Goal: Task Accomplishment & Management: Use online tool/utility

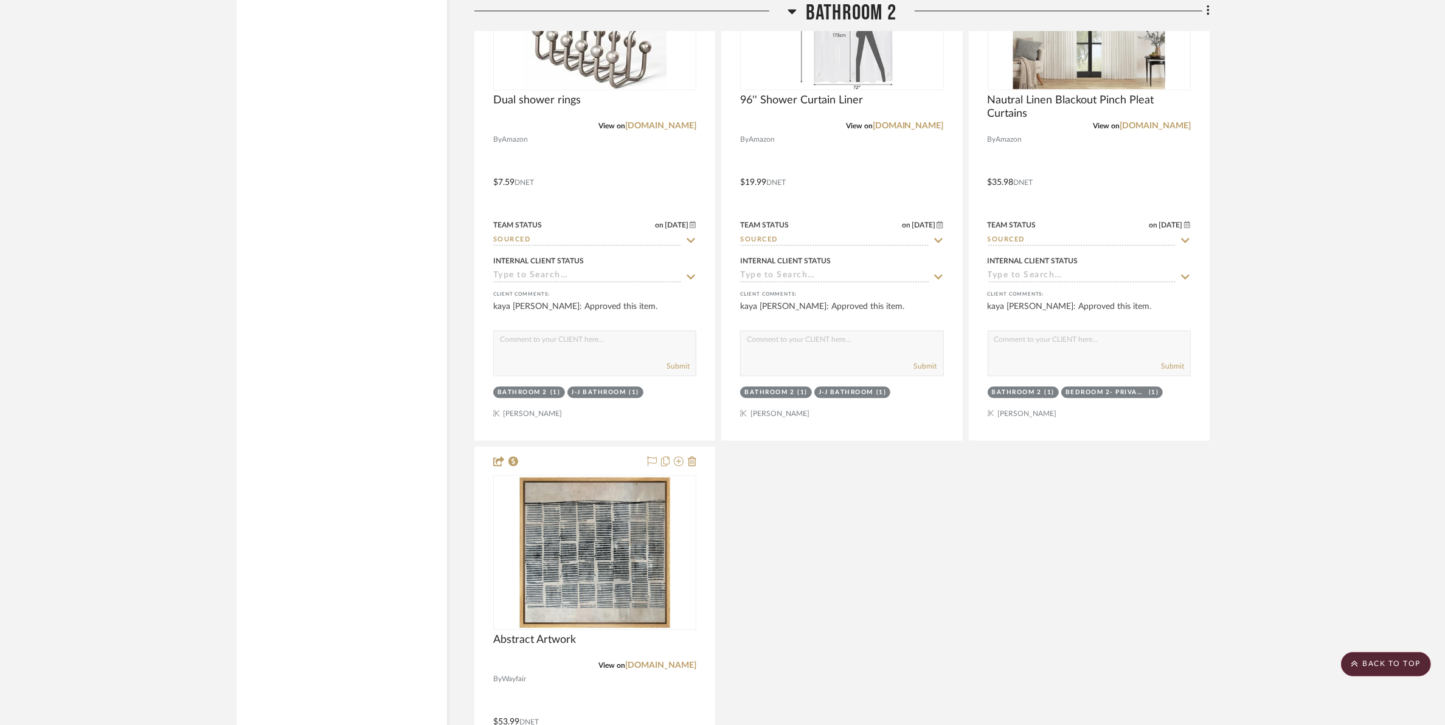
scroll to position [8356, 0]
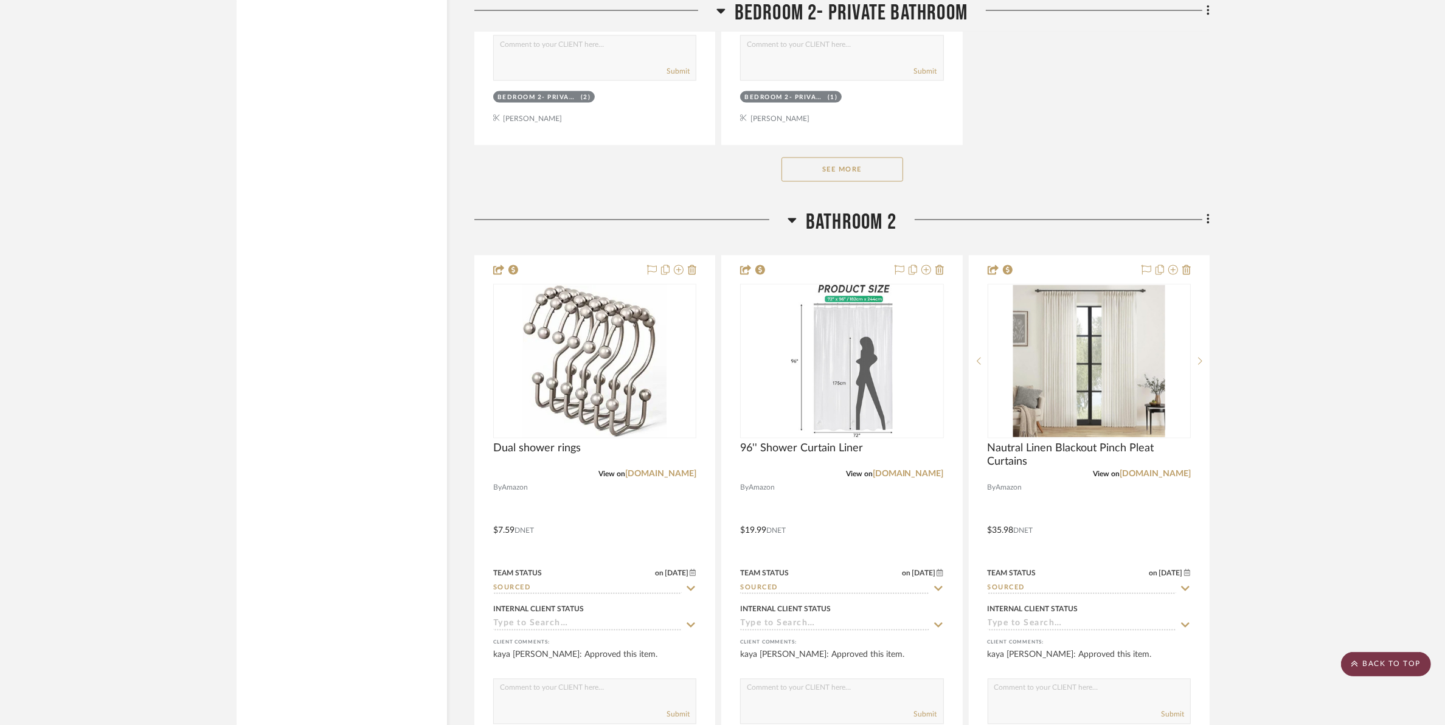
click at [1377, 668] on scroll-to-top-button "BACK TO TOP" at bounding box center [1386, 664] width 90 height 24
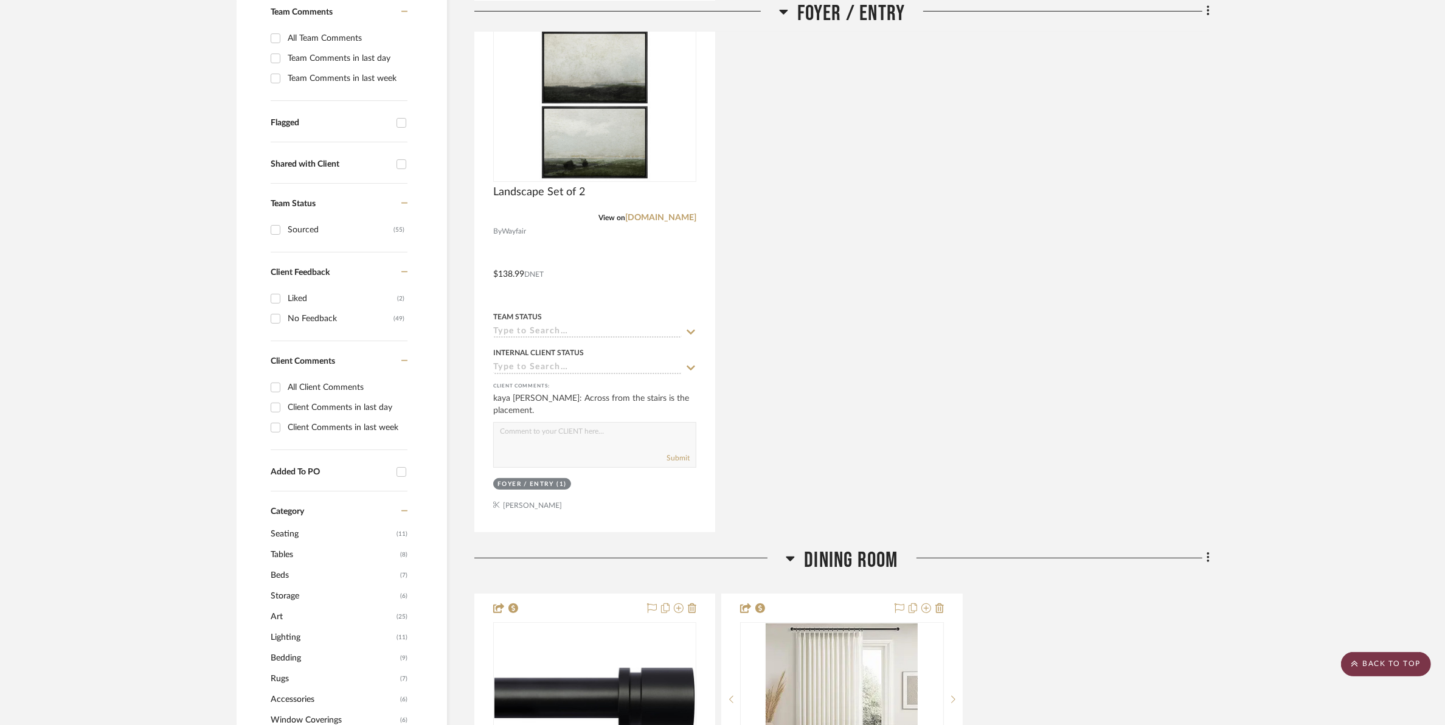
scroll to position [0, 0]
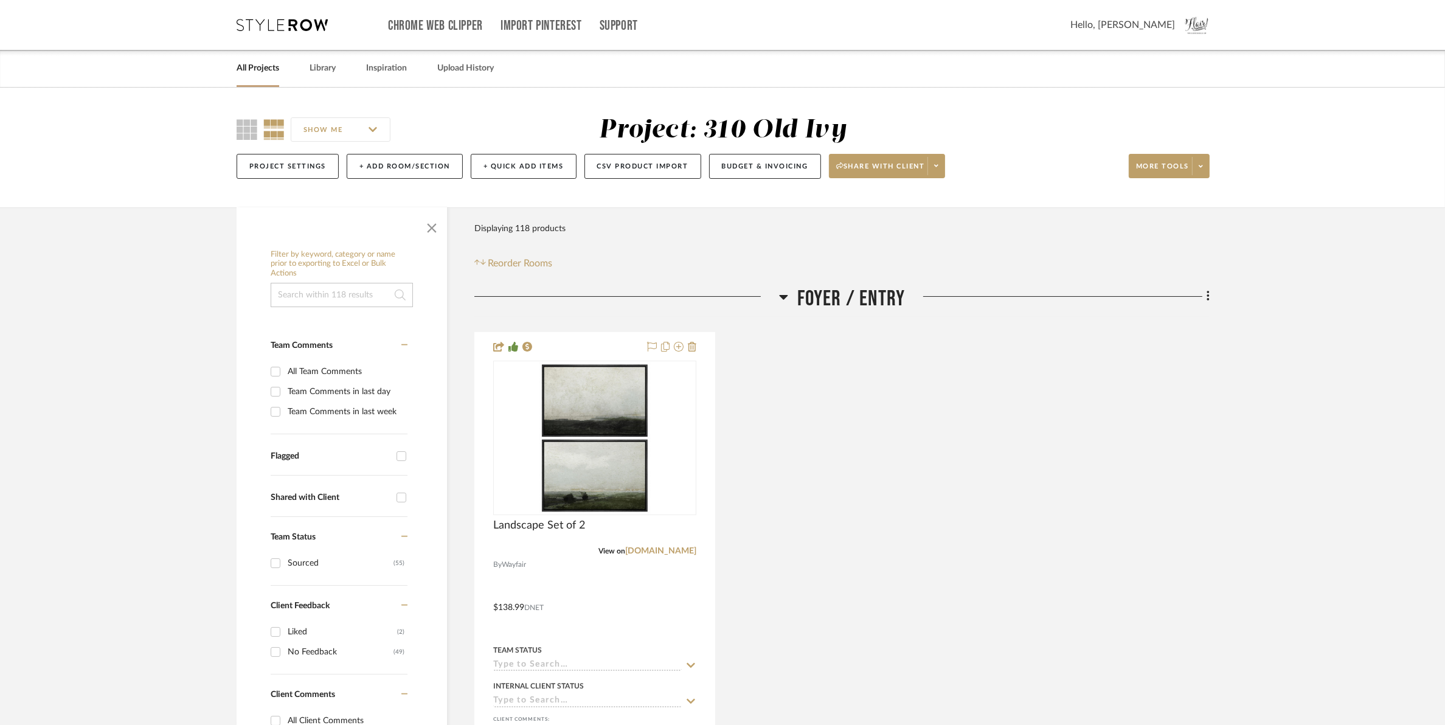
click at [256, 71] on link "All Projects" at bounding box center [258, 68] width 43 height 16
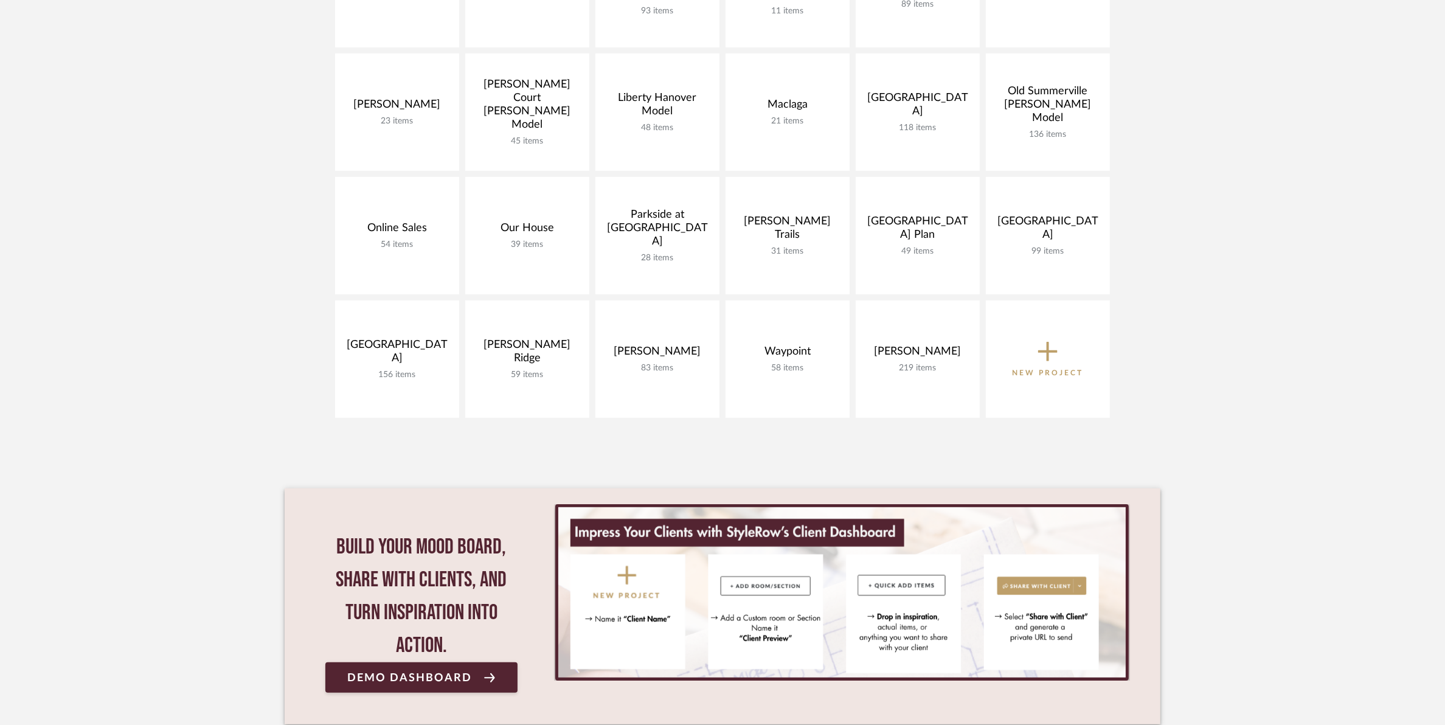
scroll to position [704, 0]
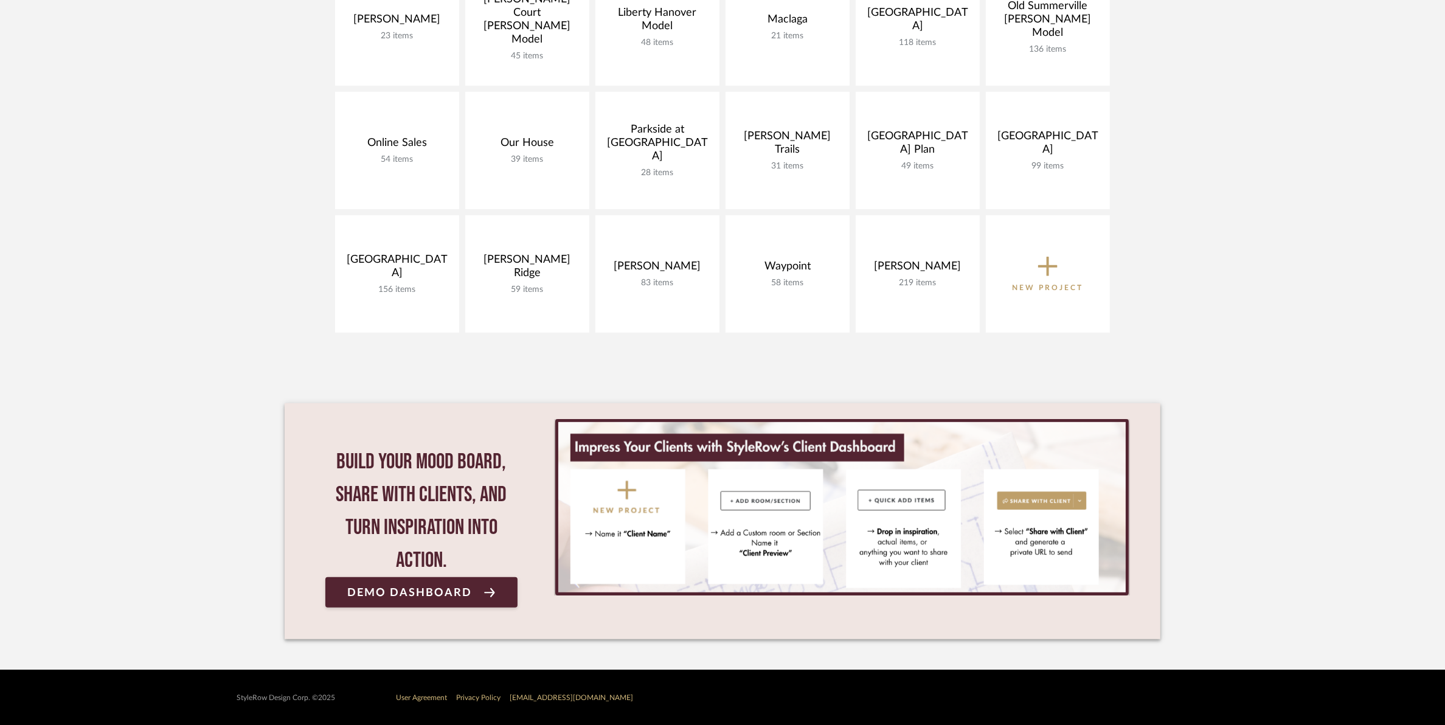
click at [1044, 263] on icon at bounding box center [1047, 267] width 19 height 26
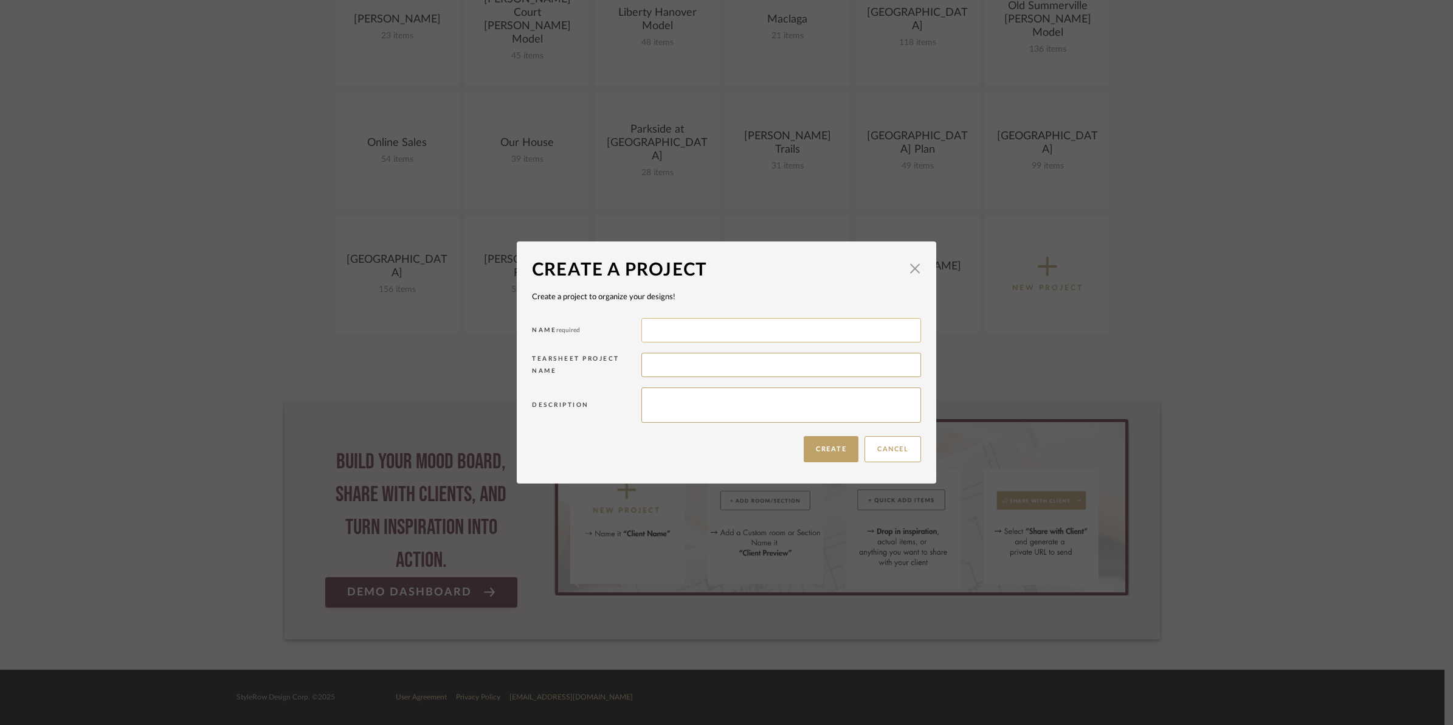
click at [803, 327] on input at bounding box center [782, 330] width 280 height 24
type input "[PERSON_NAME] and [PERSON_NAME]"
click at [688, 369] on input at bounding box center [782, 365] width 280 height 24
type input "Edens"
click at [828, 457] on button "Create" at bounding box center [831, 449] width 55 height 26
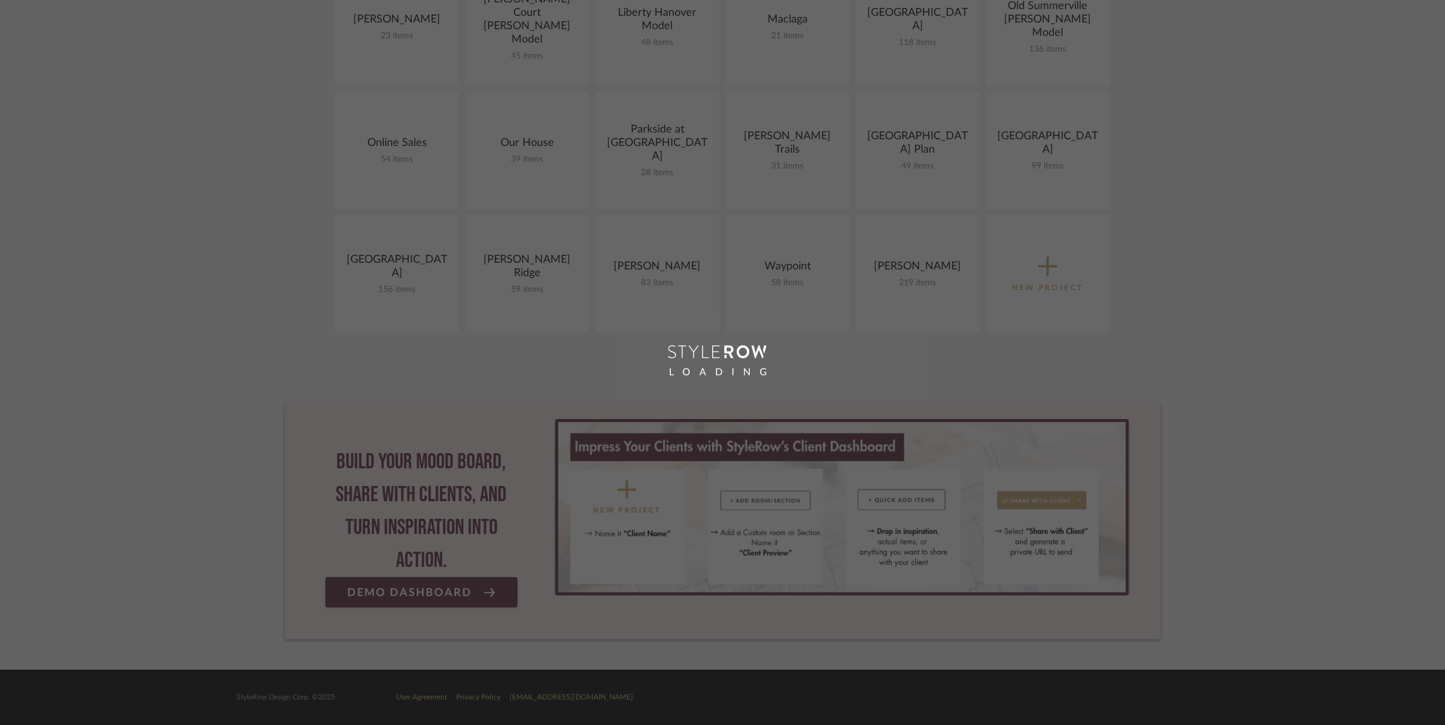
scroll to position [827, 0]
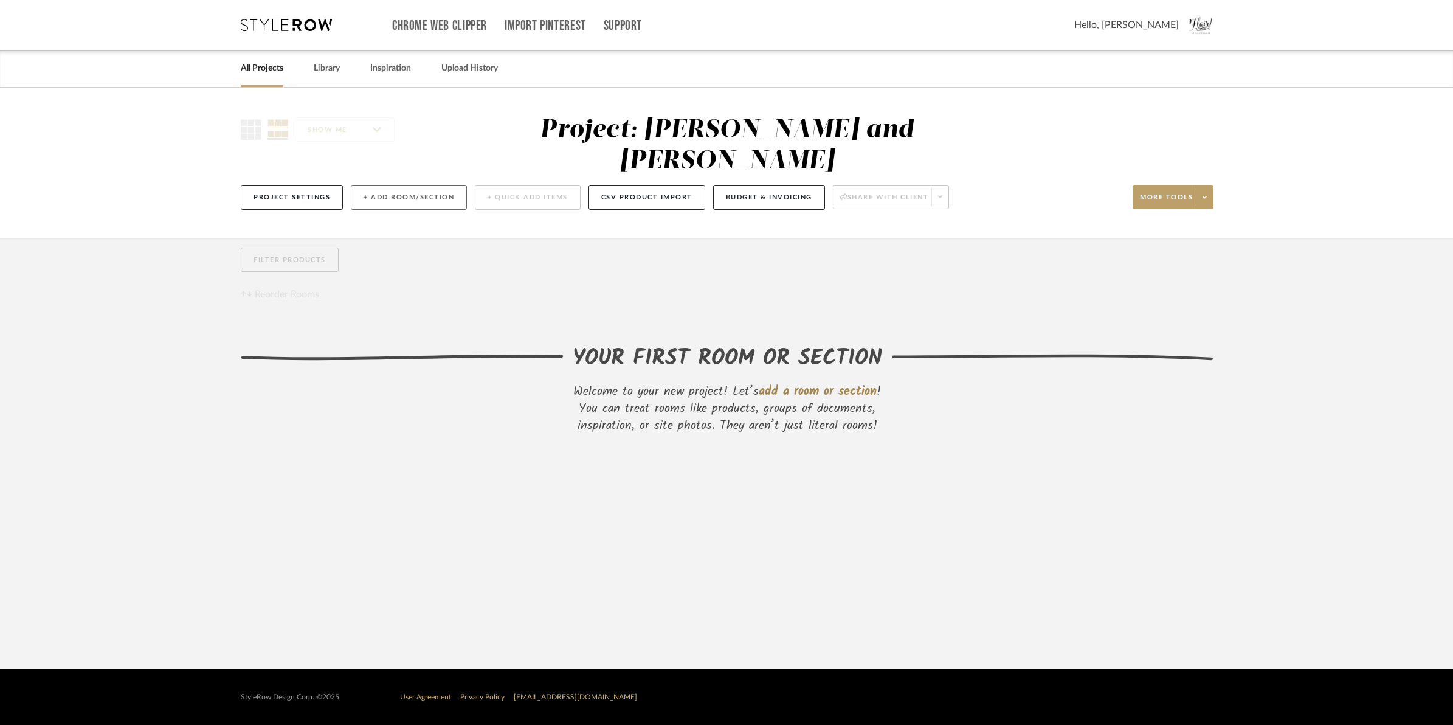
click at [370, 185] on button "+ Add Room/Section" at bounding box center [409, 197] width 116 height 25
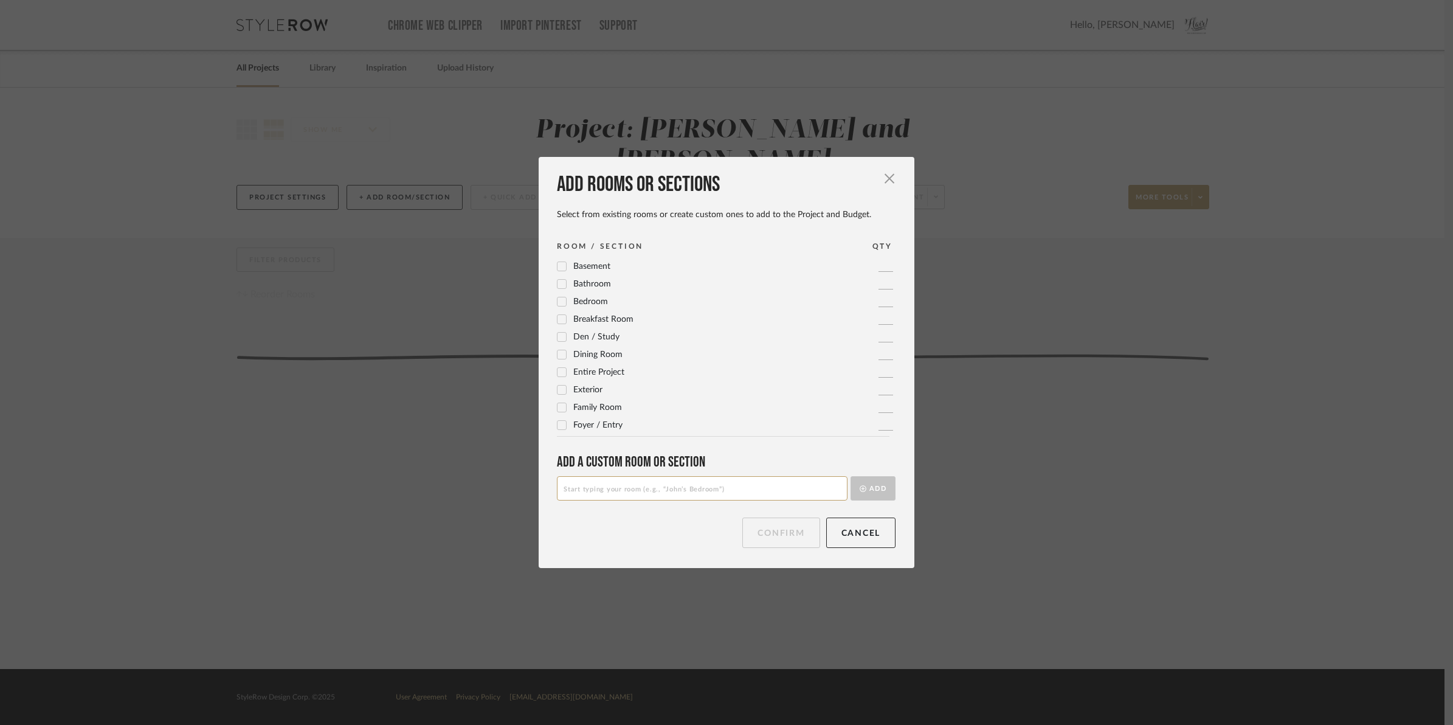
click at [558, 356] on icon at bounding box center [562, 355] width 8 height 6
click at [775, 540] on button "Confirm" at bounding box center [781, 533] width 77 height 30
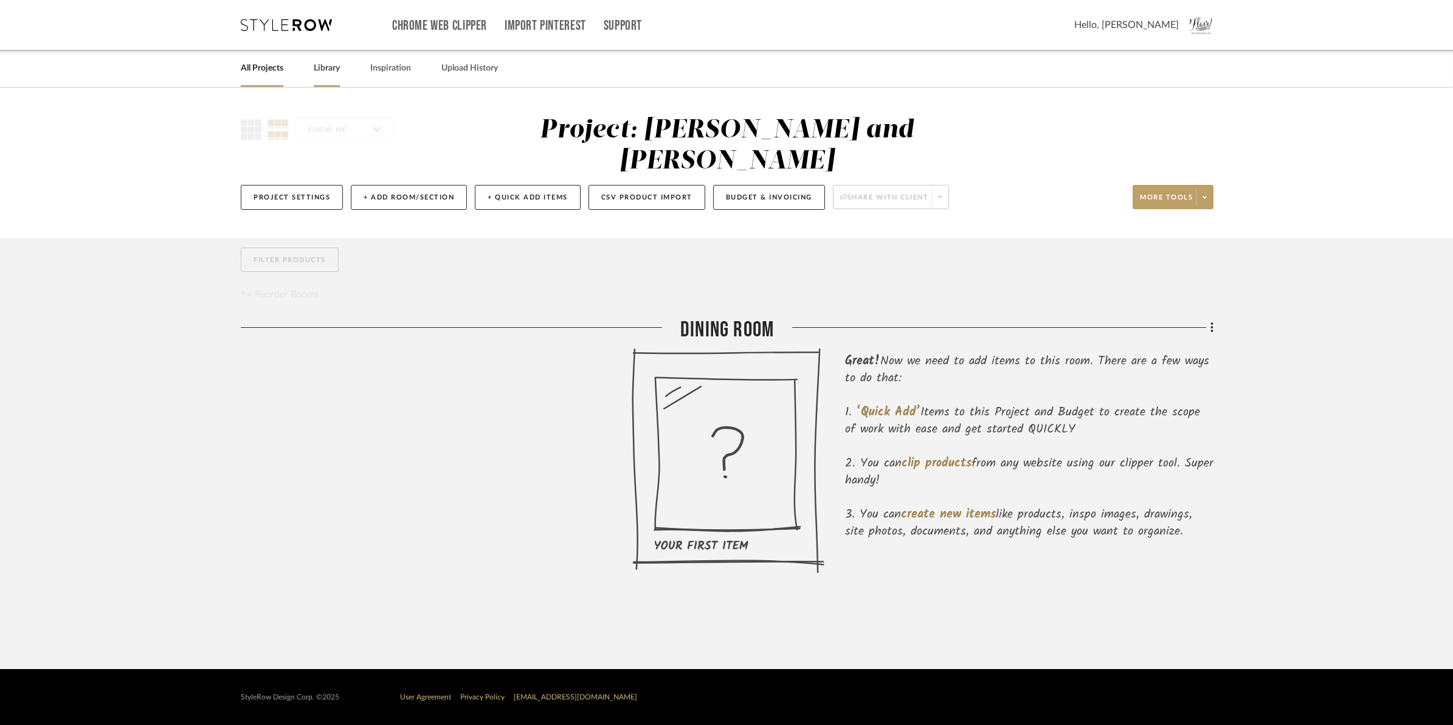
click at [328, 56] on div "Library" at bounding box center [327, 68] width 26 height 37
click at [329, 69] on link "Library" at bounding box center [327, 68] width 26 height 16
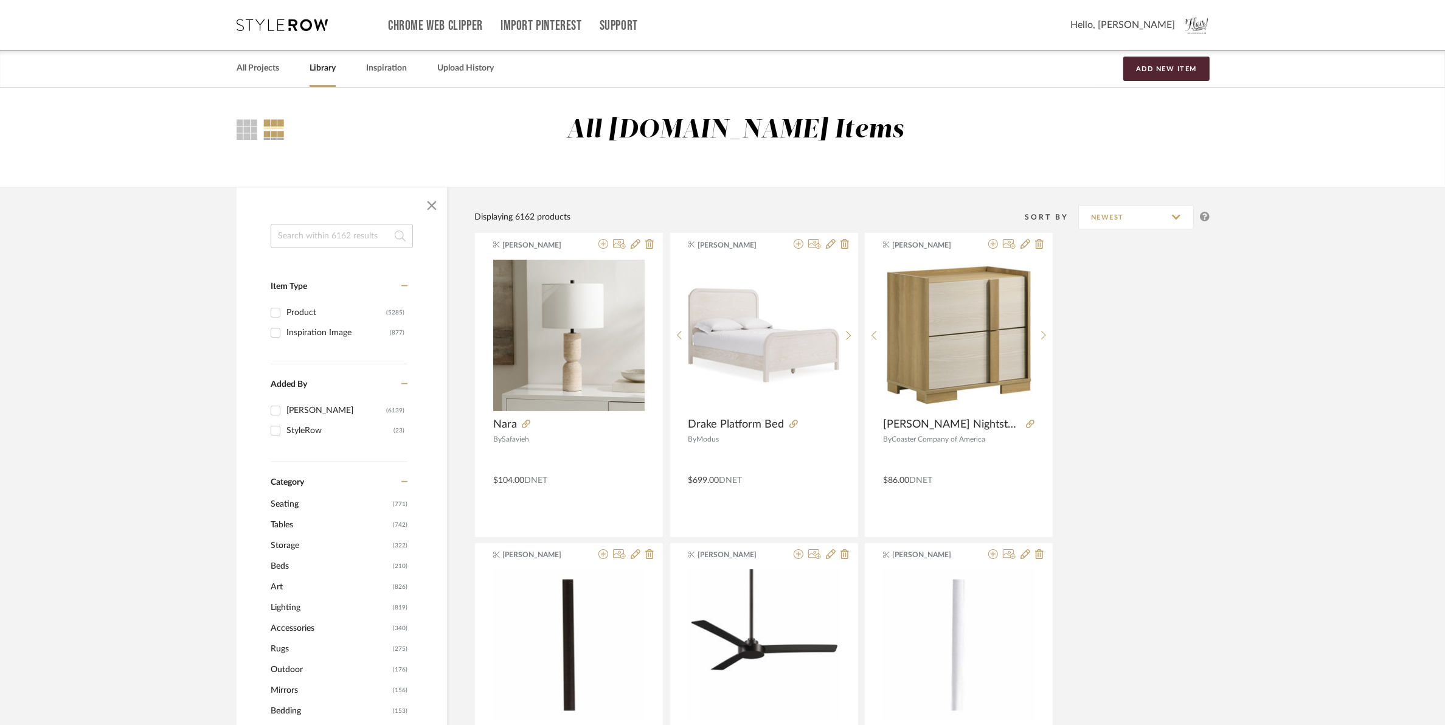
click at [333, 239] on input at bounding box center [342, 236] width 142 height 24
type input "uttermost"
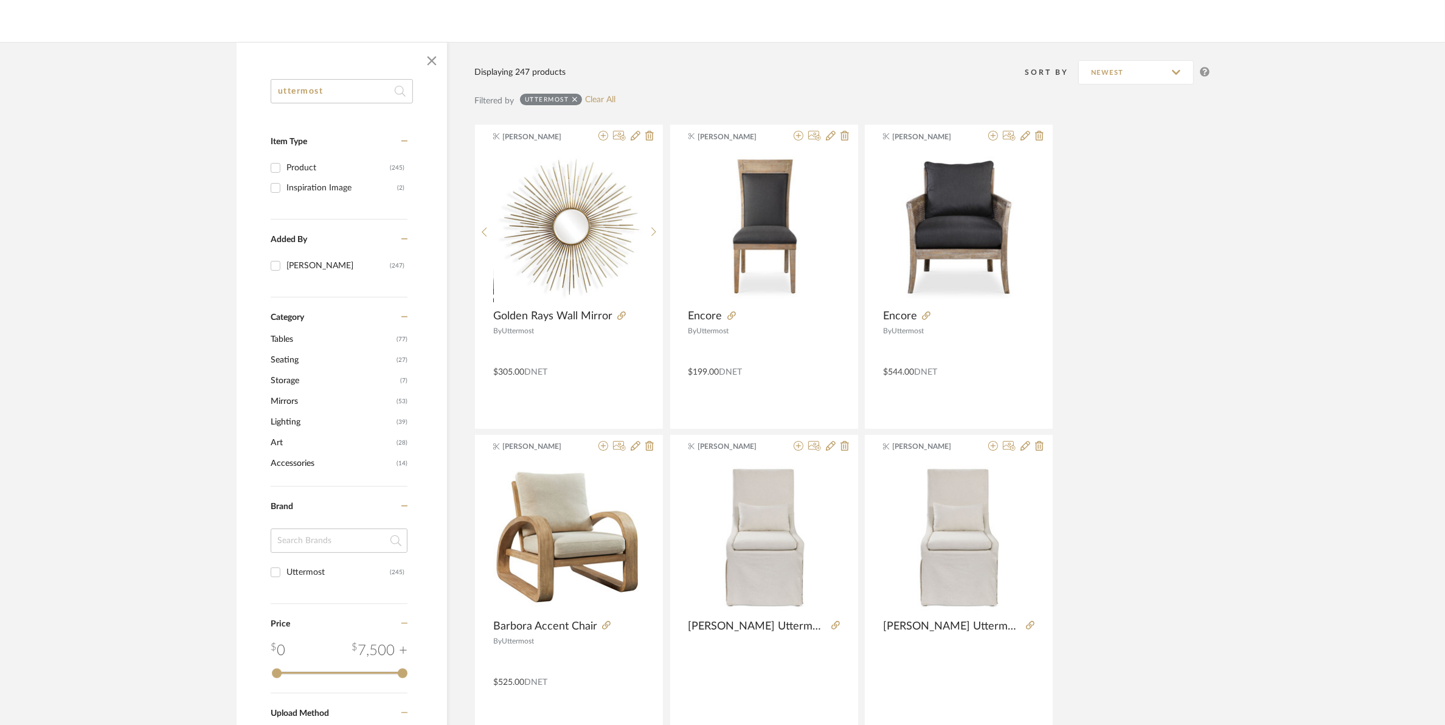
scroll to position [228, 0]
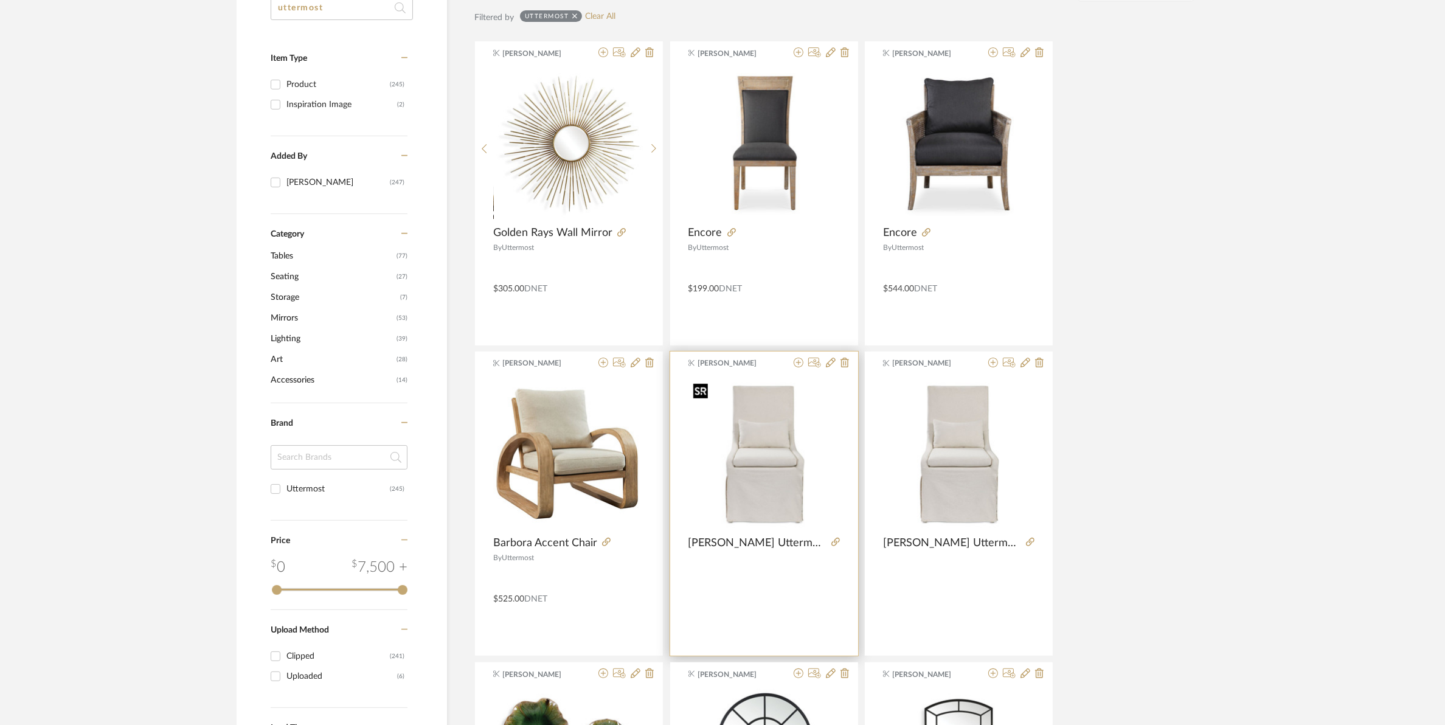
click at [777, 488] on div at bounding box center [763, 459] width 151 height 162
click at [777, 488] on img "0" at bounding box center [763, 453] width 151 height 151
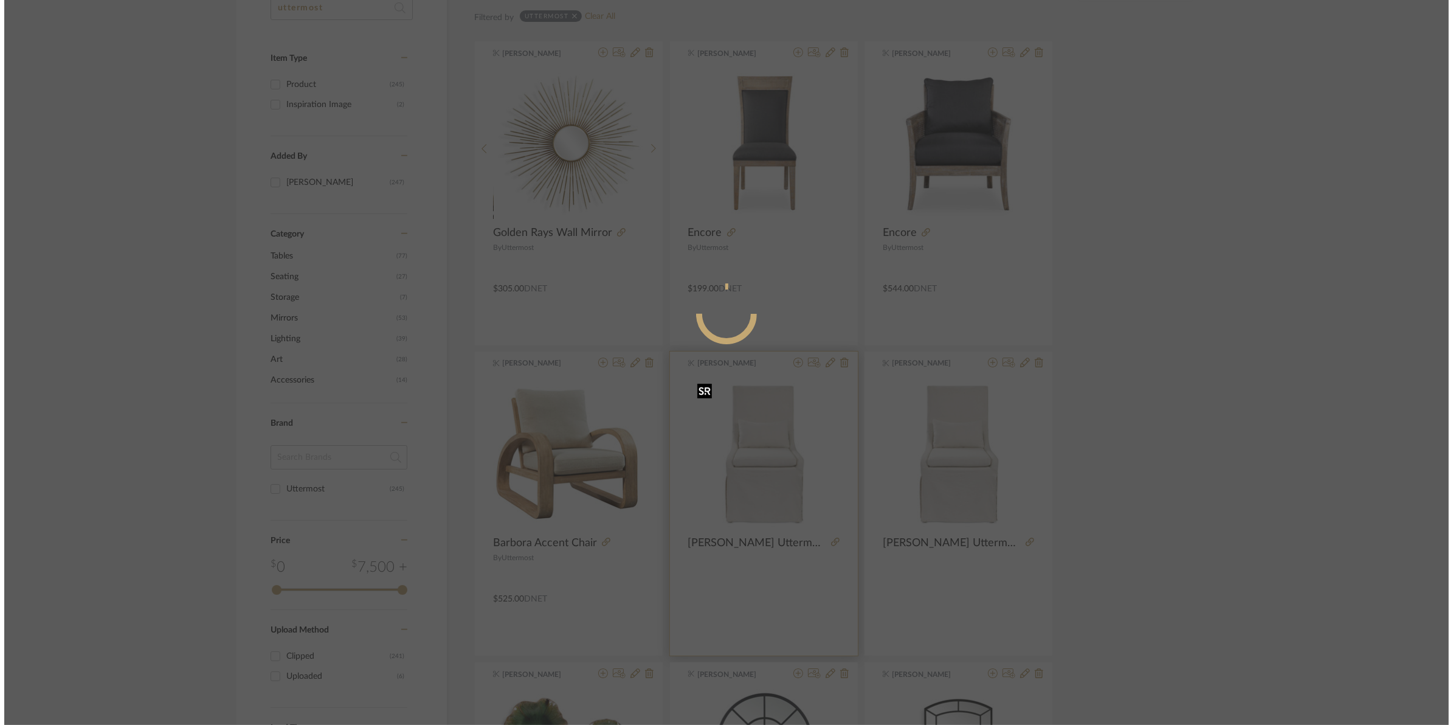
scroll to position [0, 0]
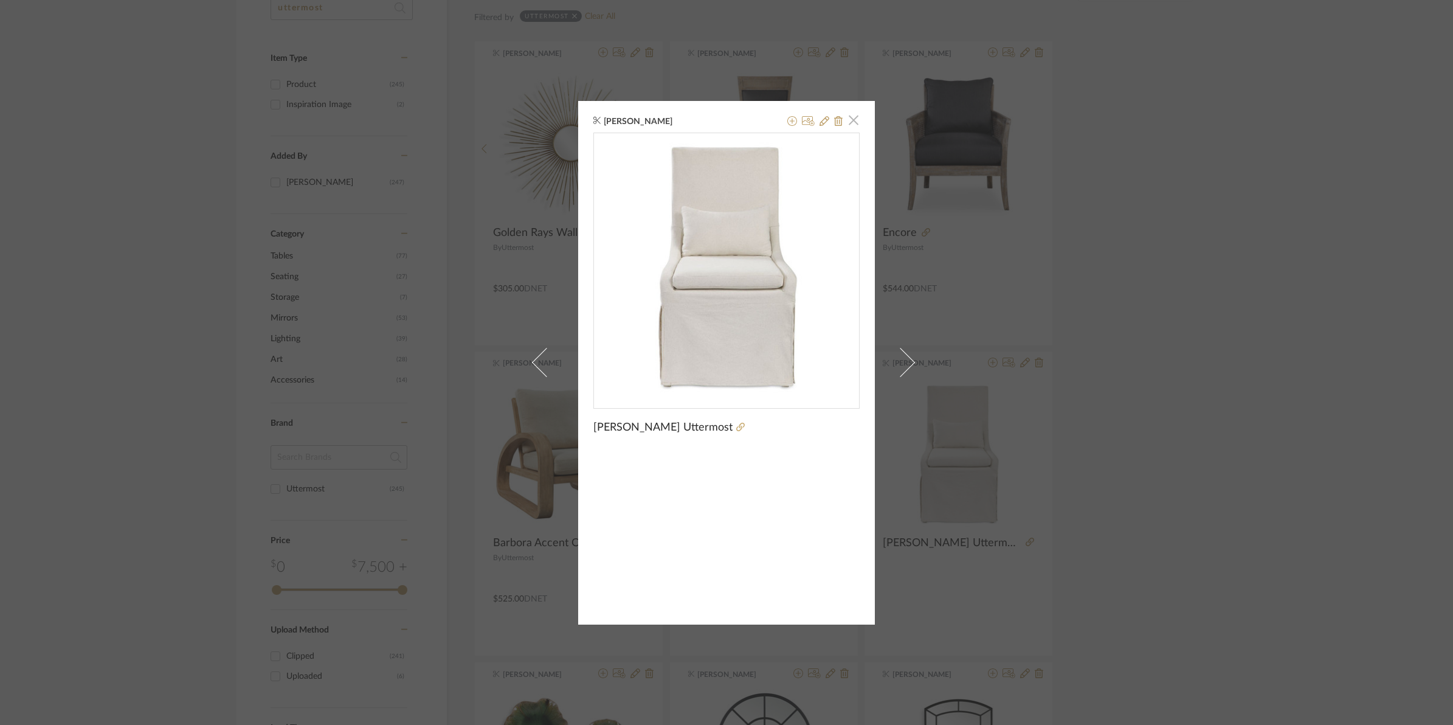
click at [854, 117] on span "button" at bounding box center [854, 120] width 24 height 24
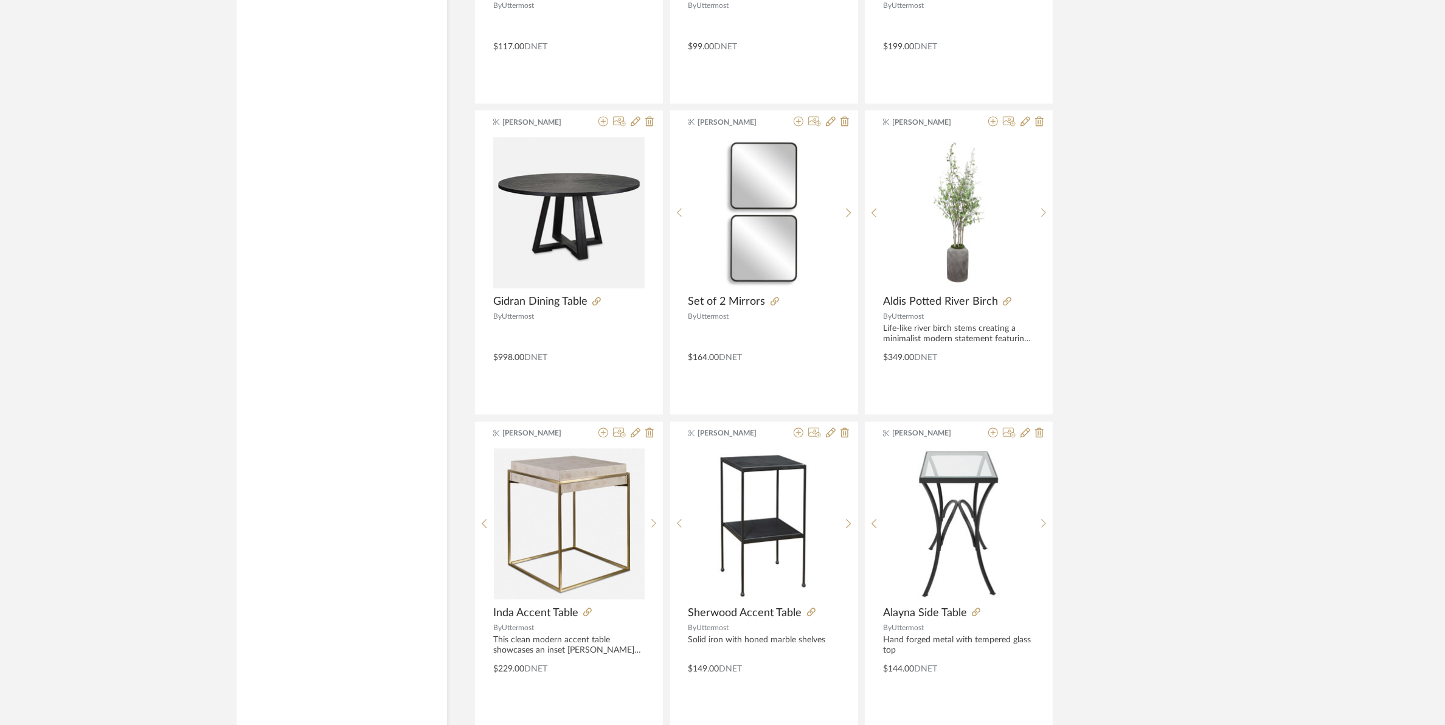
scroll to position [3401, 0]
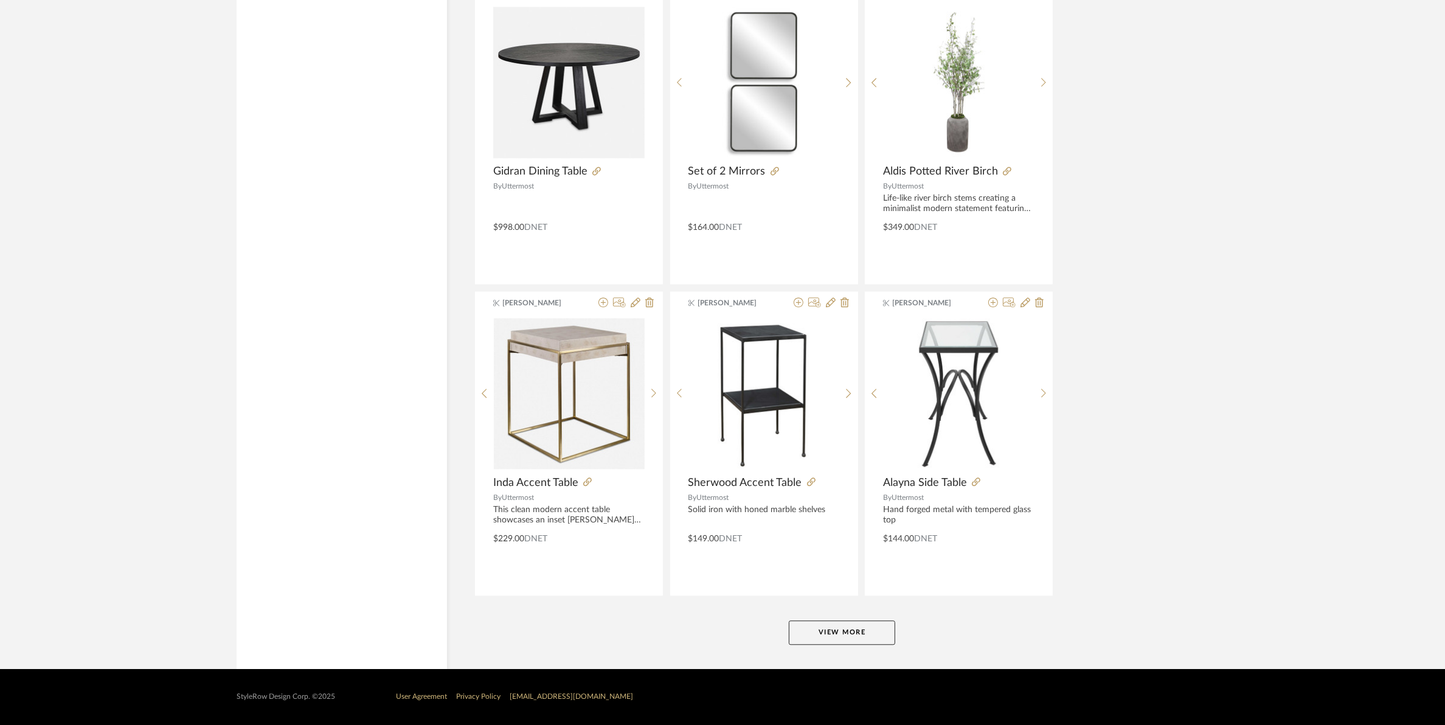
click at [868, 632] on button "View More" at bounding box center [842, 632] width 106 height 24
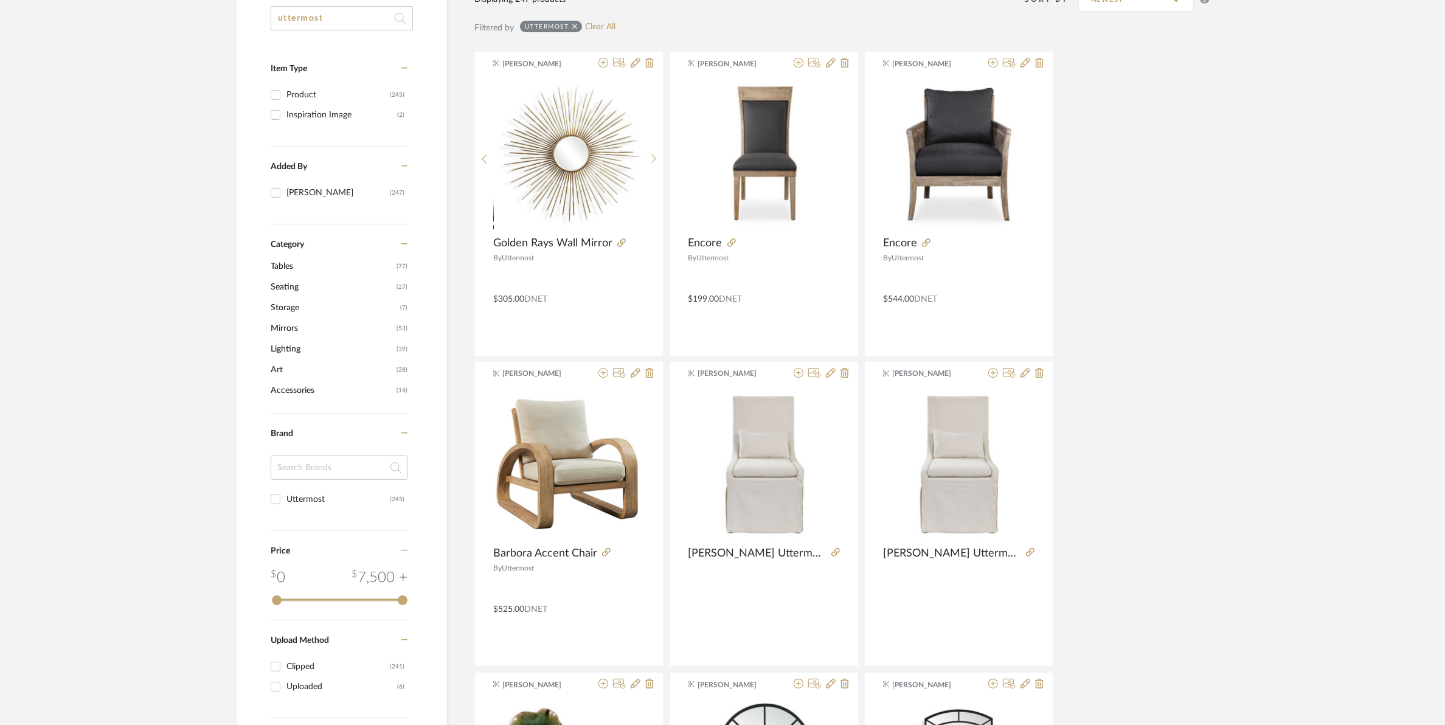
scroll to position [304, 0]
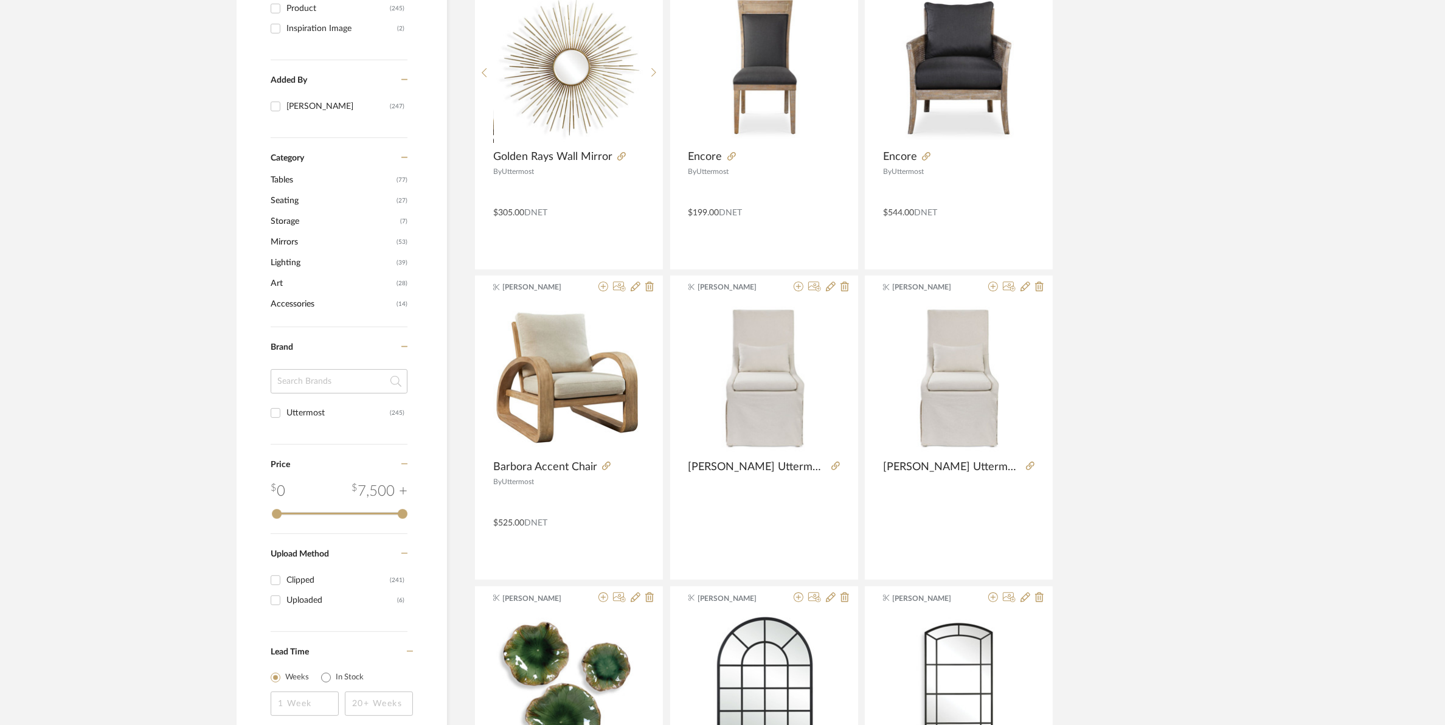
click at [289, 199] on span "Seating" at bounding box center [332, 200] width 123 height 21
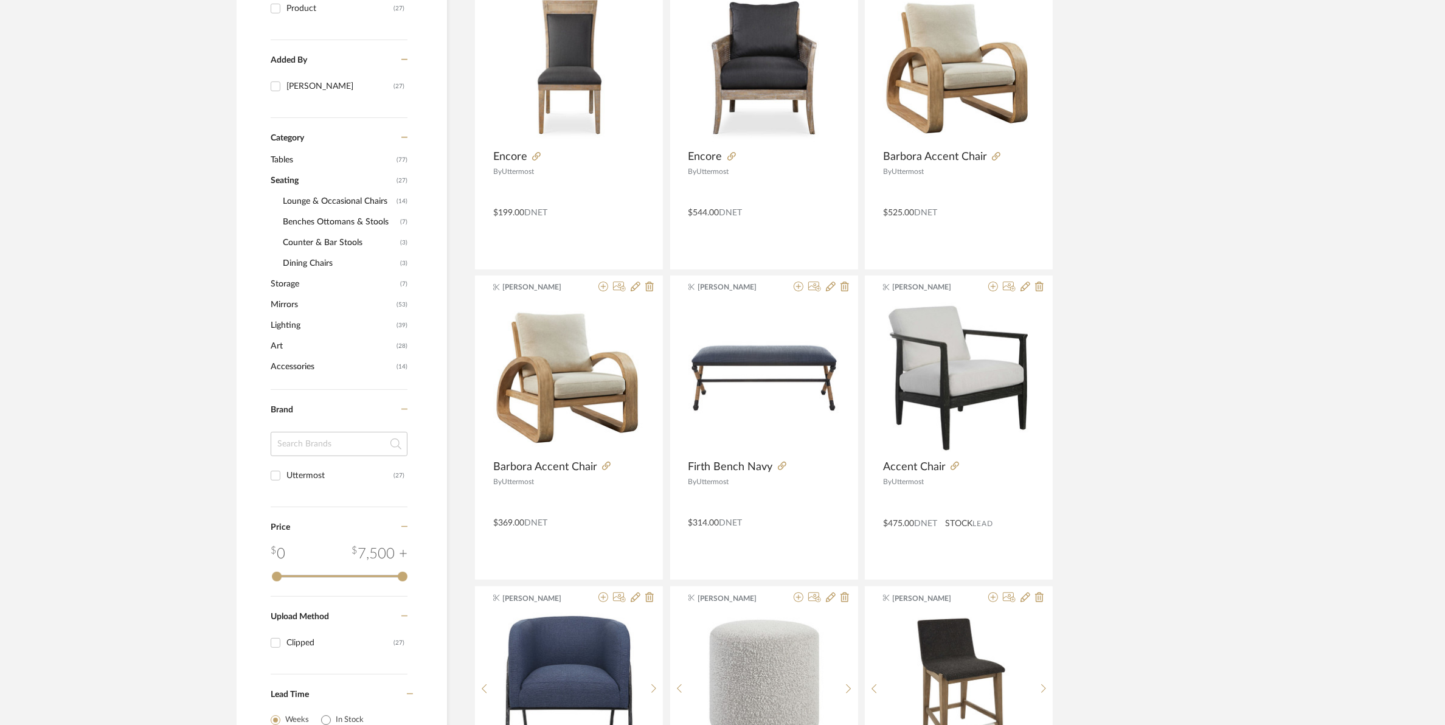
click at [297, 263] on span "Dining Chairs" at bounding box center [340, 263] width 114 height 21
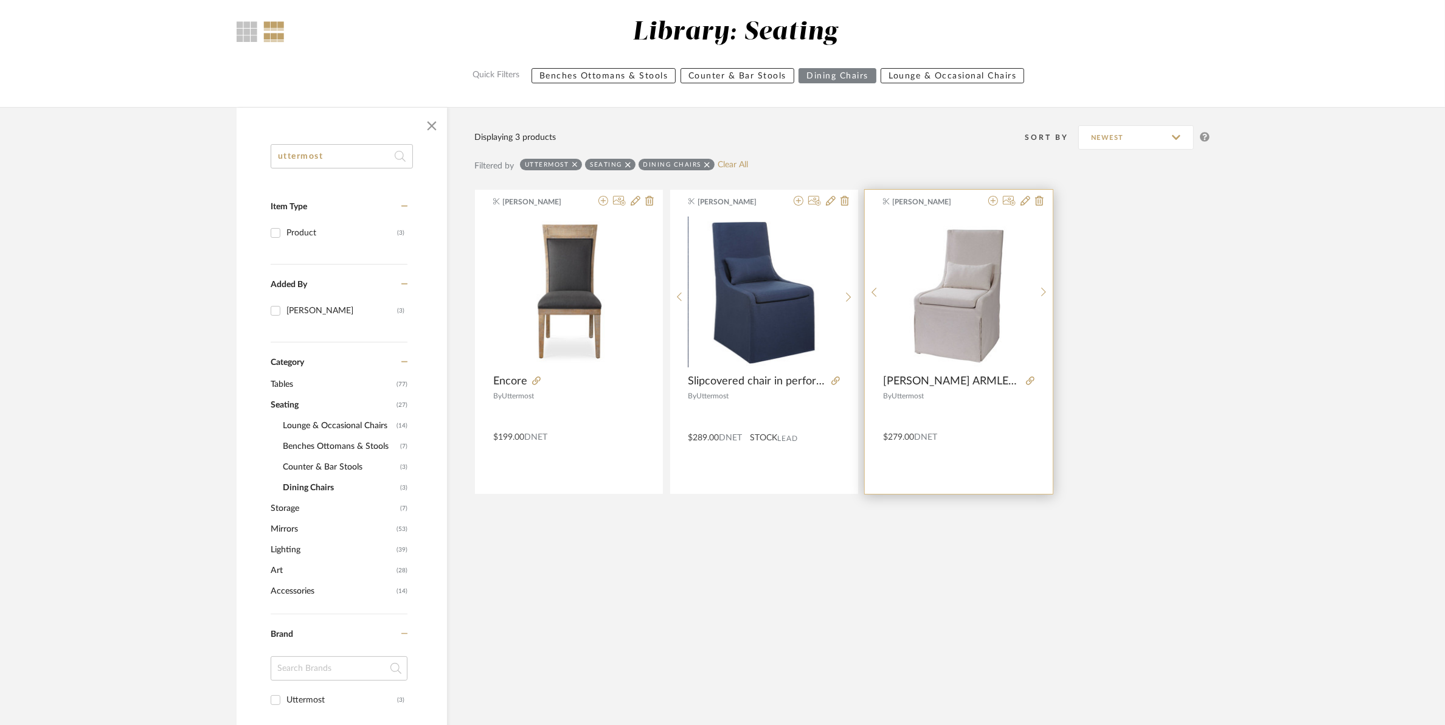
scroll to position [94, 0]
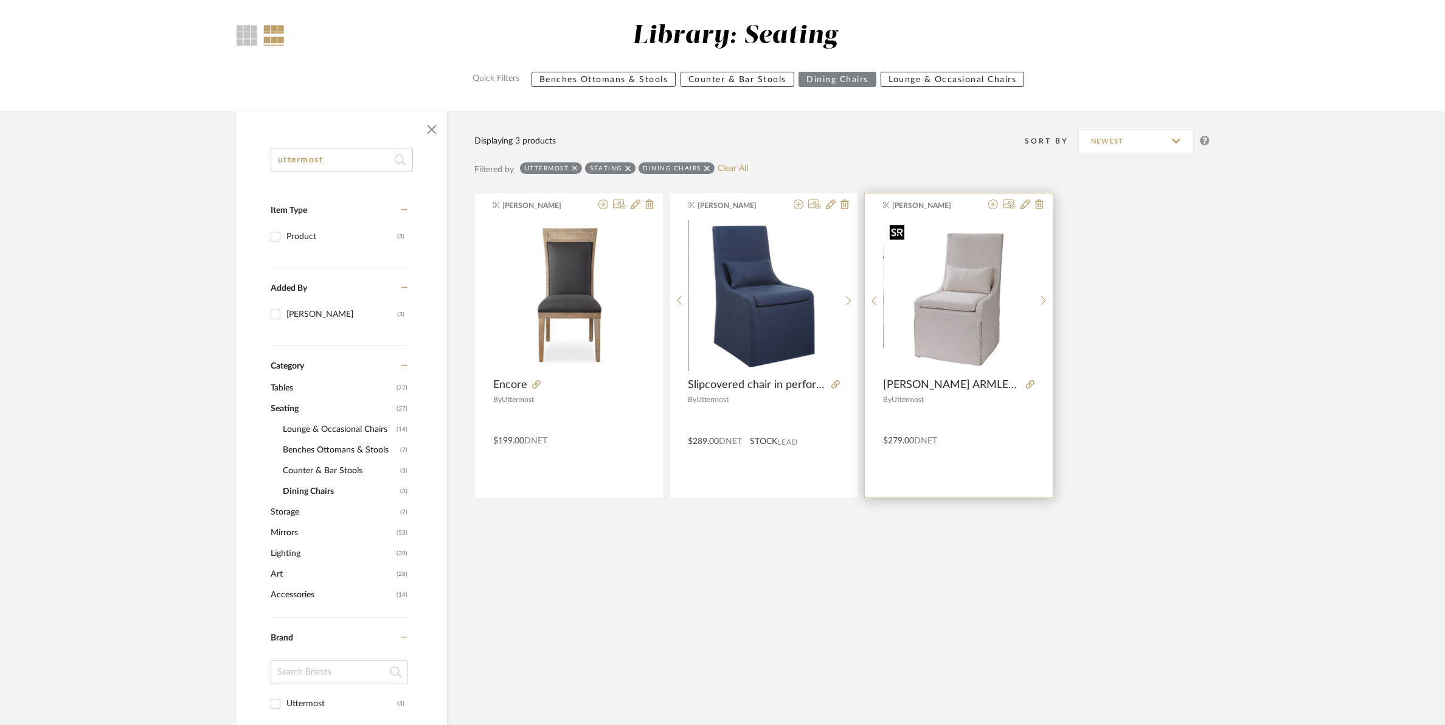
click at [0, 0] on img at bounding box center [0, 0] width 0 height 0
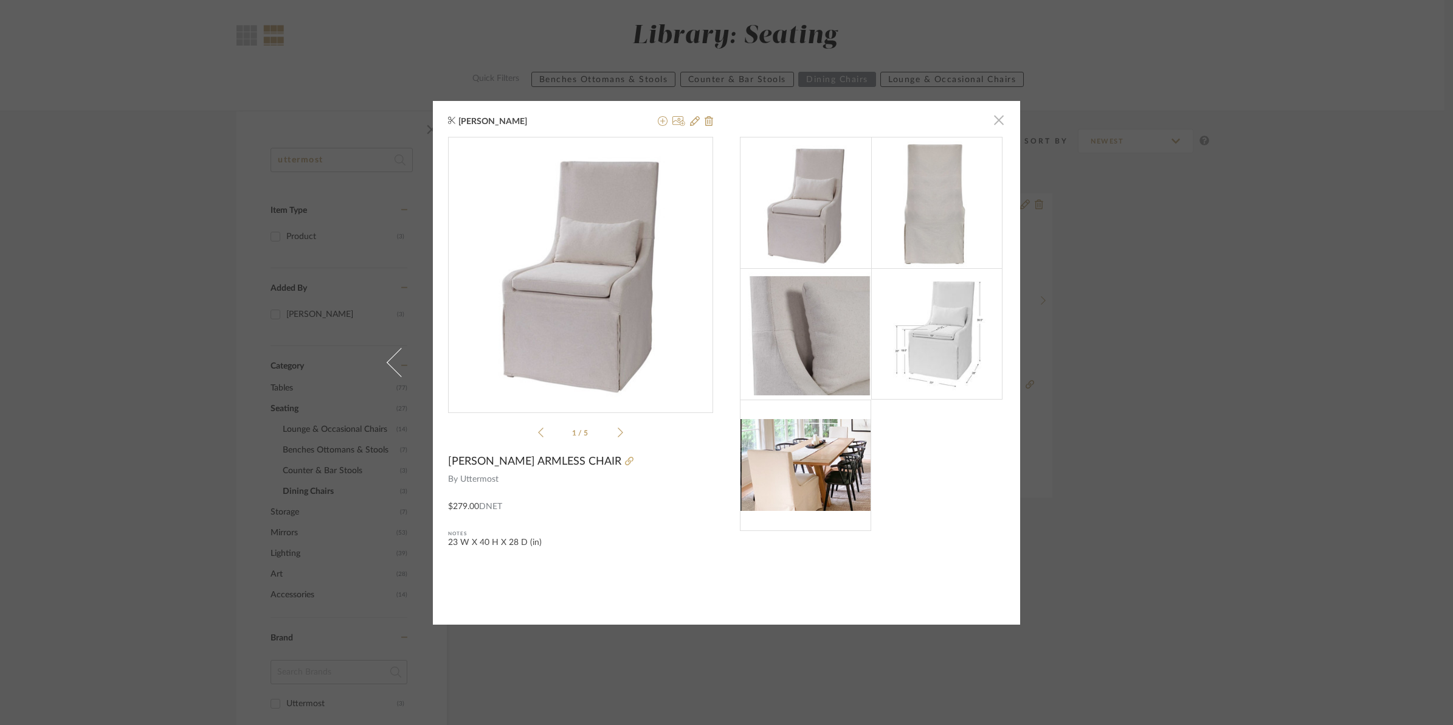
click at [990, 125] on span "button" at bounding box center [999, 120] width 24 height 24
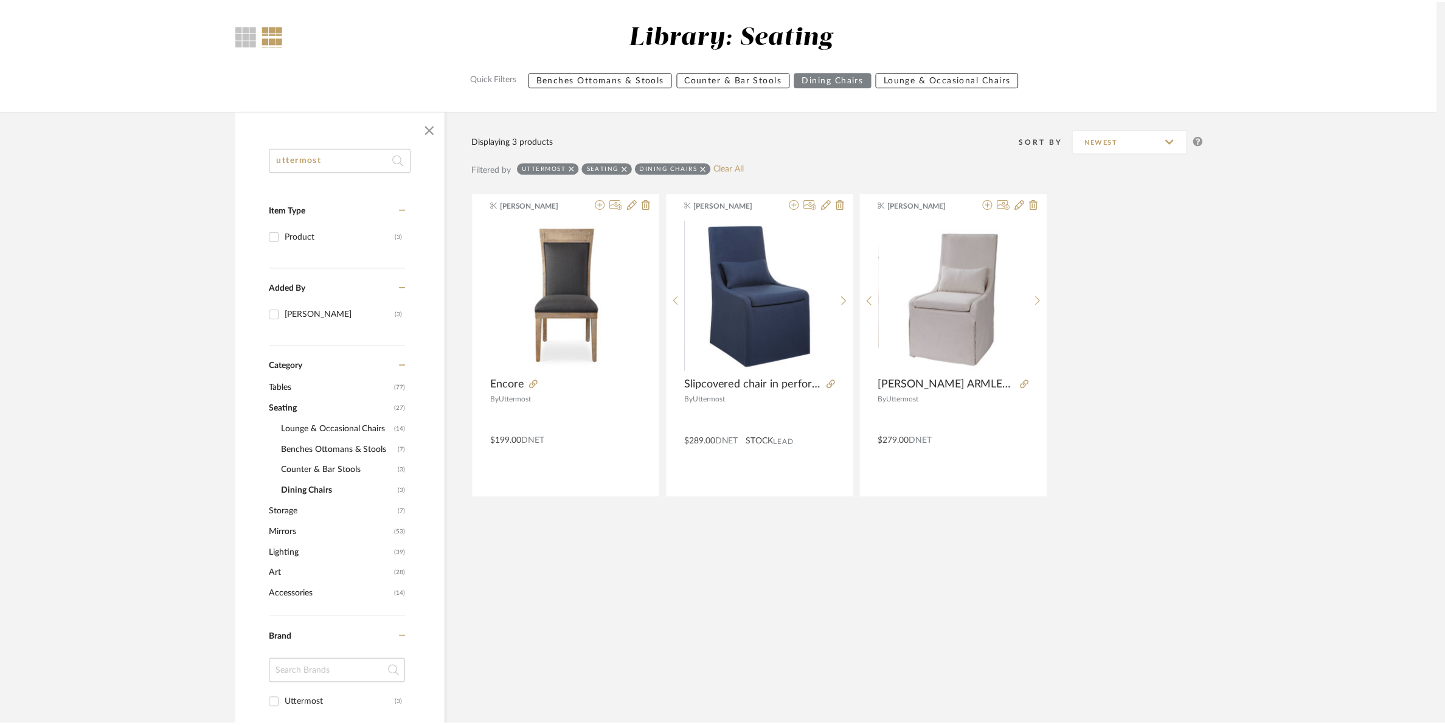
scroll to position [94, 0]
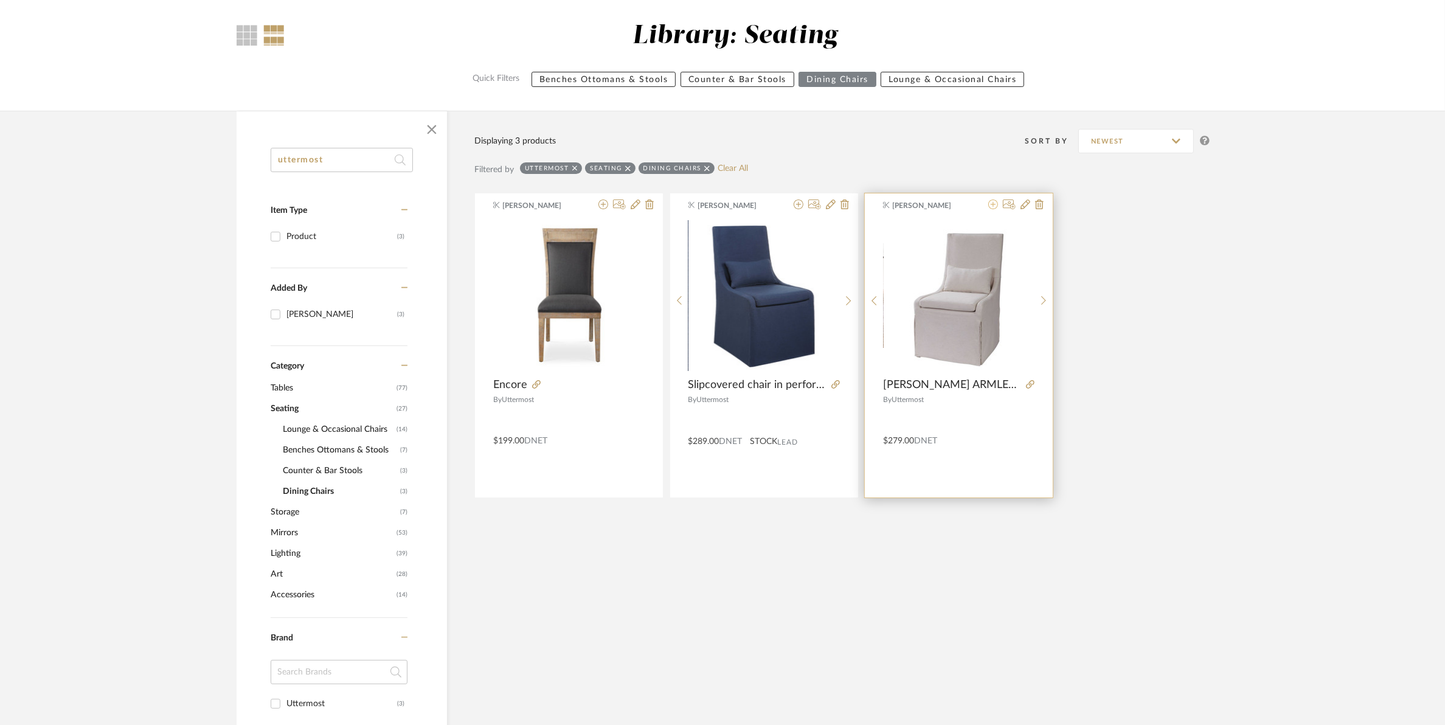
click at [995, 201] on icon at bounding box center [993, 204] width 10 height 10
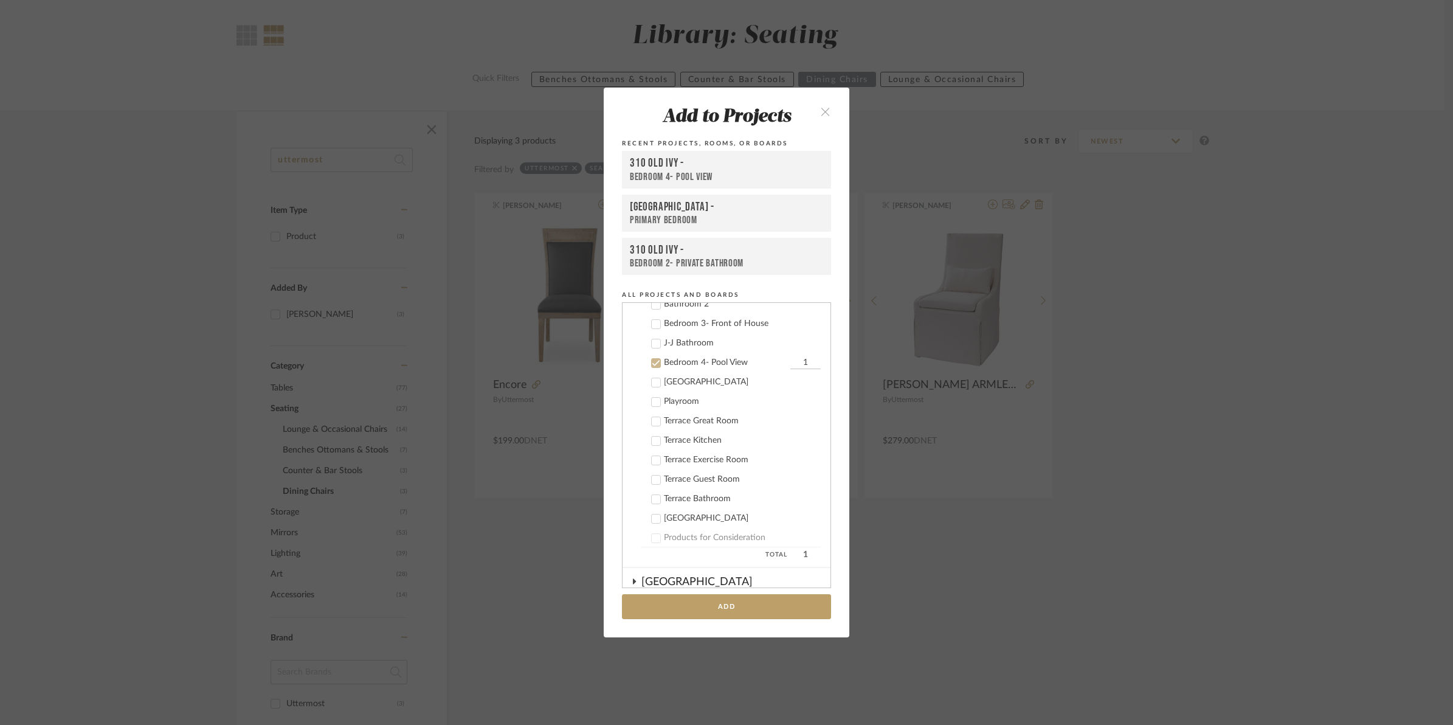
scroll to position [321, 0]
click at [653, 313] on icon at bounding box center [656, 314] width 9 height 9
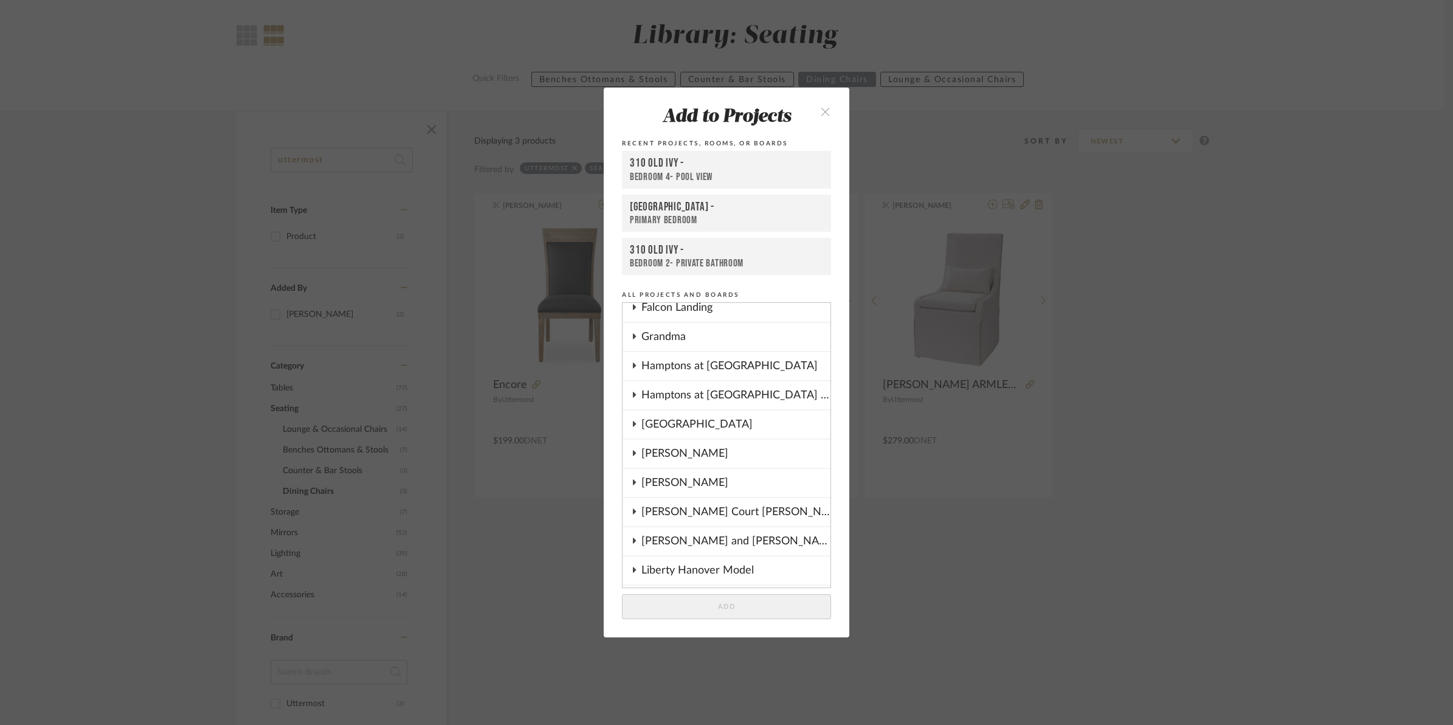
scroll to position [853, 0]
click at [692, 529] on div "[PERSON_NAME] and [PERSON_NAME]" at bounding box center [736, 541] width 189 height 28
click at [655, 555] on icon at bounding box center [656, 559] width 9 height 9
click at [791, 553] on input "1" at bounding box center [806, 559] width 30 height 12
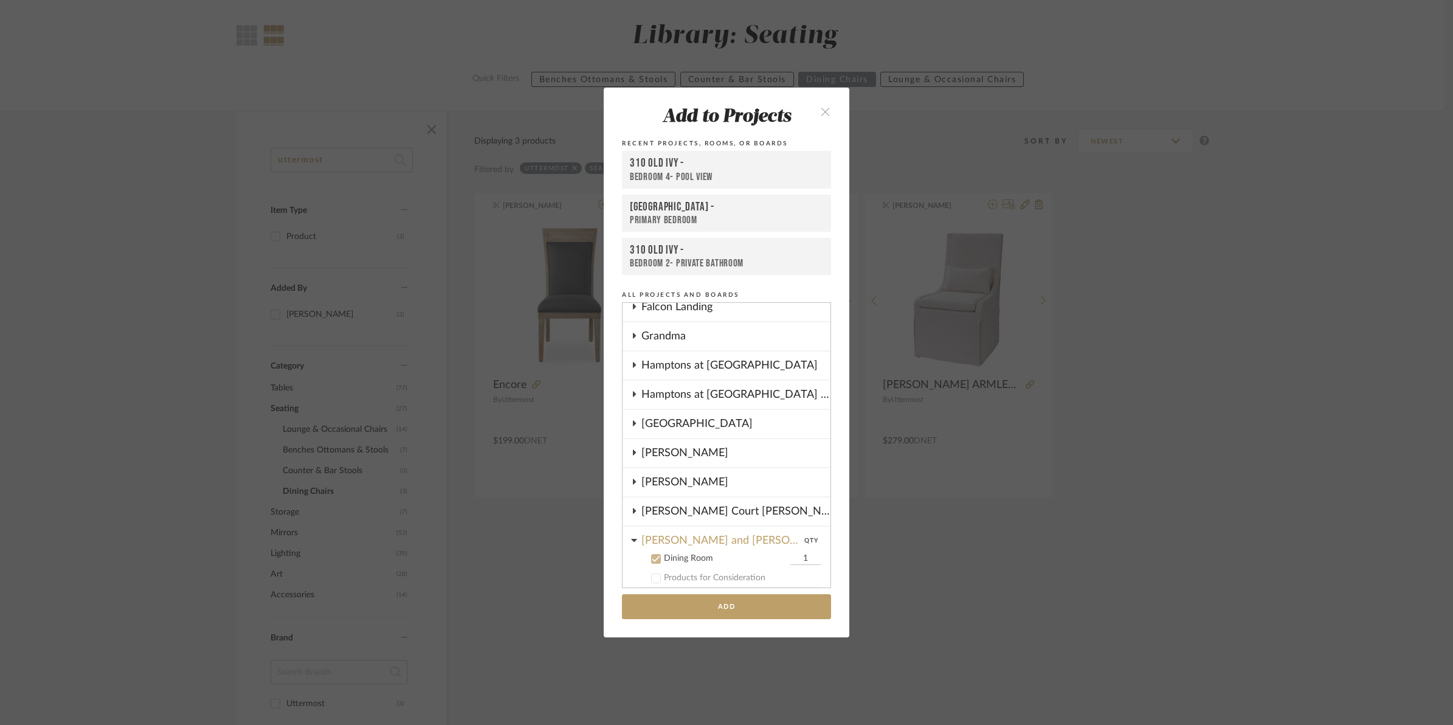
click at [791, 553] on input "1" at bounding box center [806, 559] width 30 height 12
type input "6"
click at [764, 615] on button "Add" at bounding box center [726, 606] width 209 height 25
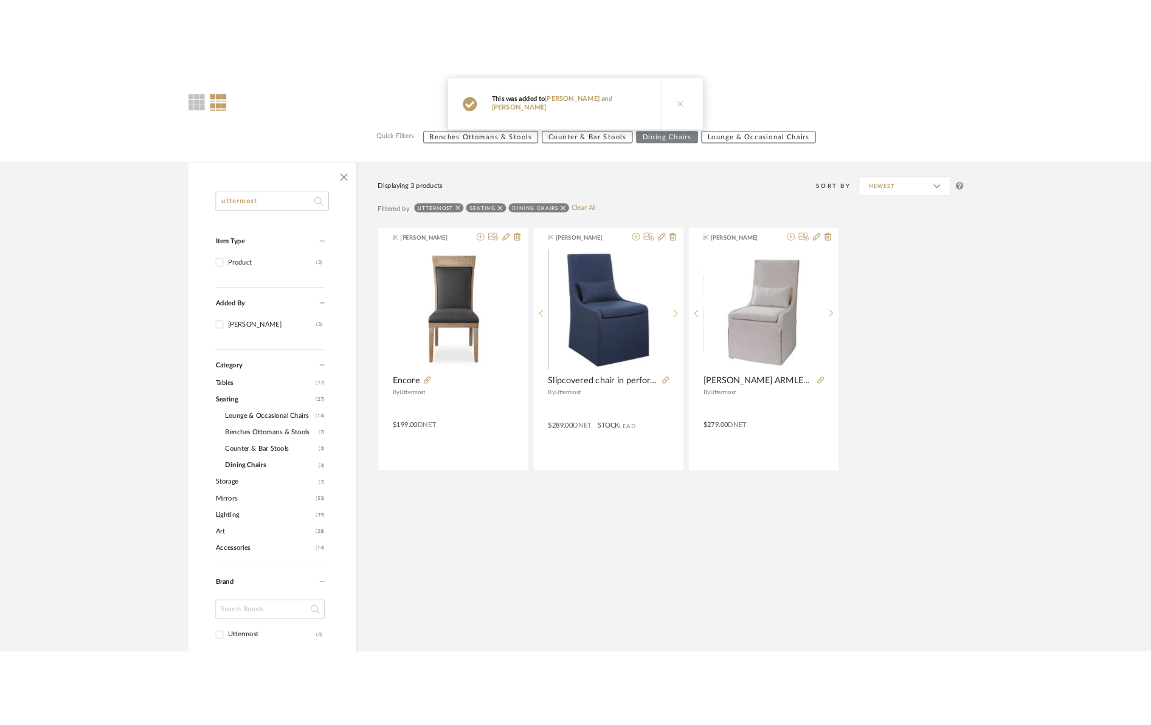
scroll to position [0, 0]
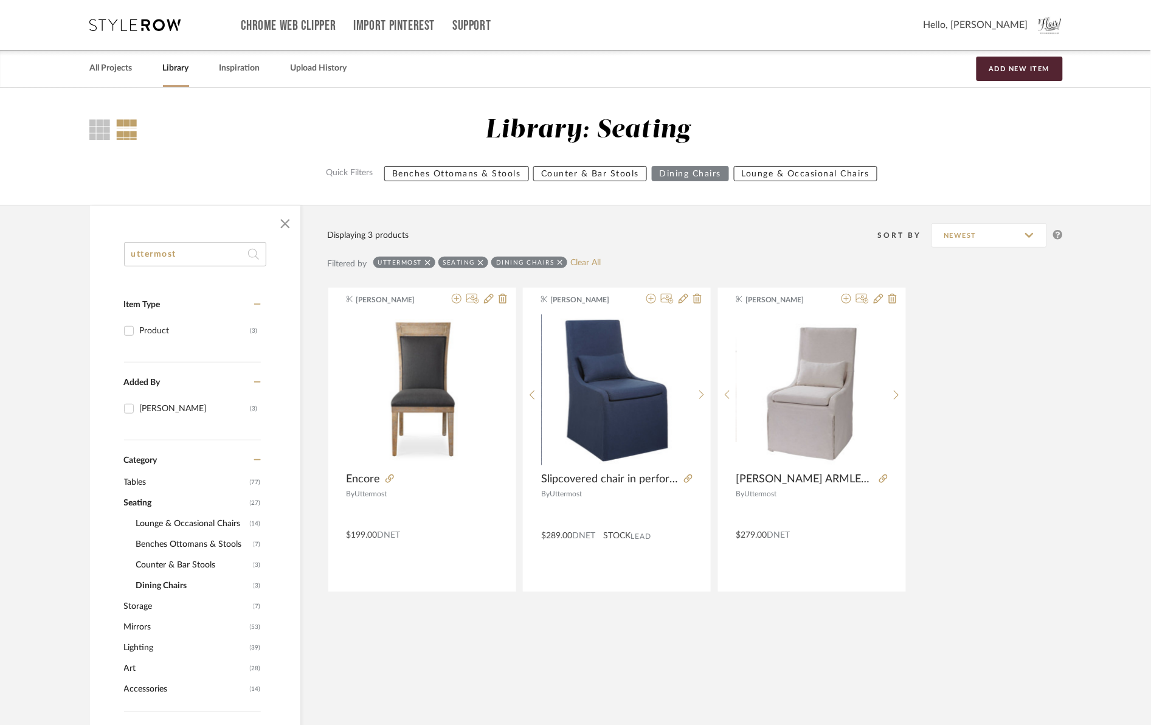
click at [145, 479] on span "Tables" at bounding box center [185, 482] width 123 height 21
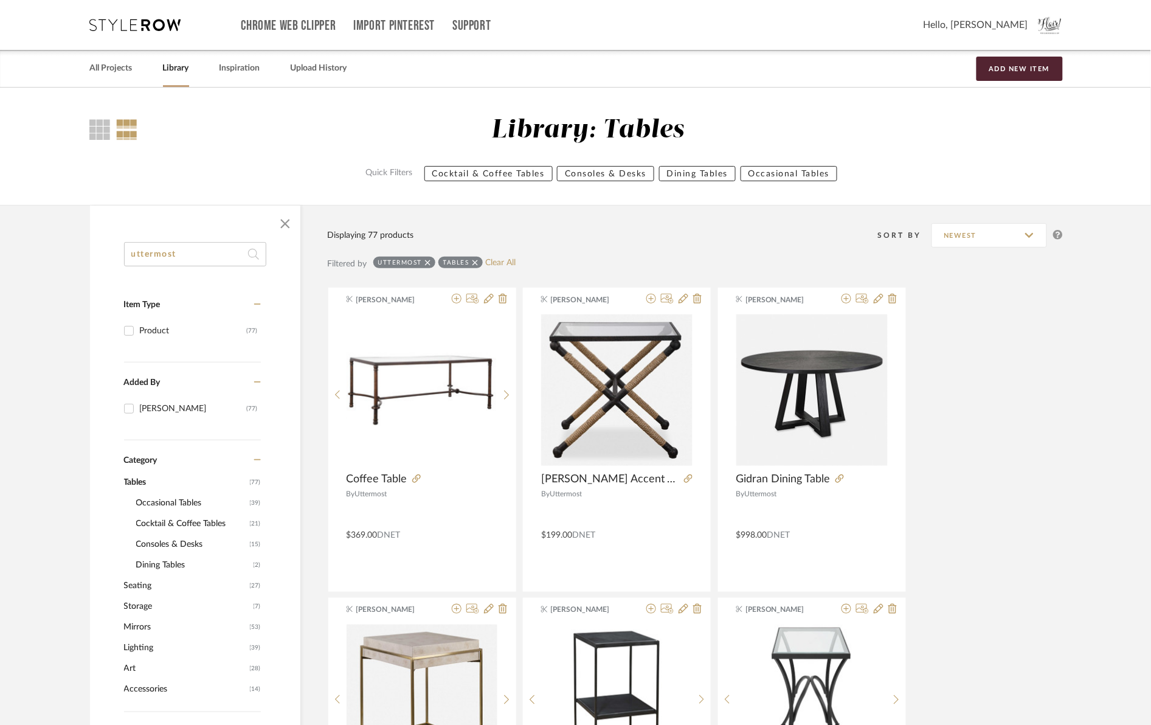
click at [159, 569] on span "Dining Tables" at bounding box center [193, 565] width 114 height 21
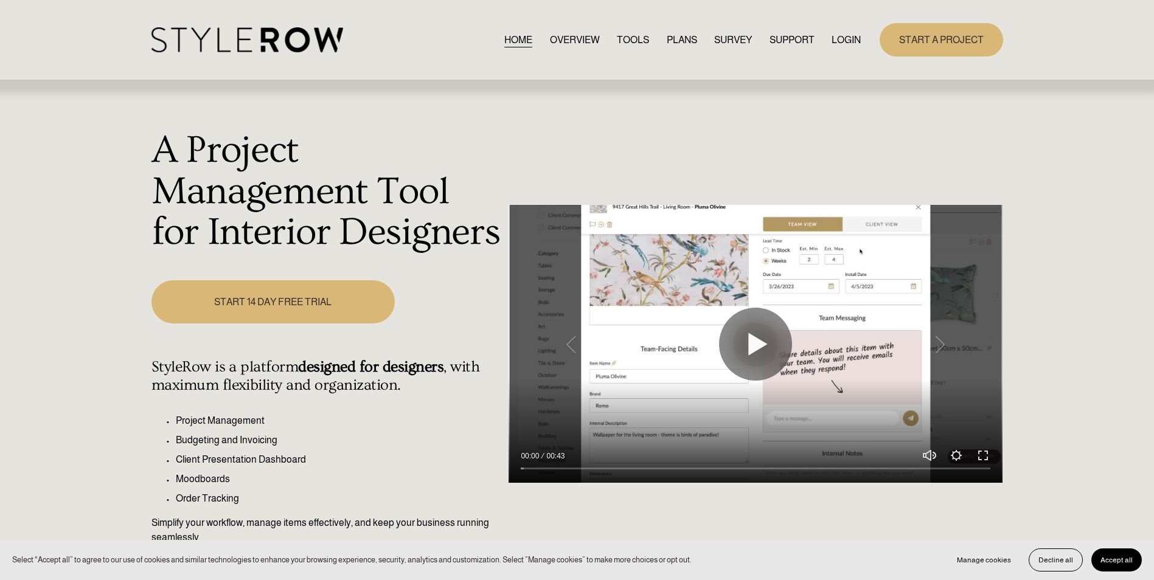
click at [854, 34] on link "LOGIN" at bounding box center [845, 40] width 29 height 16
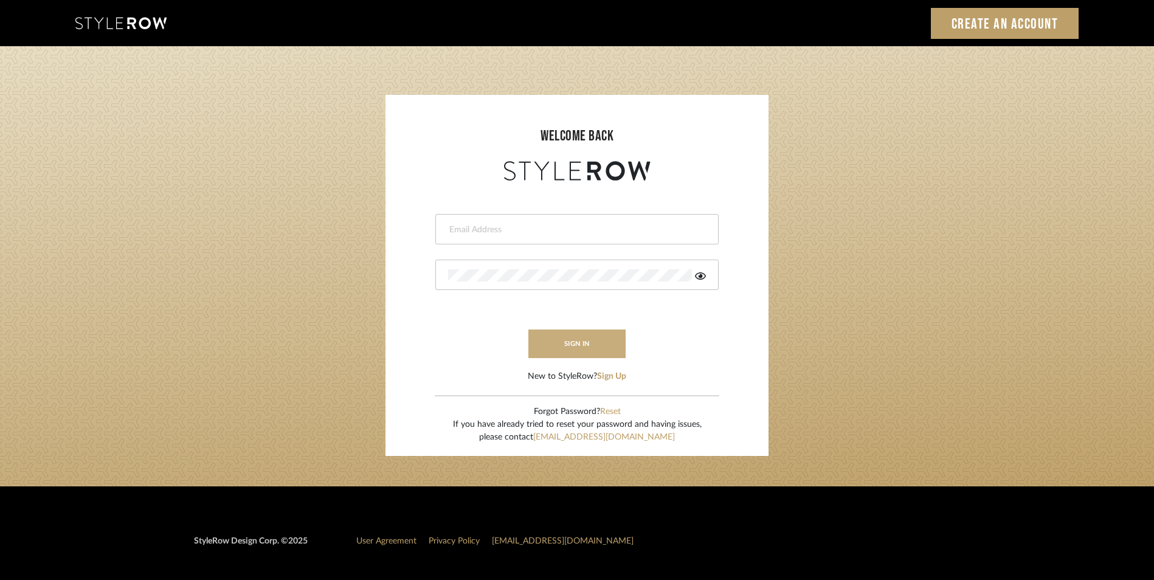
type input "katie@flairinteriorsllc.com"
click at [552, 344] on button "sign in" at bounding box center [576, 344] width 97 height 29
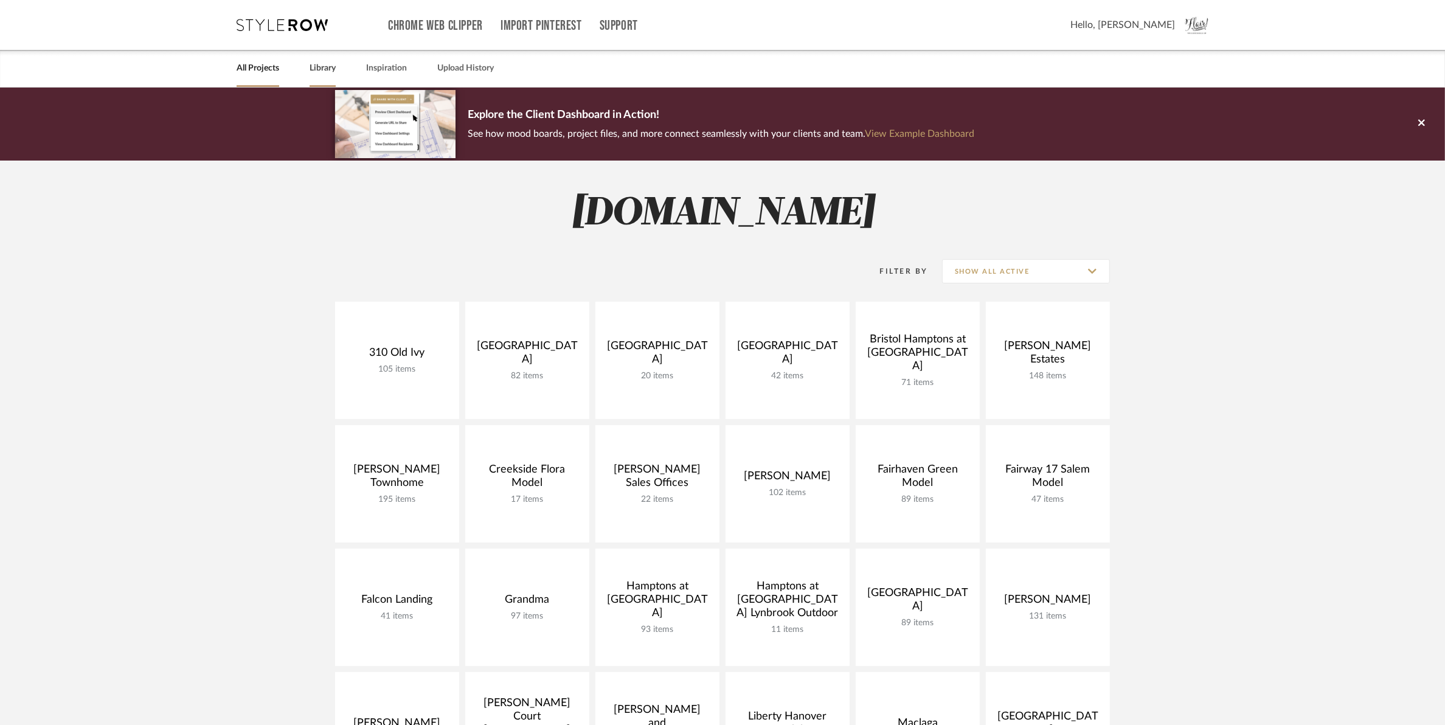
click at [324, 68] on link "Library" at bounding box center [323, 68] width 26 height 16
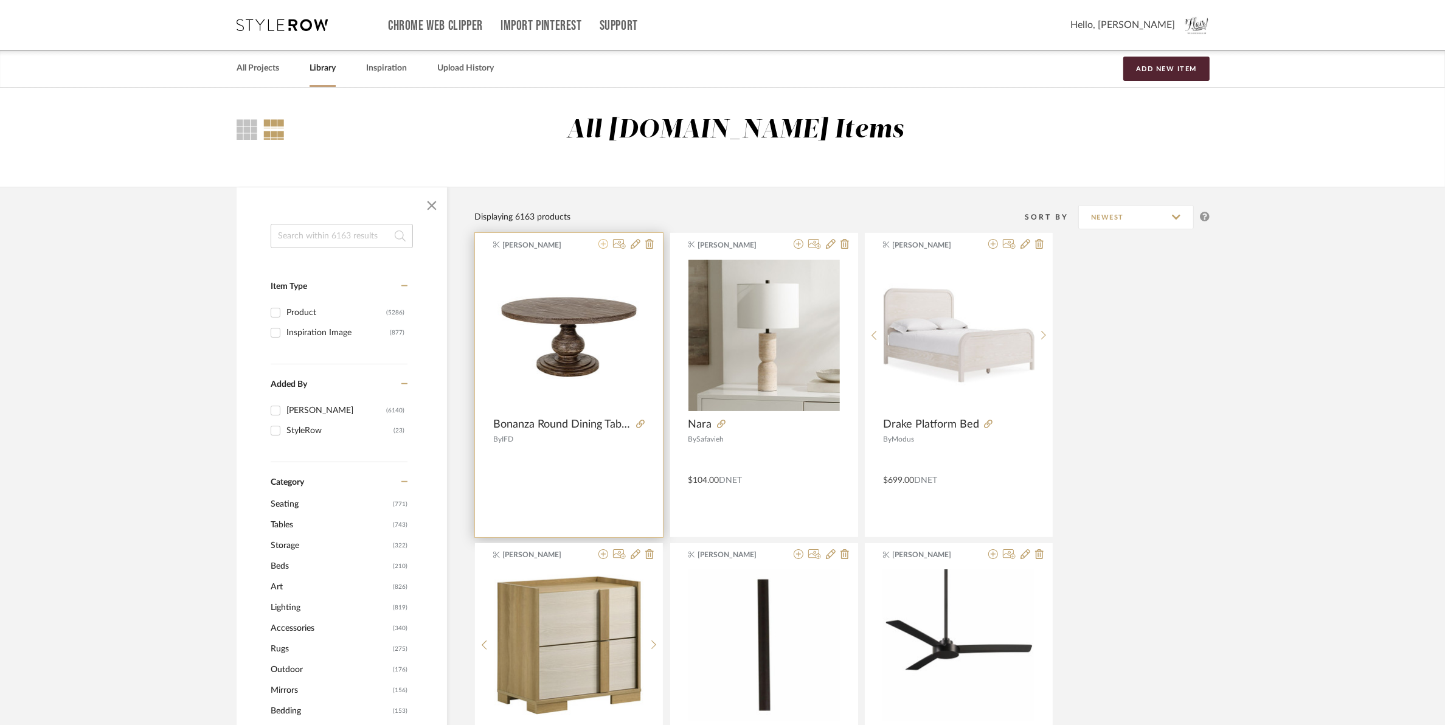
click at [601, 246] on icon at bounding box center [603, 244] width 10 height 10
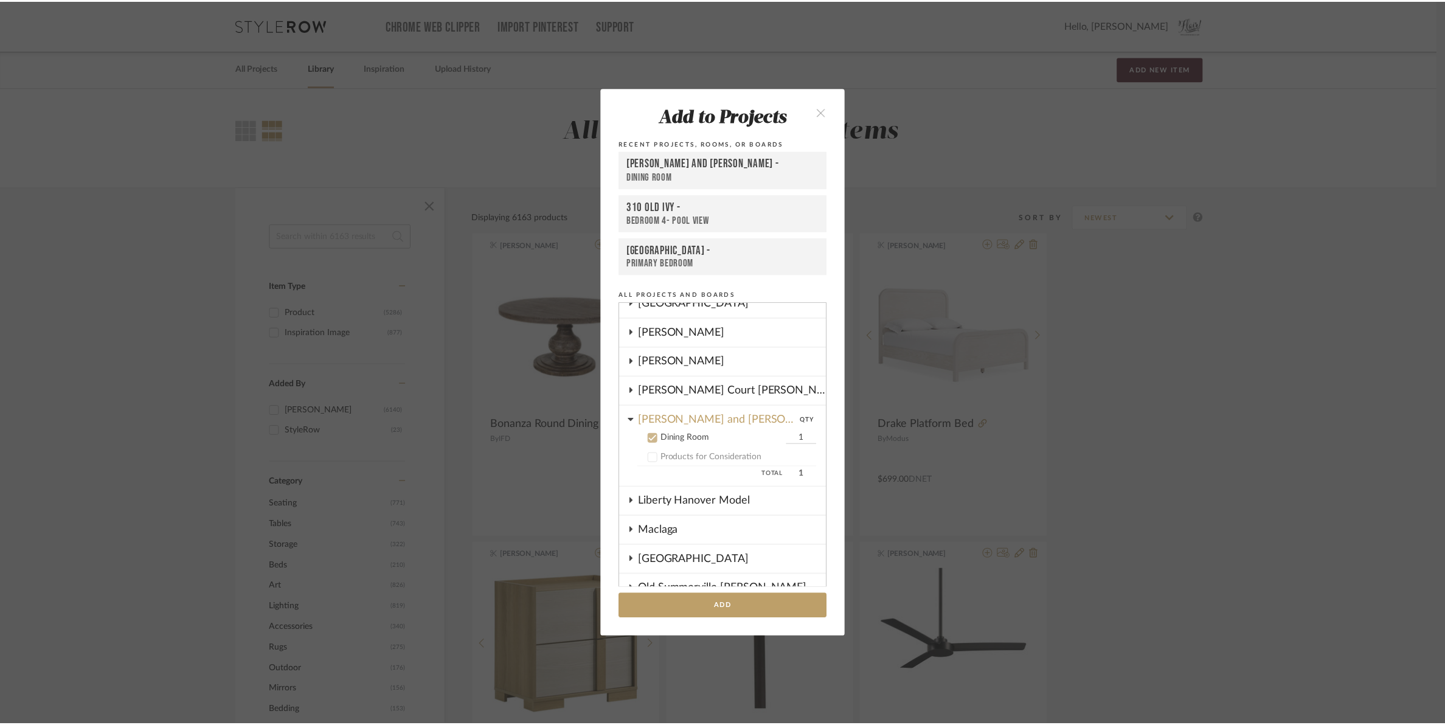
scroll to position [472, 0]
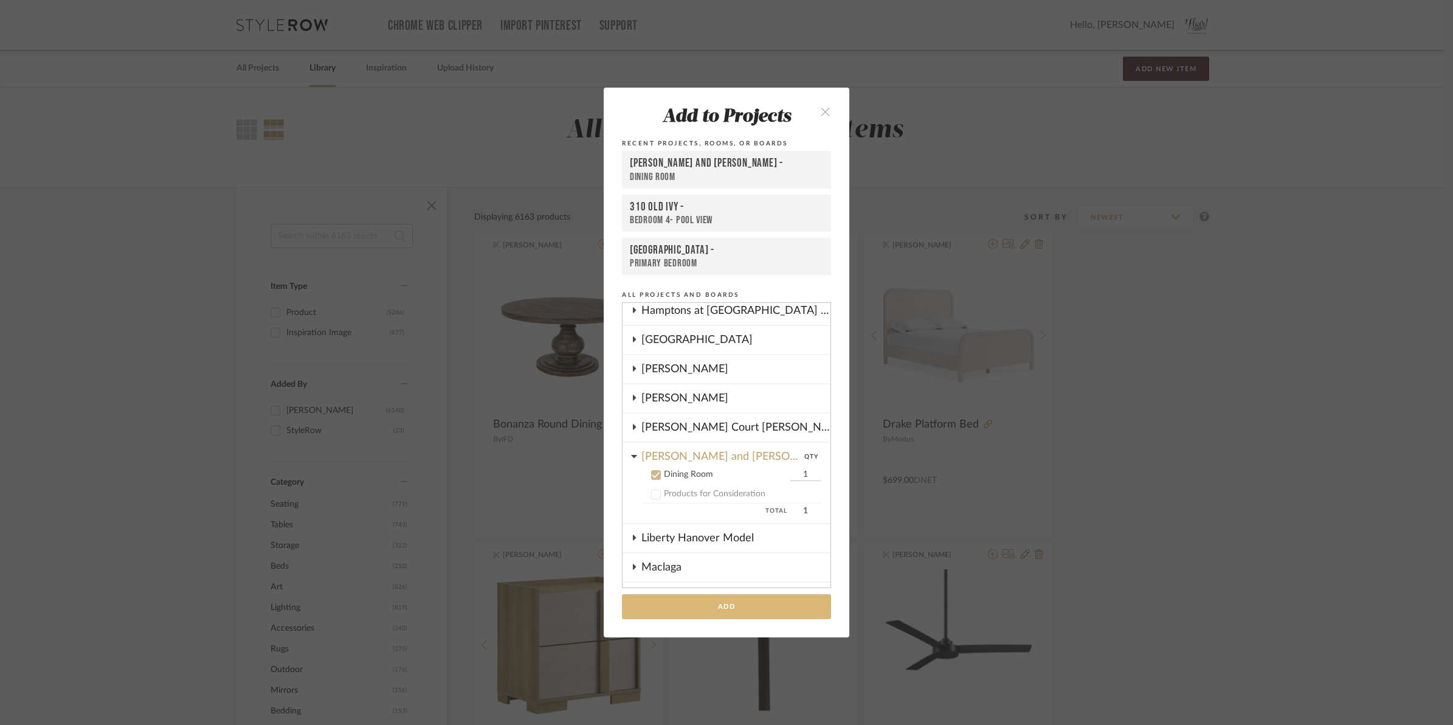
click at [704, 604] on button "Add" at bounding box center [726, 606] width 209 height 25
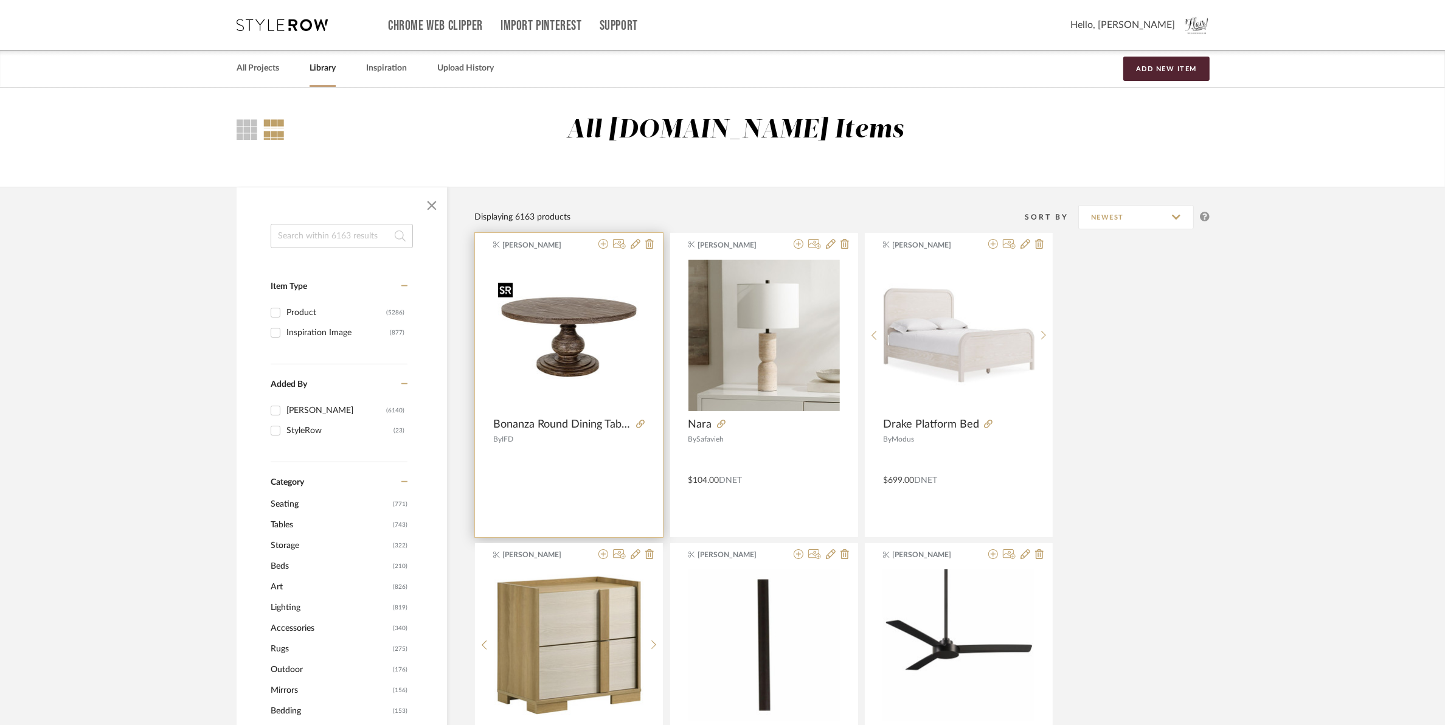
click at [569, 368] on img "0" at bounding box center [568, 335] width 151 height 116
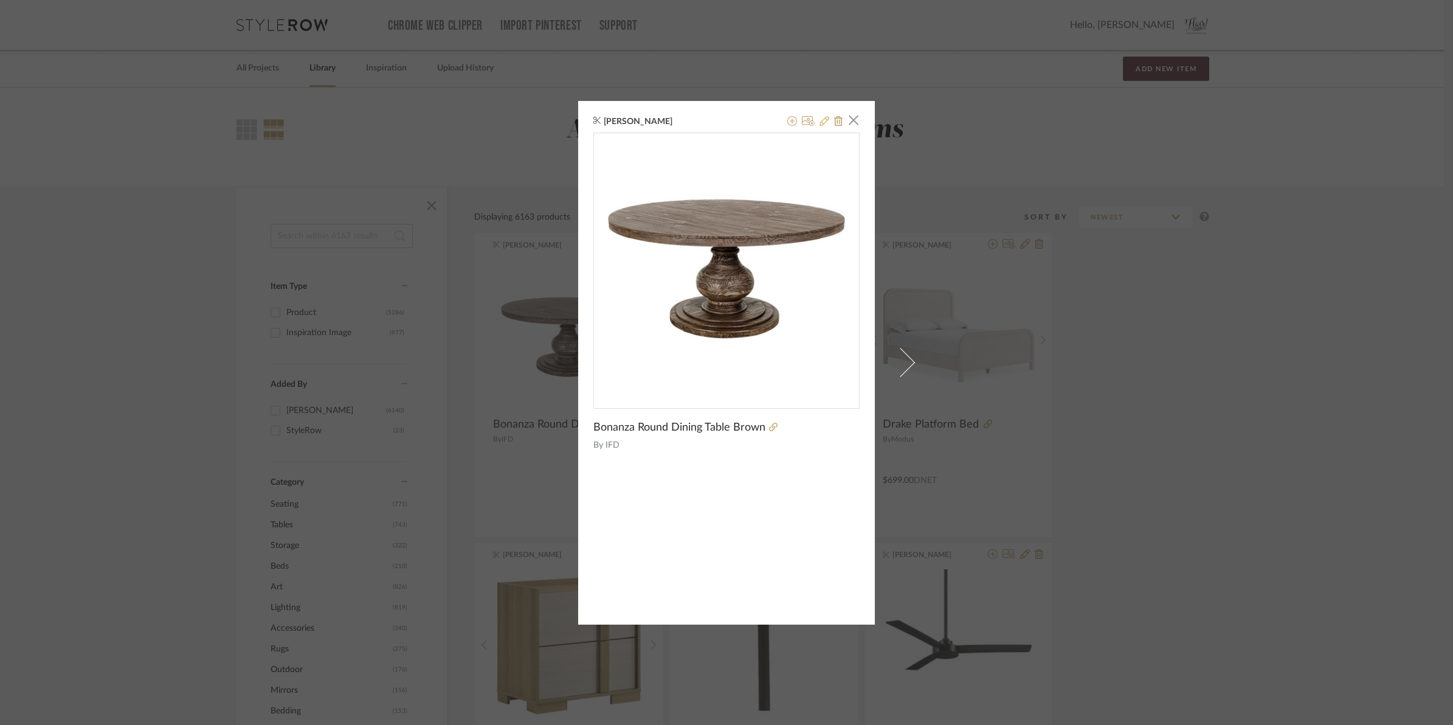
click at [820, 122] on icon at bounding box center [825, 121] width 10 height 10
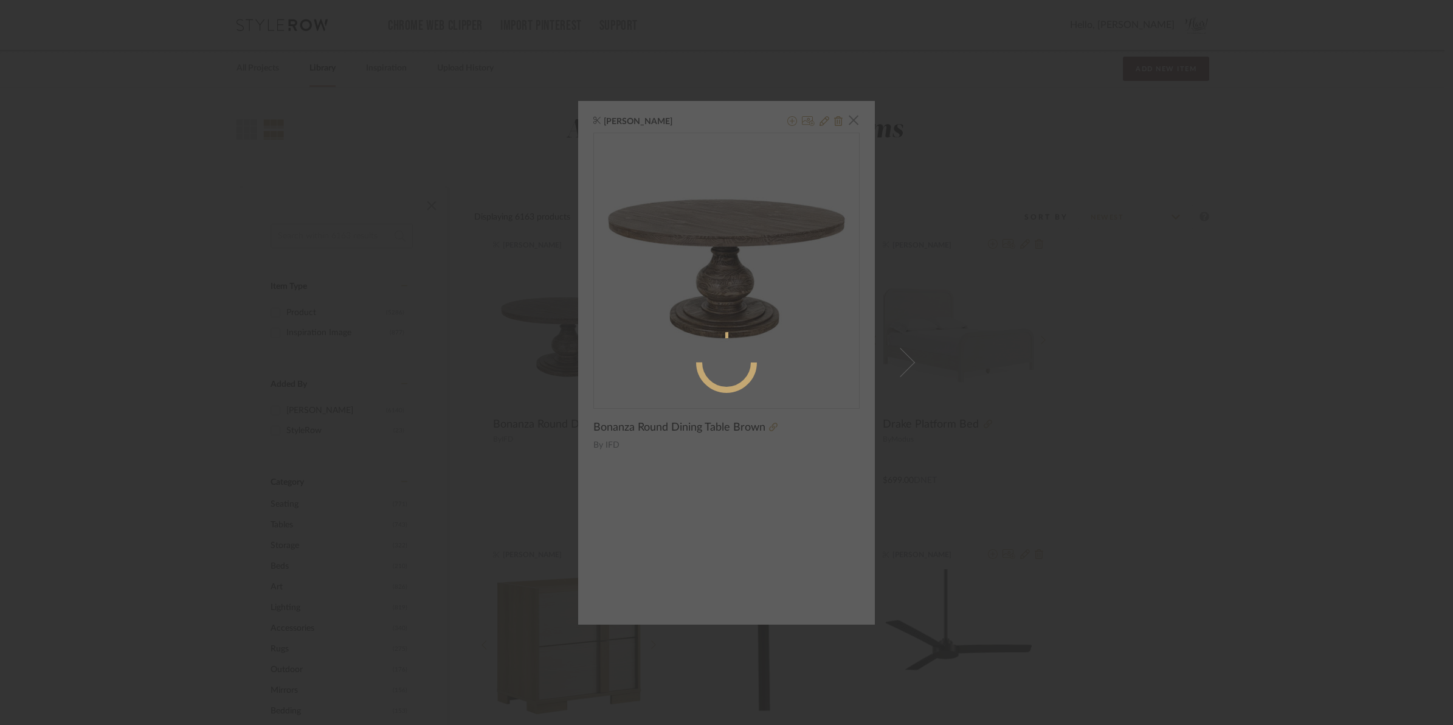
radio input "true"
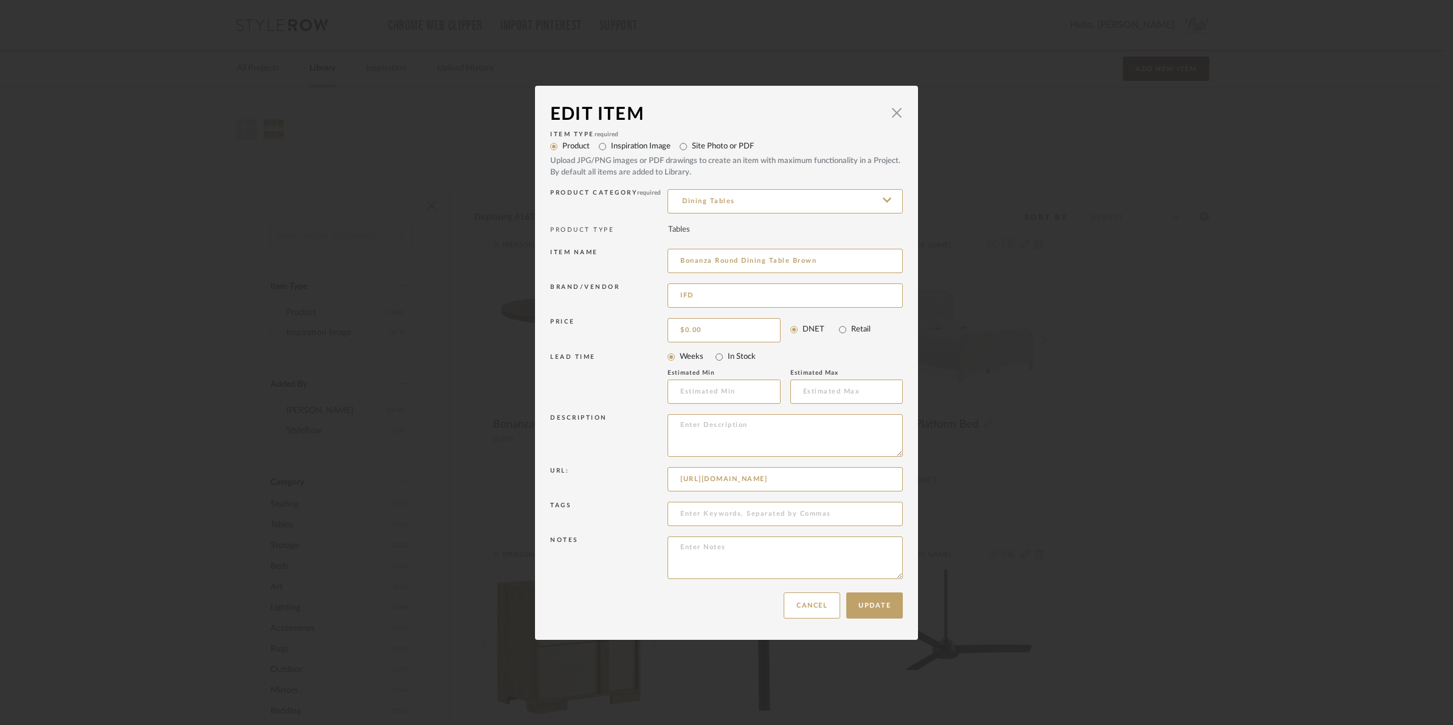
click at [702, 344] on div "Price $0.00 DNET Retail" at bounding box center [726, 330] width 353 height 30
click at [706, 327] on input "0.00" at bounding box center [724, 330] width 113 height 24
type input "$640.00"
click at [603, 601] on div "Update Cancel" at bounding box center [726, 605] width 353 height 38
click at [856, 609] on button "Update" at bounding box center [875, 605] width 57 height 26
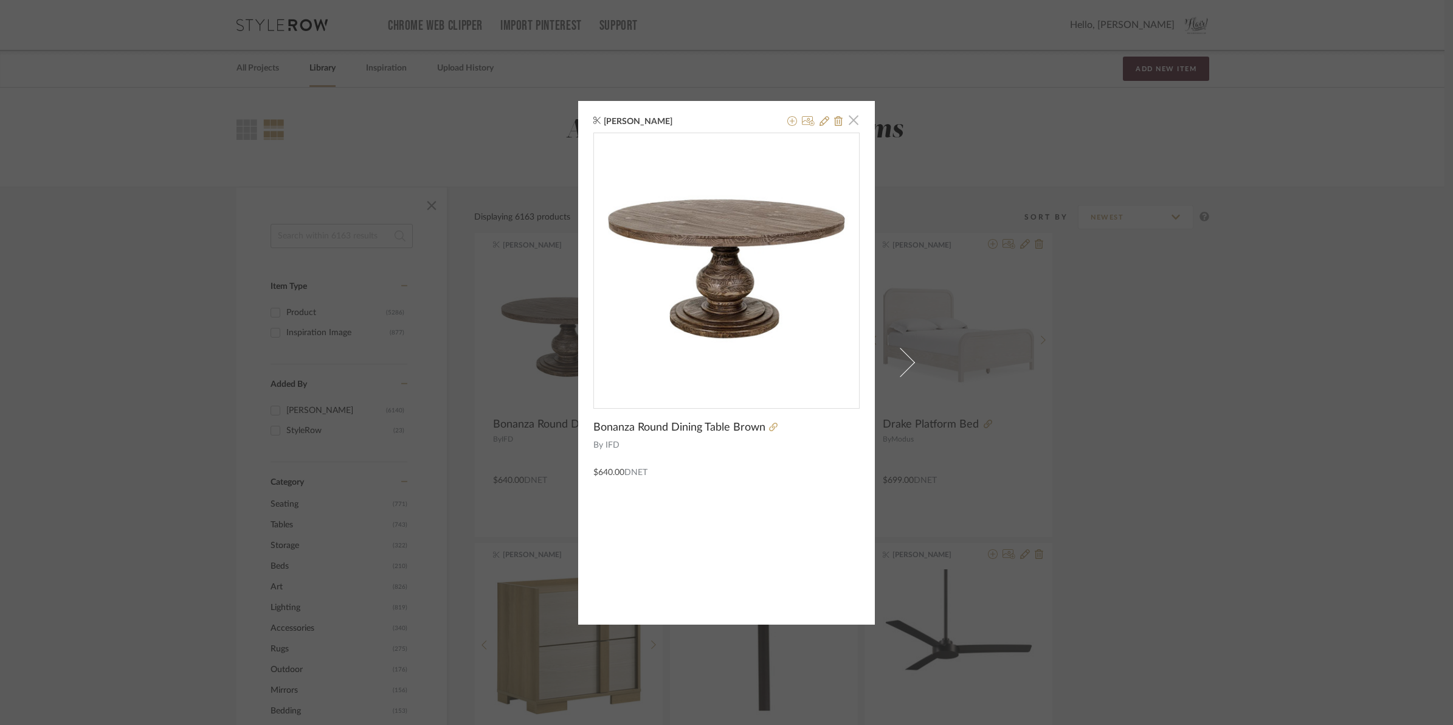
click at [845, 123] on span "button" at bounding box center [854, 120] width 24 height 24
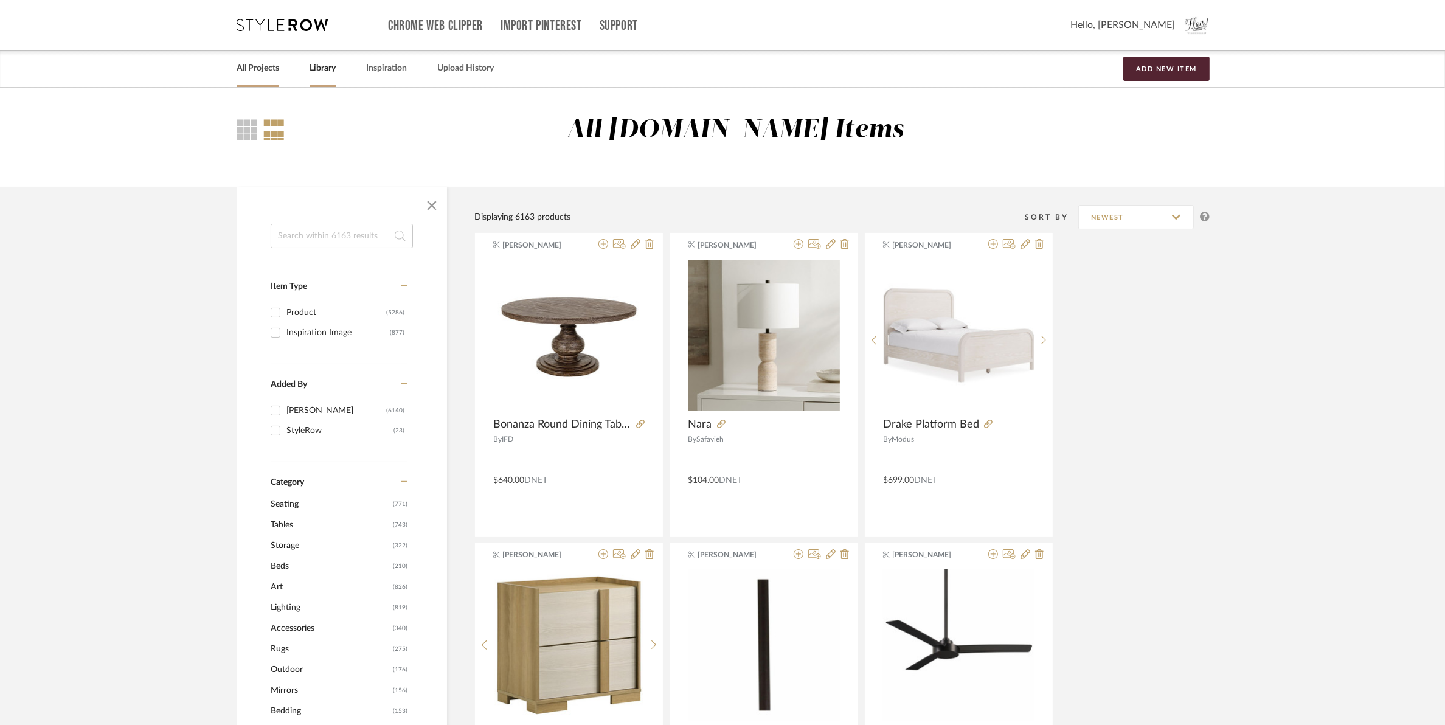
click at [245, 71] on link "All Projects" at bounding box center [258, 68] width 43 height 16
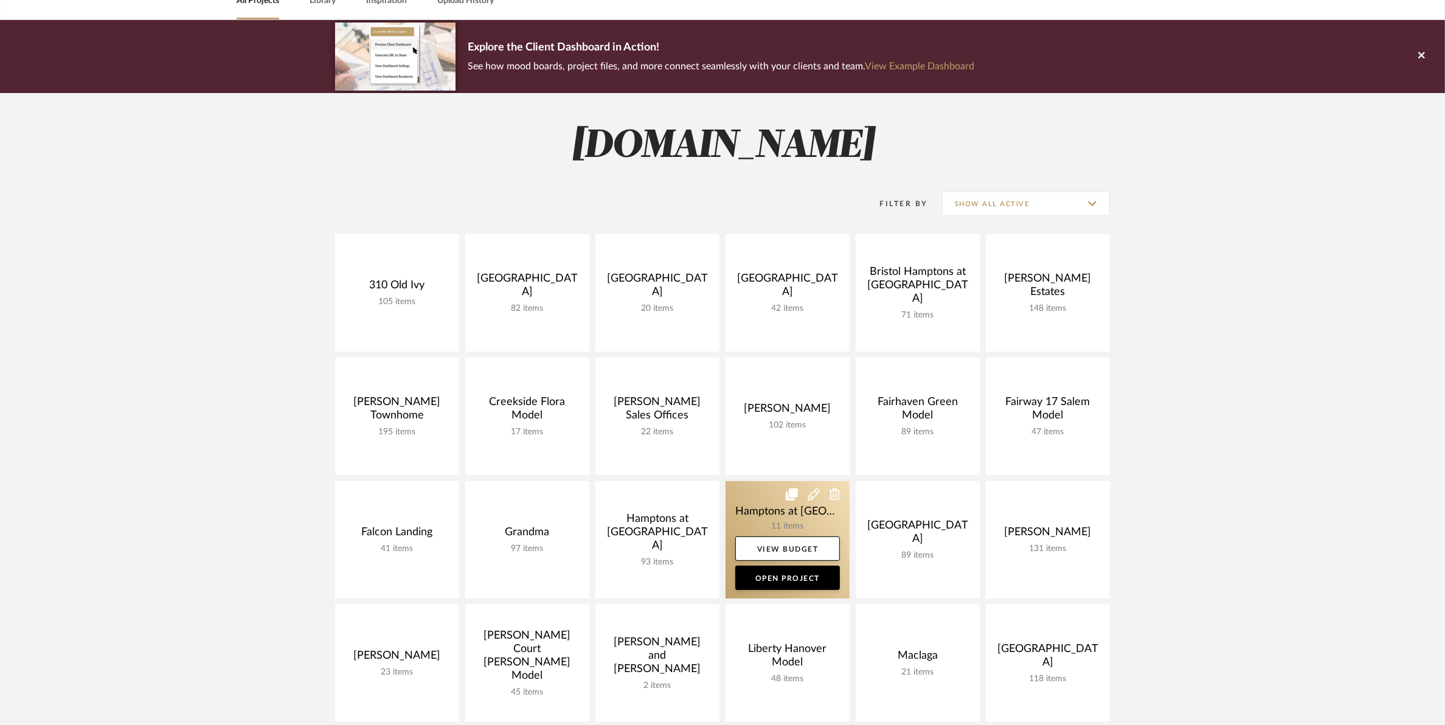
scroll to position [152, 0]
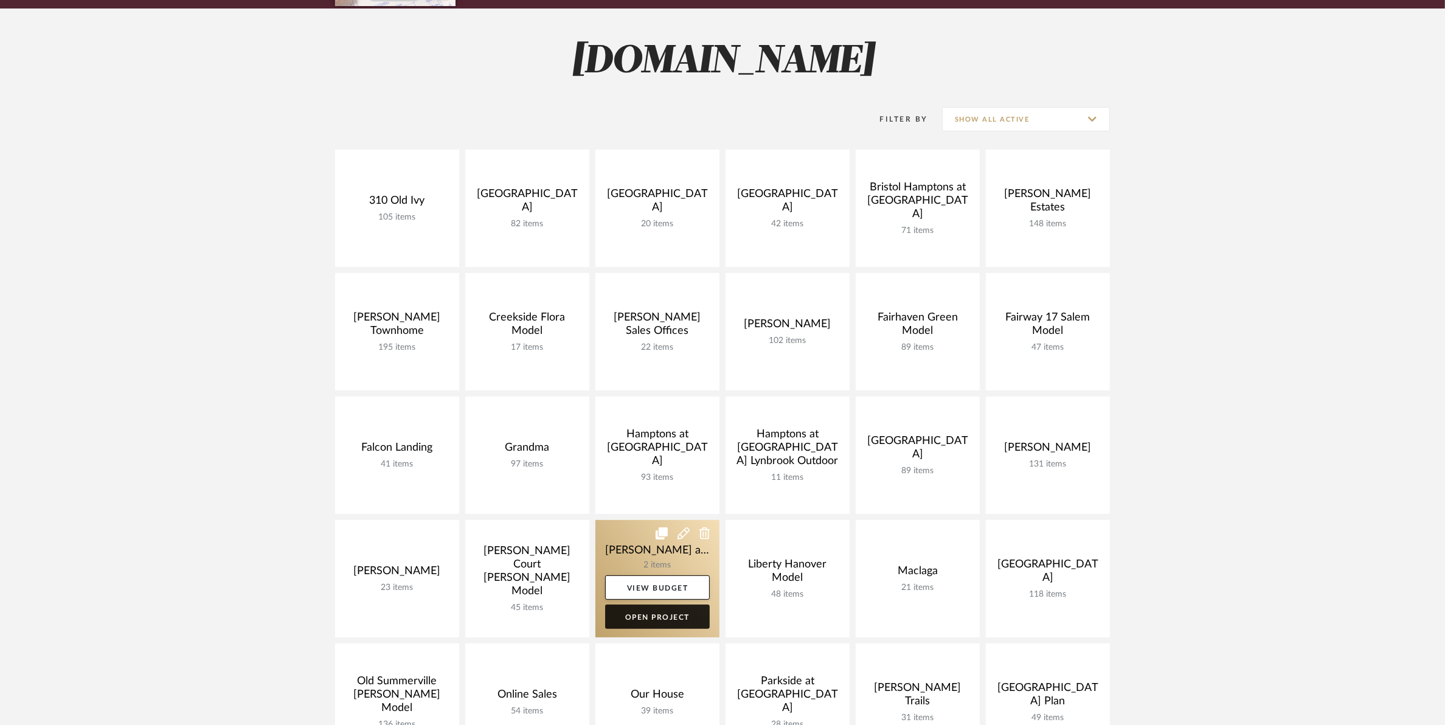
click at [686, 616] on link "Open Project" at bounding box center [657, 616] width 105 height 24
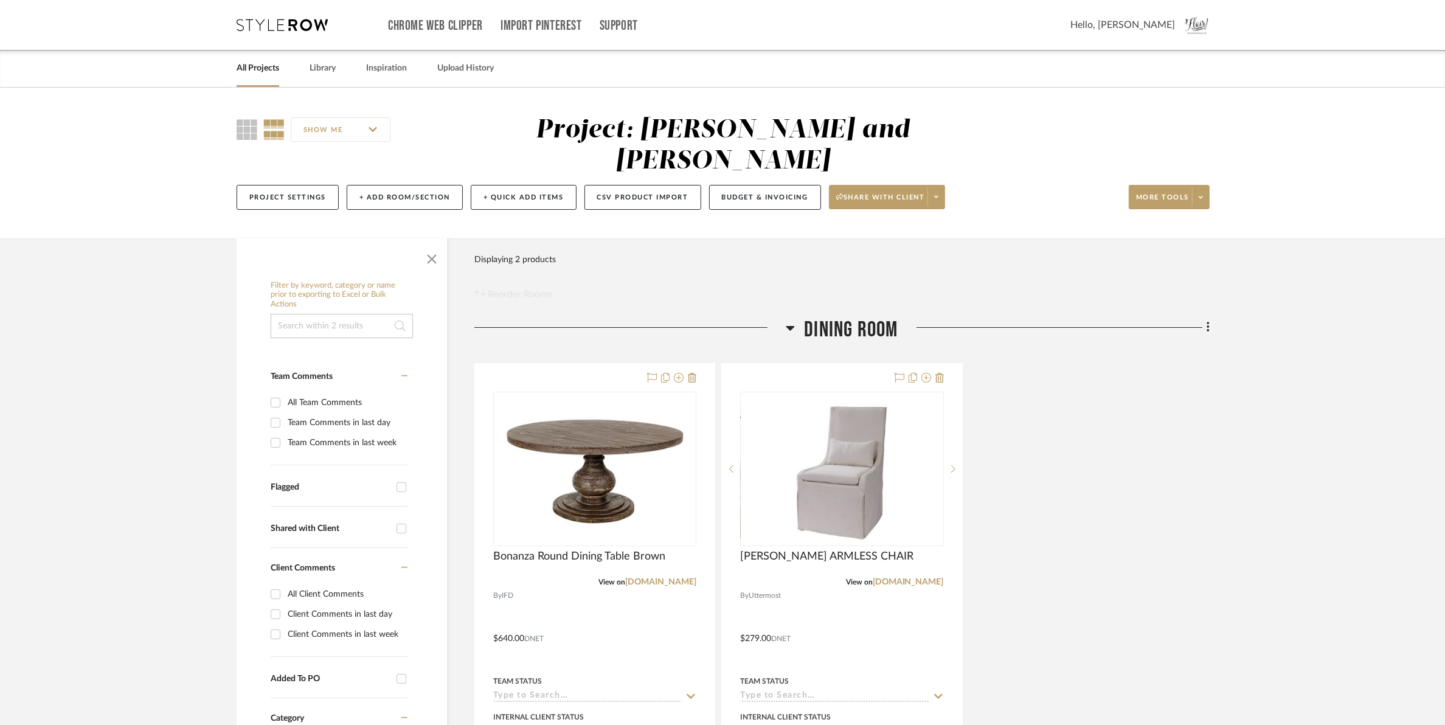
scroll to position [228, 0]
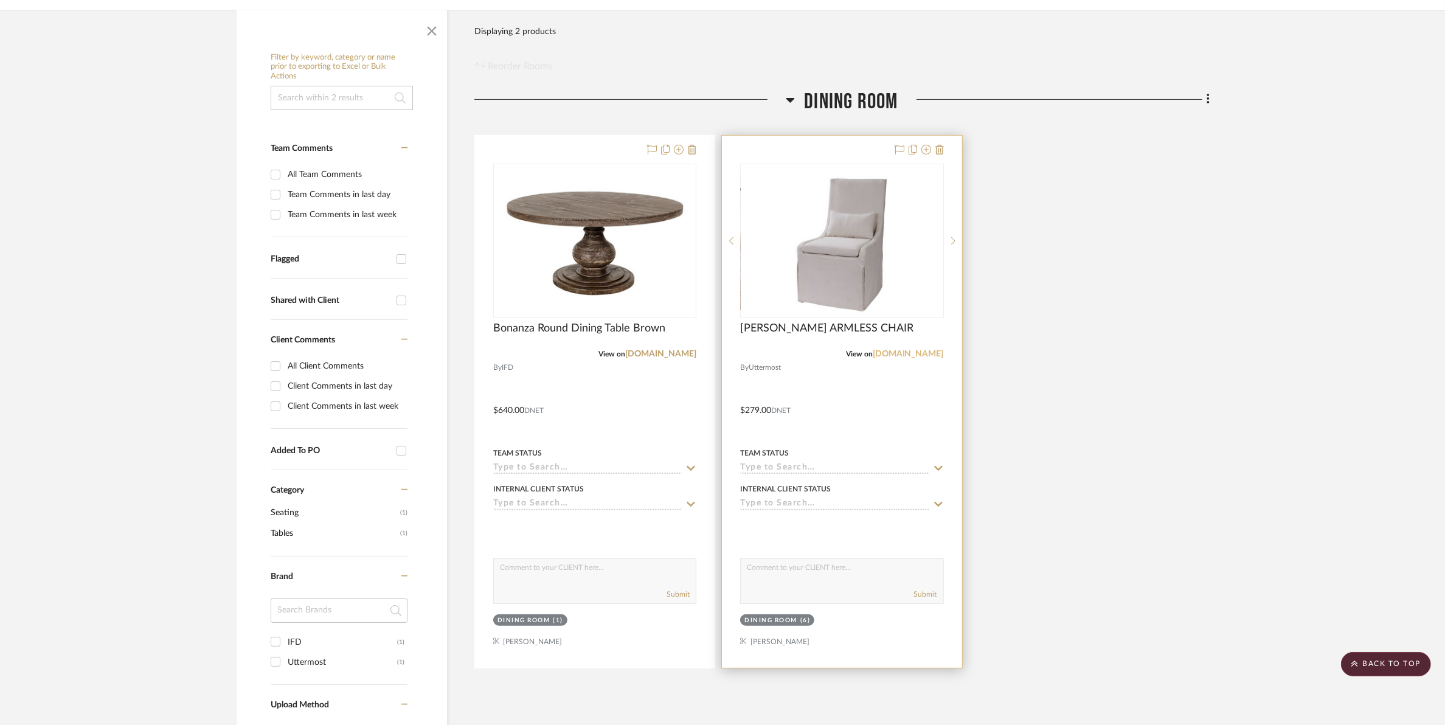
click at [911, 350] on link "[DOMAIN_NAME]" at bounding box center [908, 354] width 71 height 9
click at [883, 230] on img "0" at bounding box center [842, 241] width 148 height 152
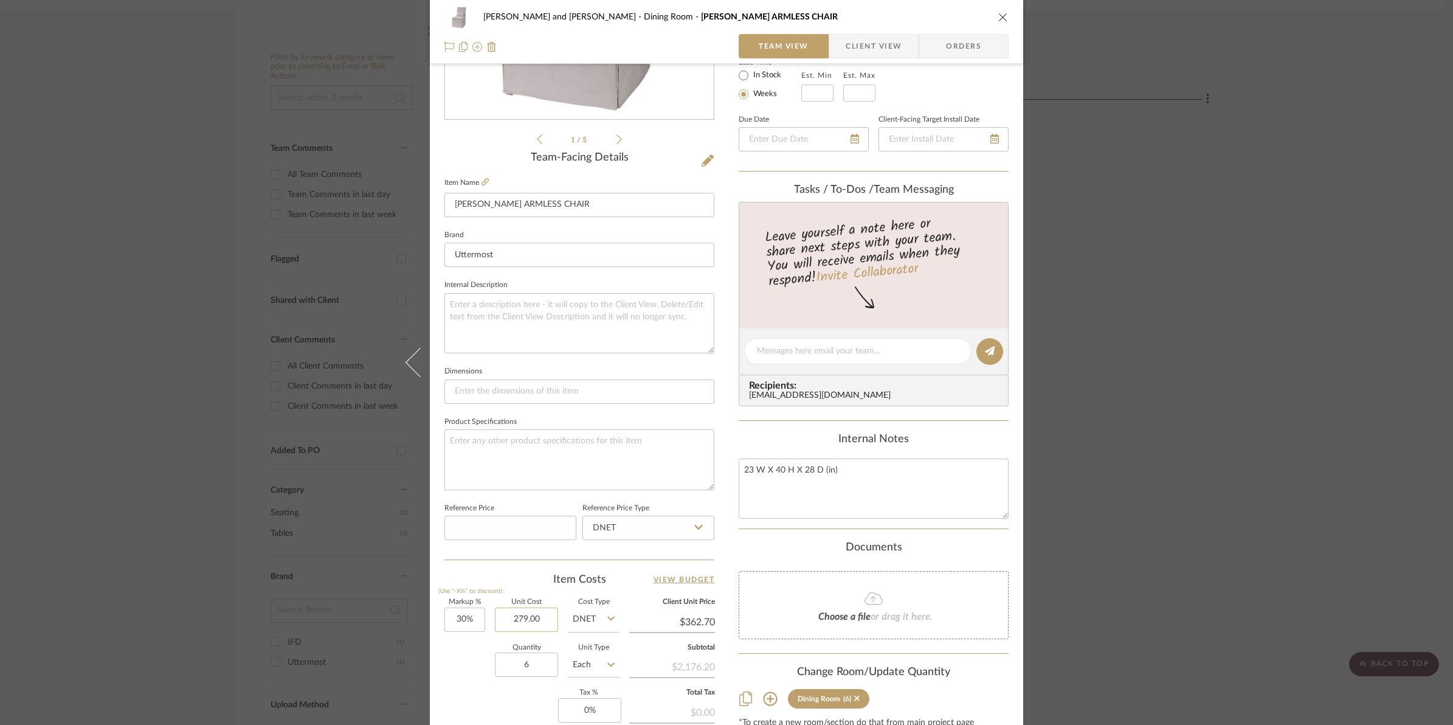
click at [505, 624] on input "279.00" at bounding box center [526, 620] width 63 height 24
type input "$299.00"
click at [438, 691] on div "[PERSON_NAME] and [PERSON_NAME] Dining Room [PERSON_NAME] ARMLESS CHAIR Team Vi…" at bounding box center [727, 342] width 594 height 1123
type input "$388.70"
click at [988, 28] on div "[PERSON_NAME] and [PERSON_NAME] Room [PERSON_NAME] ARMLESS CHAIR" at bounding box center [727, 17] width 564 height 24
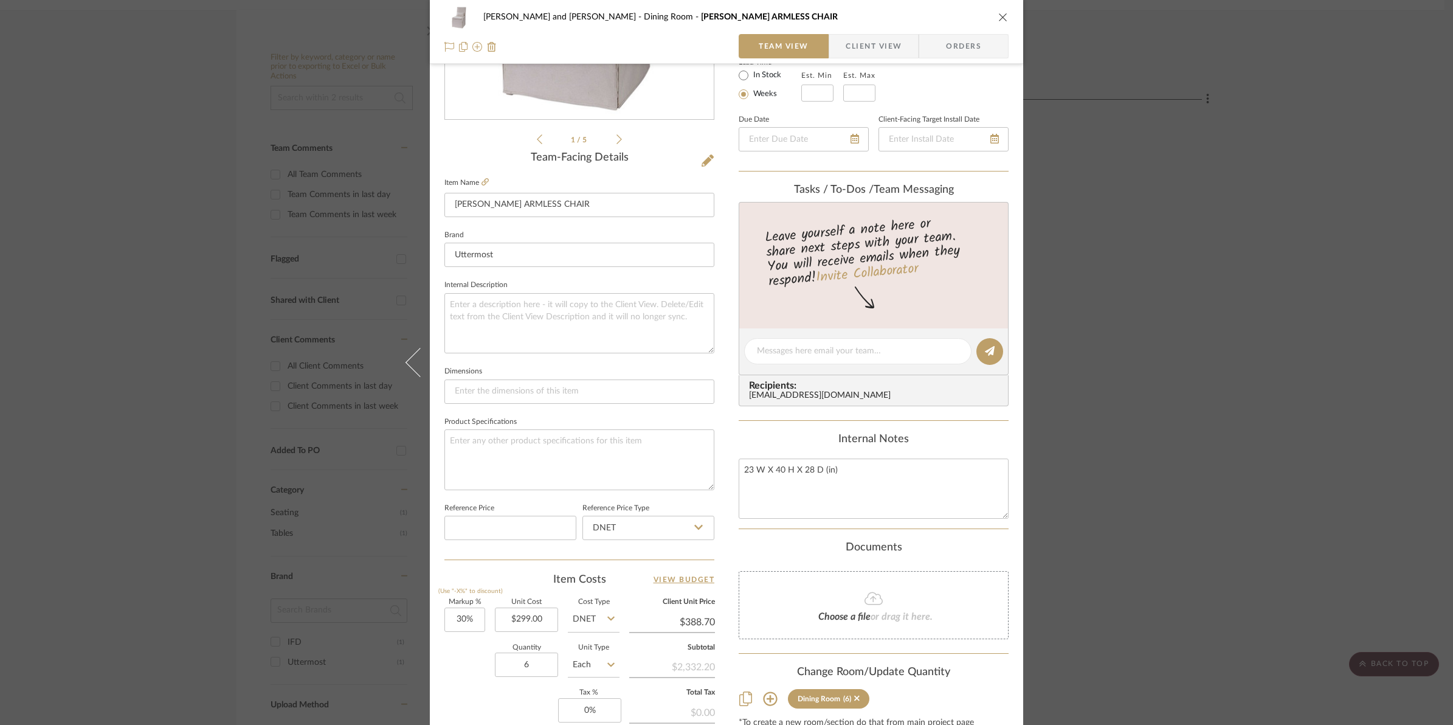
drag, startPoint x: 992, startPoint y: 24, endPoint x: 1005, endPoint y: 11, distance: 18.5
click at [996, 20] on div "[PERSON_NAME] and [PERSON_NAME] Room [PERSON_NAME] ARMLESS CHAIR" at bounding box center [727, 17] width 564 height 24
click at [1003, 14] on icon "close" at bounding box center [1004, 17] width 10 height 10
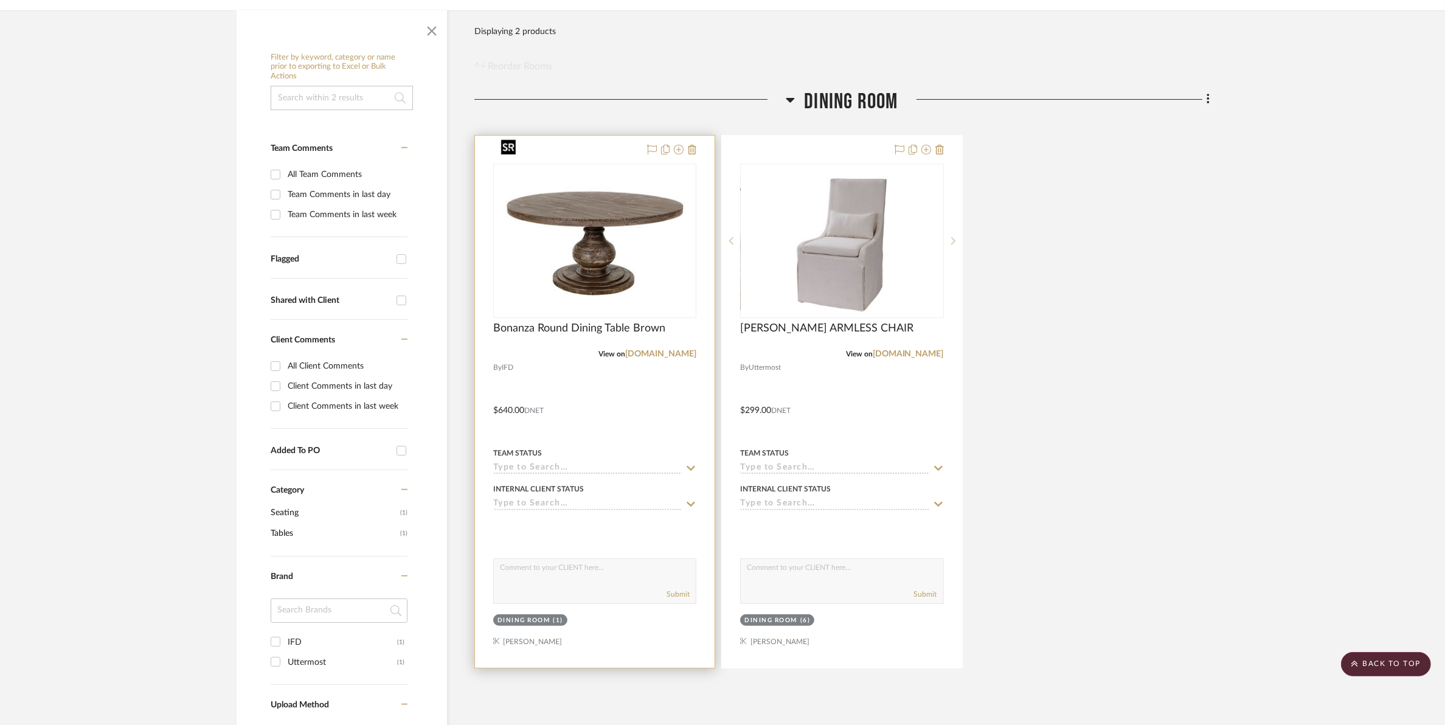
click at [0, 0] on img at bounding box center [0, 0] width 0 height 0
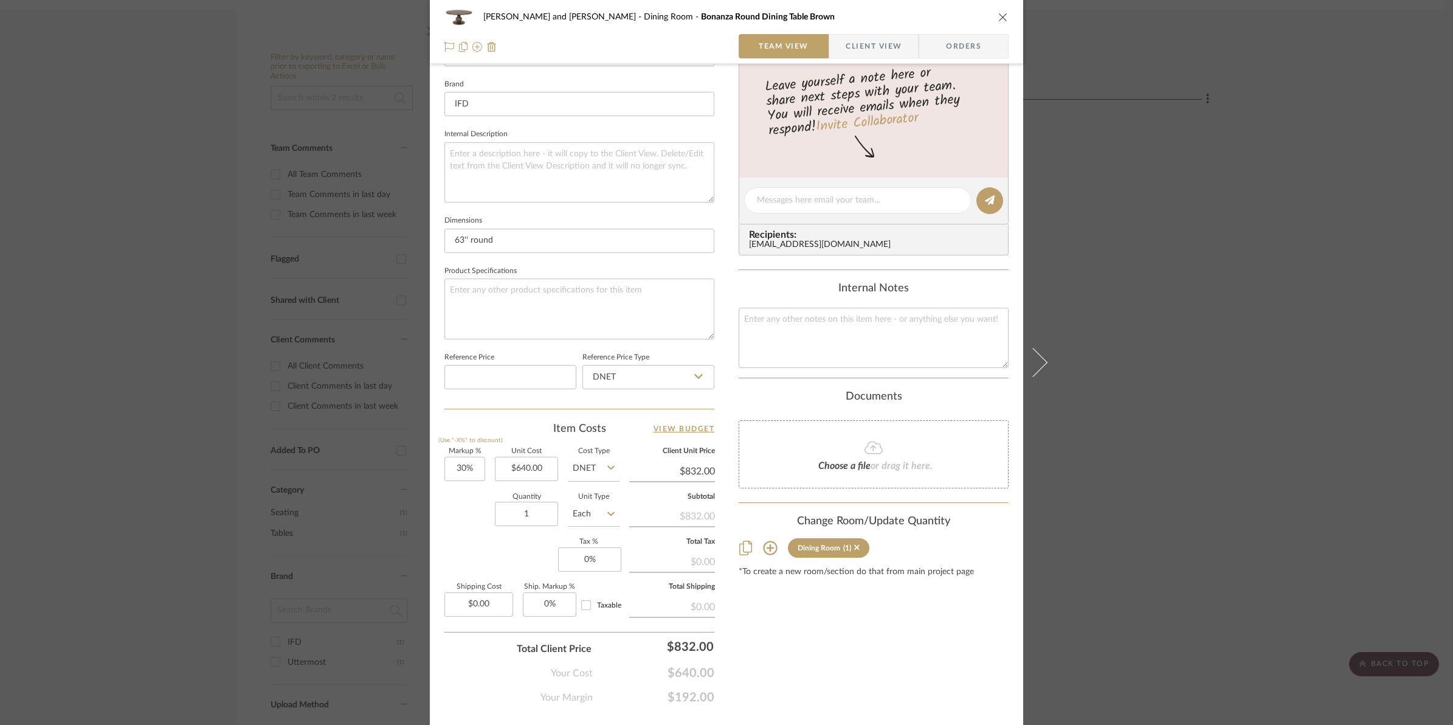
scroll to position [380, 0]
click at [674, 466] on input "832.00" at bounding box center [672, 470] width 86 height 18
type input "1280"
type input "100%"
type input "$1,280.00"
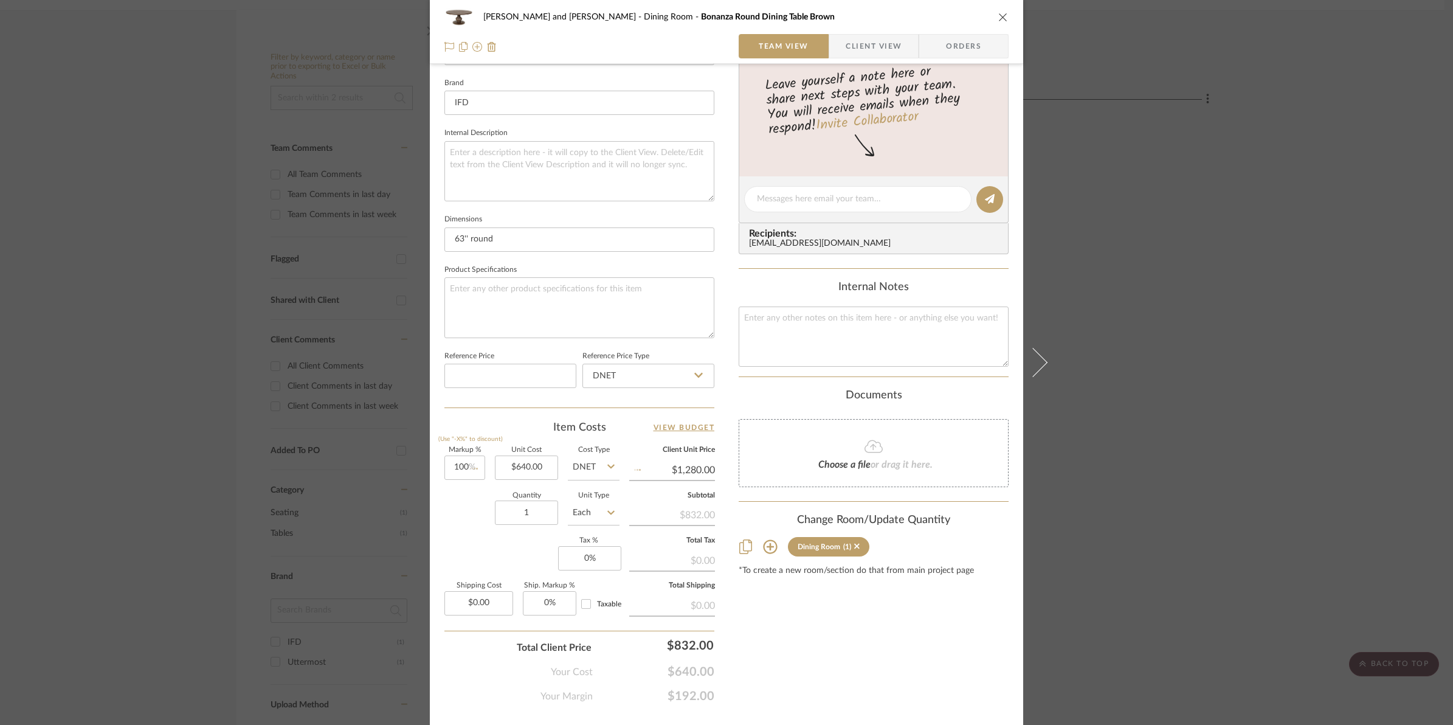
click at [833, 712] on div "[PERSON_NAME] and [PERSON_NAME] Dining Room Bonanza Round Dining Table Brown Te…" at bounding box center [727, 190] width 594 height 1123
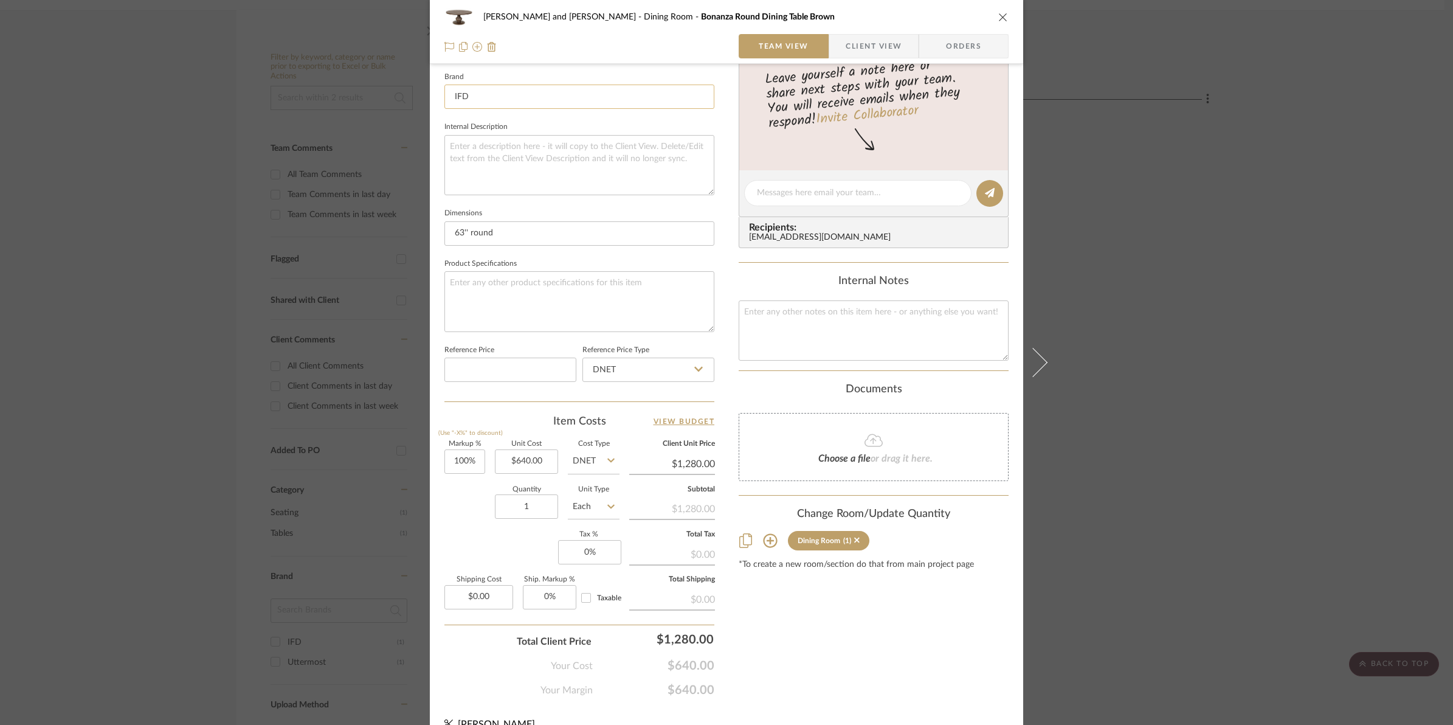
scroll to position [406, 0]
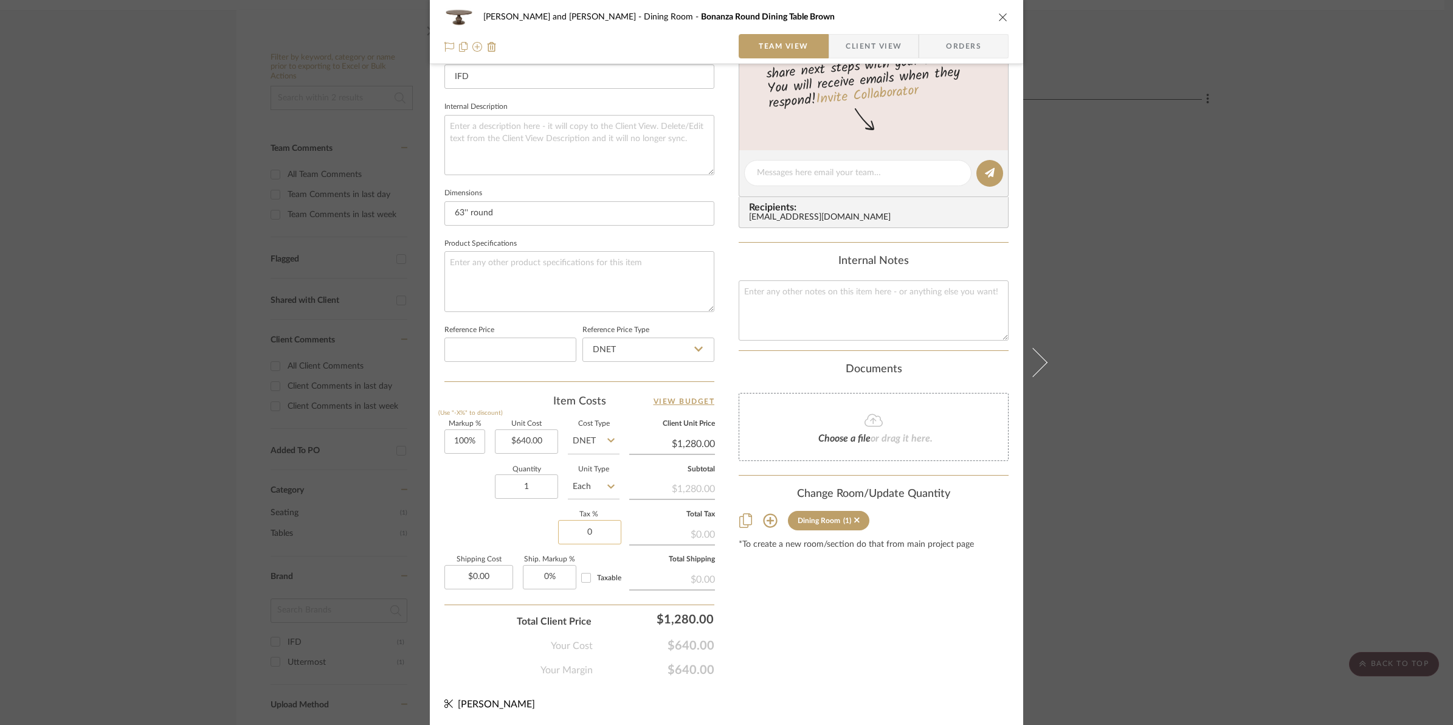
click at [572, 533] on input "0" at bounding box center [589, 532] width 63 height 24
type input "6%"
click at [497, 521] on div "Markup % (Use "-X%" to discount) 100% Unit Cost $640.00 Cost Type DNET Client U…" at bounding box center [580, 510] width 270 height 178
click at [460, 576] on input "0.00" at bounding box center [479, 577] width 69 height 24
type input "$150.00"
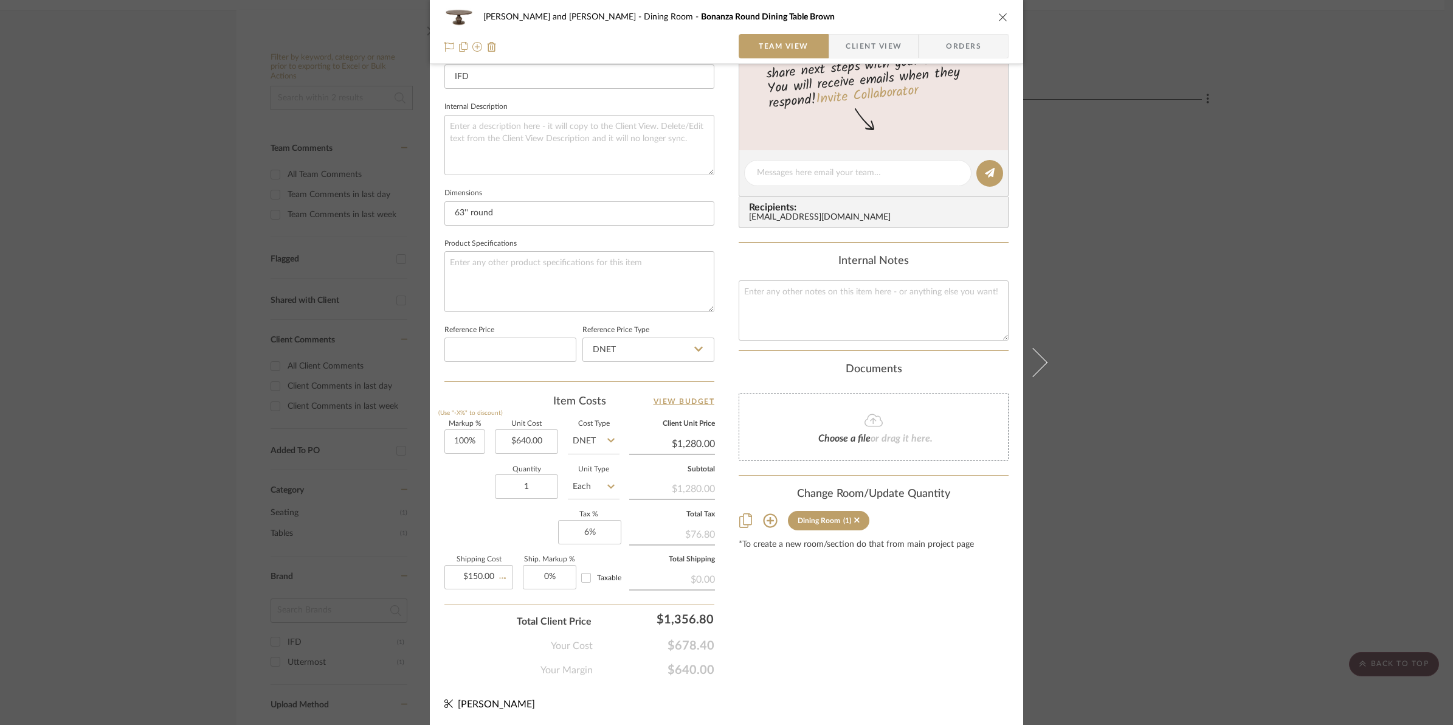
click at [465, 640] on div "Your Cost $678.40" at bounding box center [580, 641] width 270 height 24
click at [584, 575] on input "Taxable" at bounding box center [586, 577] width 19 height 19
checkbox input "true"
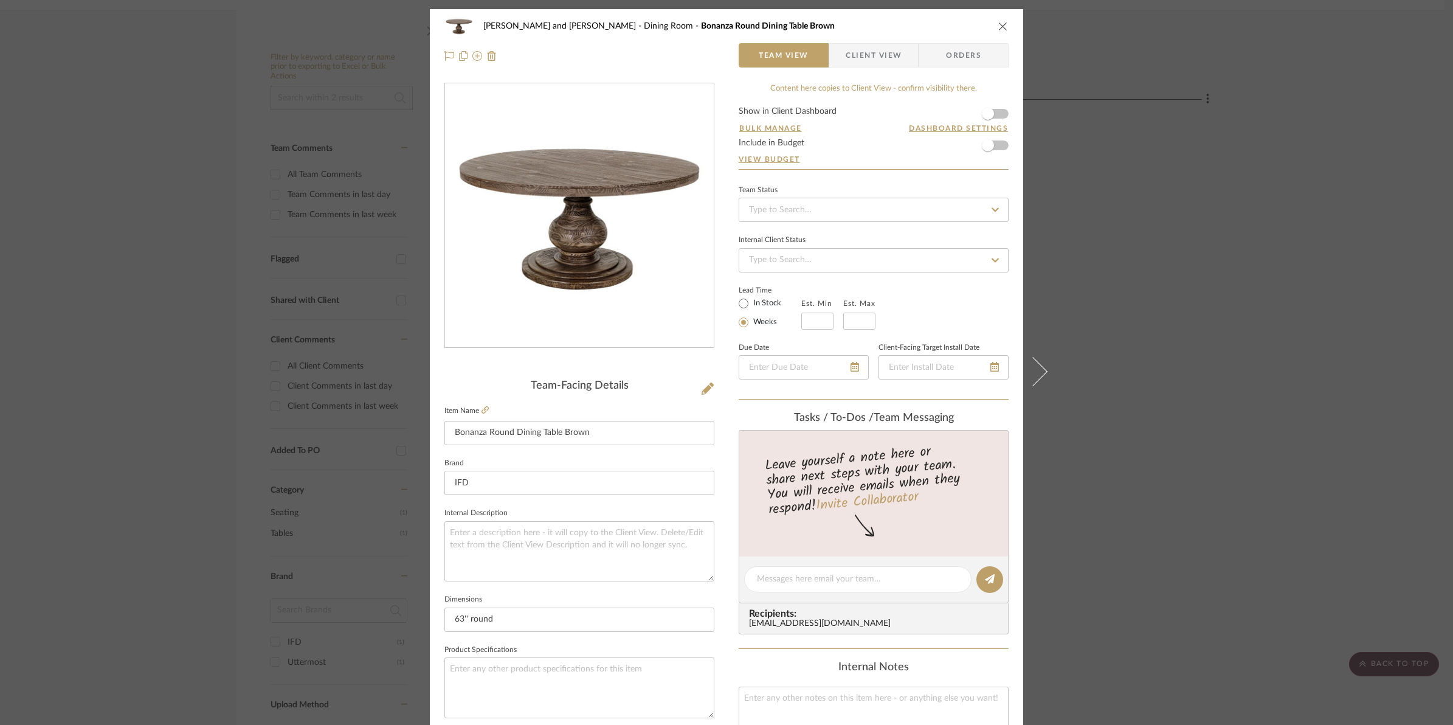
click at [1004, 28] on button "close" at bounding box center [1003, 26] width 11 height 11
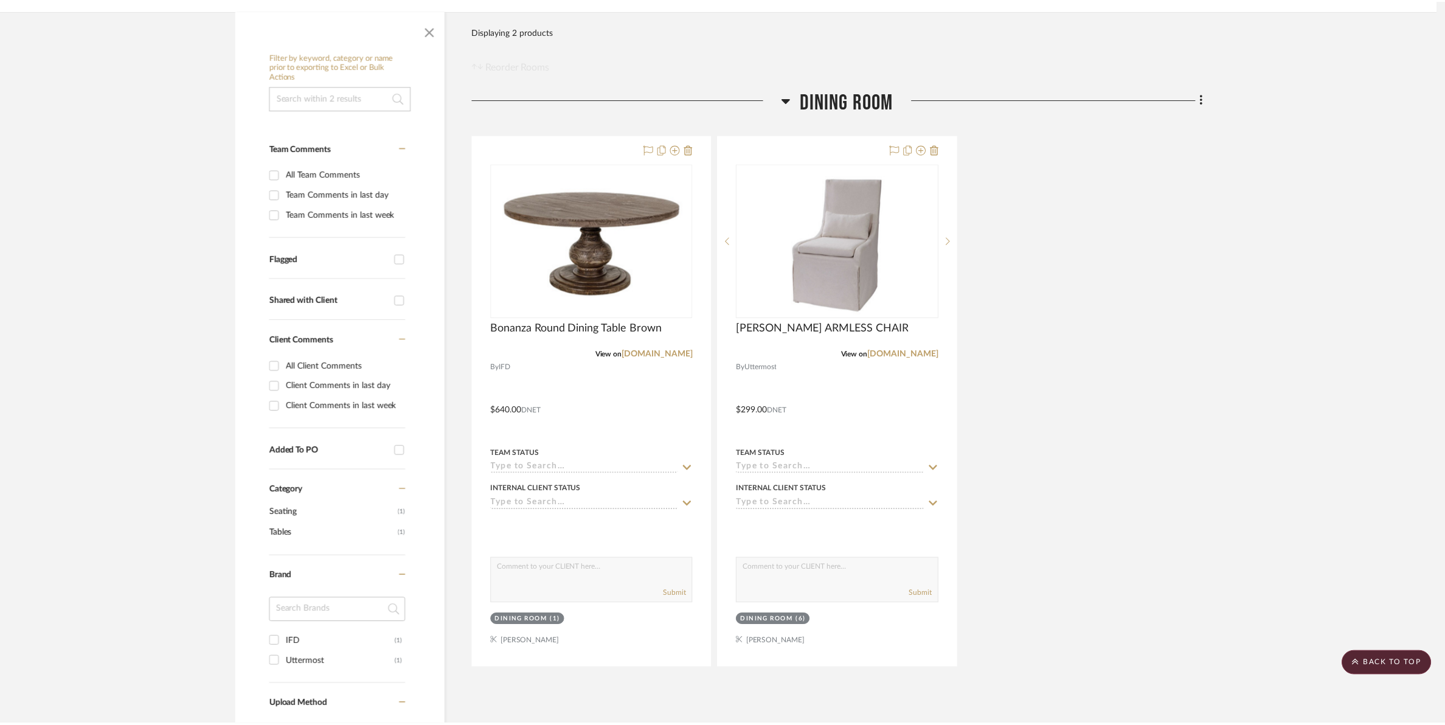
scroll to position [228, 0]
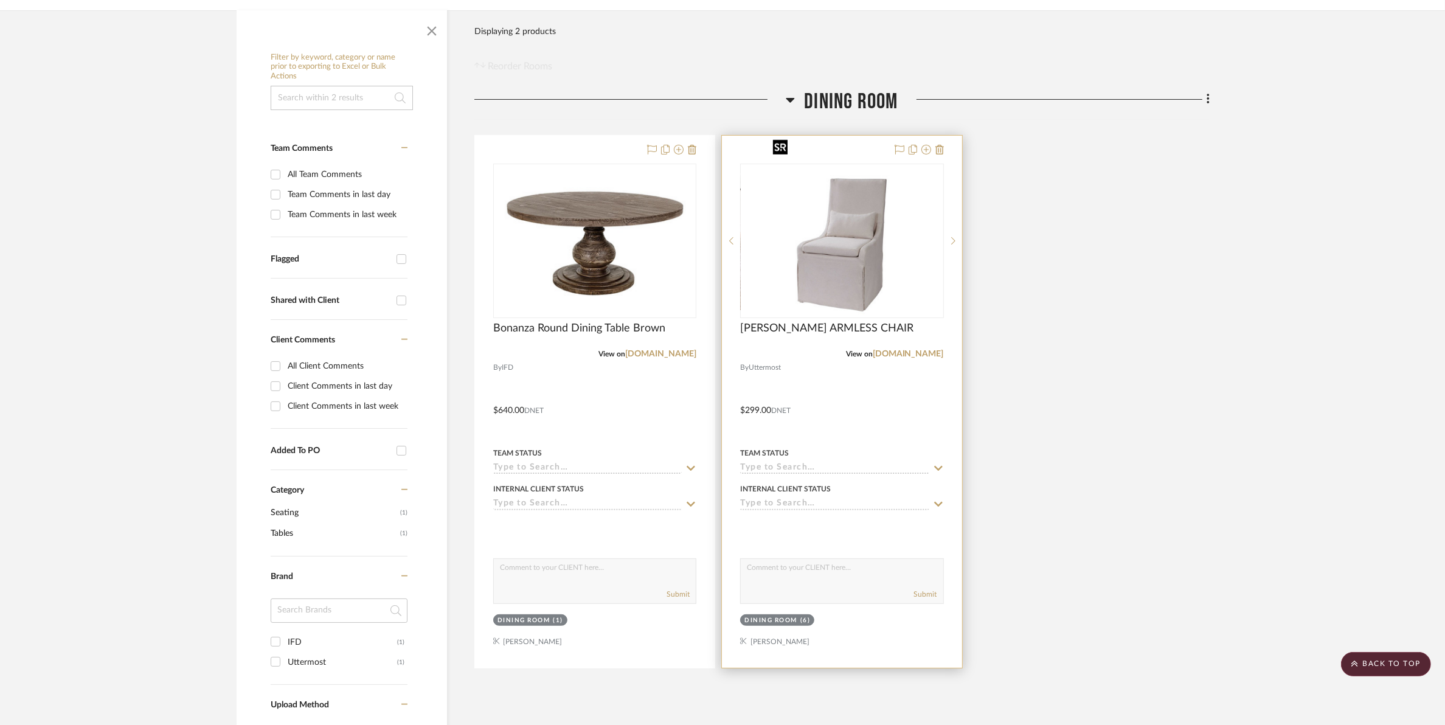
click at [876, 219] on img "0" at bounding box center [842, 241] width 148 height 152
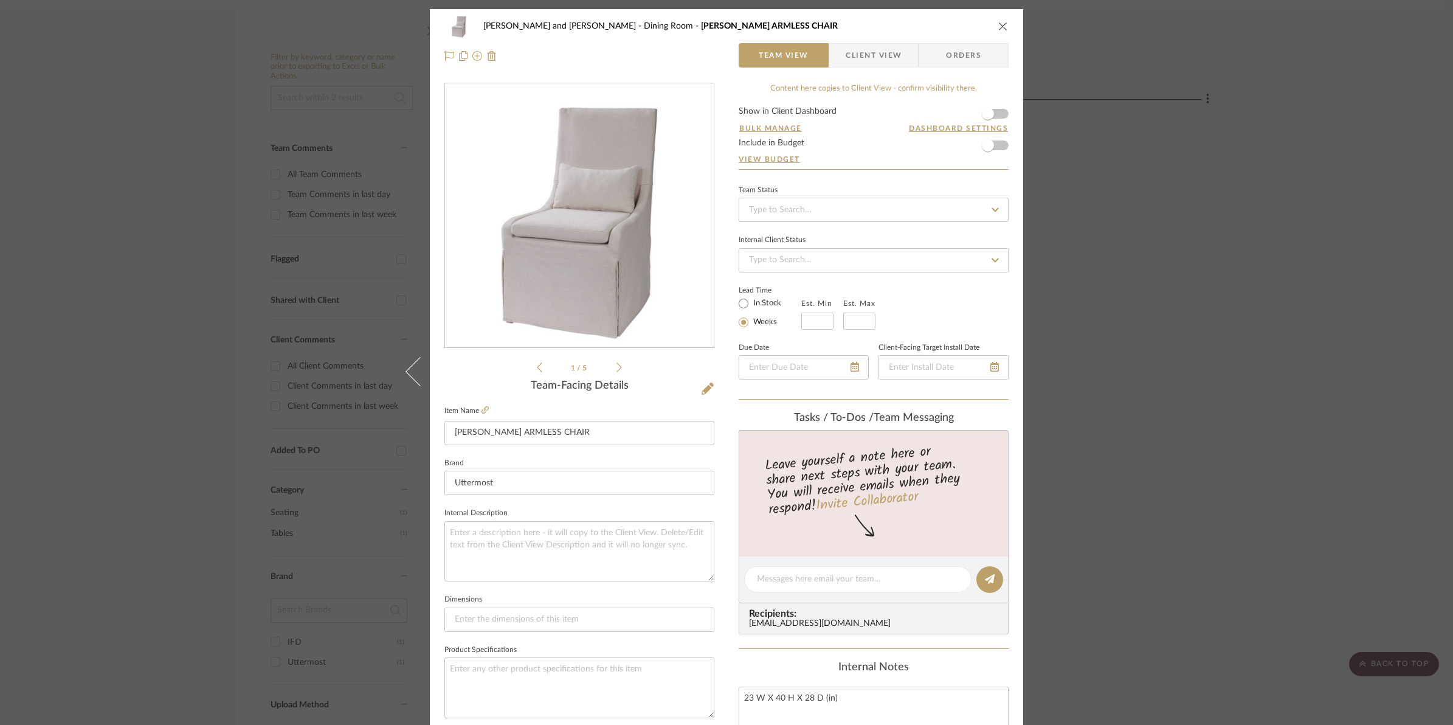
scroll to position [406, 0]
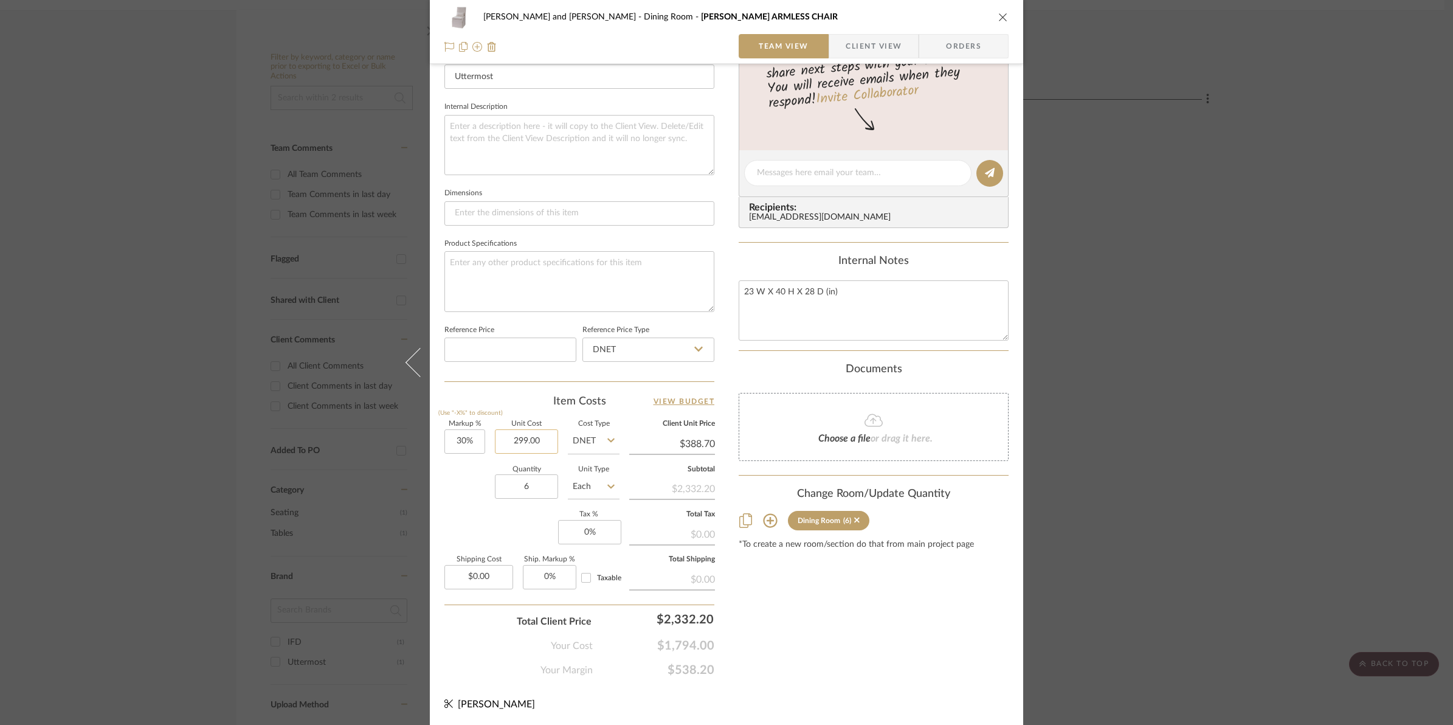
click at [497, 438] on input "299.00" at bounding box center [526, 441] width 63 height 24
type input "$299.00"
click at [667, 445] on input "388.70" at bounding box center [672, 444] width 86 height 18
type input "399"
type input "33.44%"
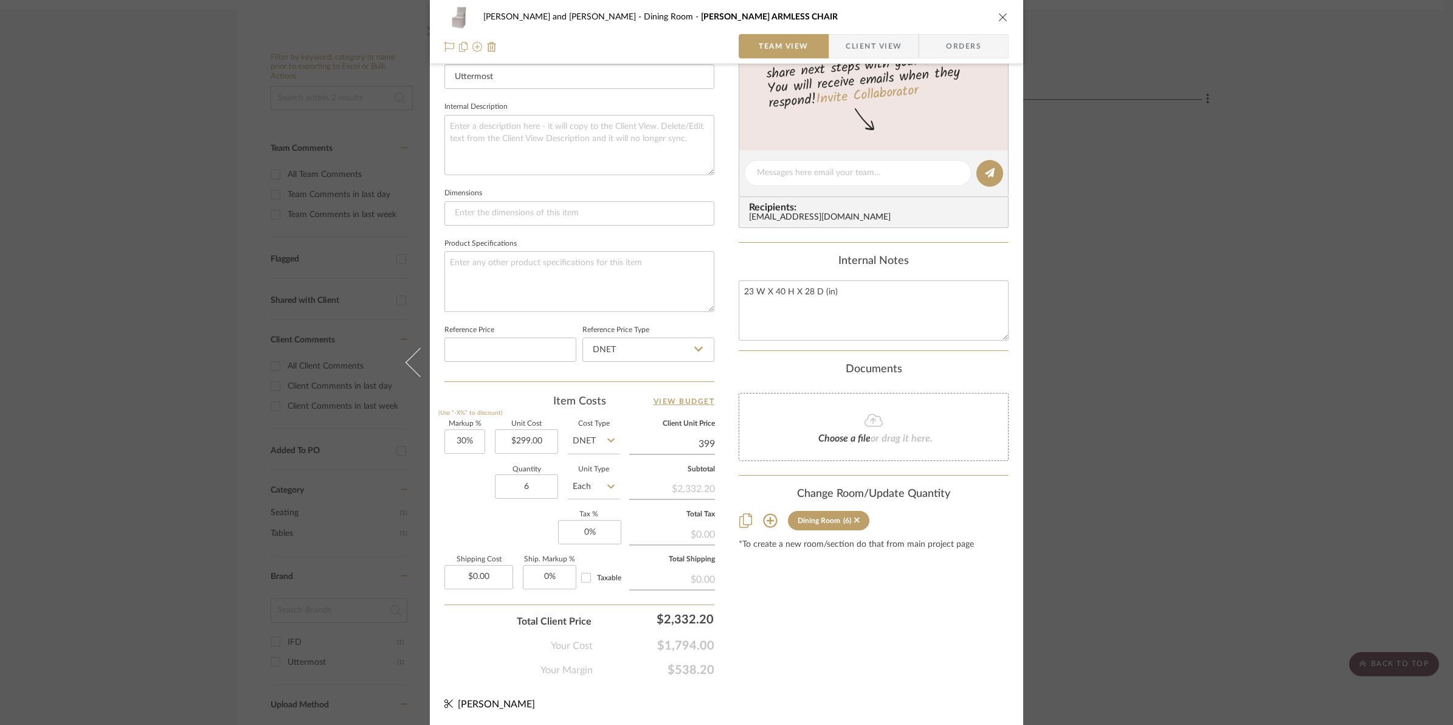
type input "$399.00"
click at [880, 651] on div "Content here copies to Client View - confirm visibility there. Show in Client D…" at bounding box center [874, 176] width 270 height 1001
type input "$398.99"
click at [677, 442] on input "398.99" at bounding box center [672, 444] width 86 height 18
type input "$399.00"
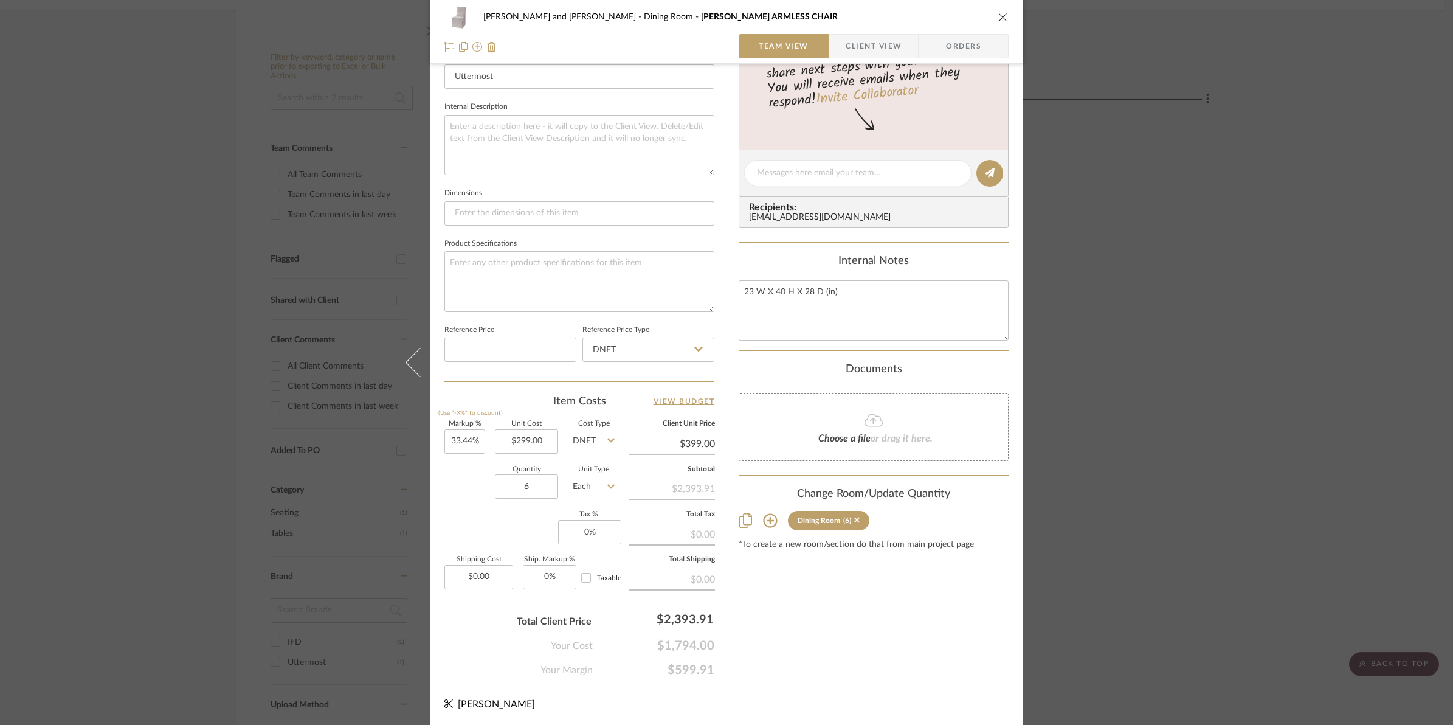
click at [800, 676] on div "Content here copies to Client View - confirm visibility there. Show in Client D…" at bounding box center [874, 176] width 270 height 1001
click at [567, 527] on input "0" at bounding box center [589, 532] width 63 height 24
type input "6%"
click at [445, 624] on div "Total Client Price $2,393.91" at bounding box center [580, 616] width 270 height 24
type input "$398.99"
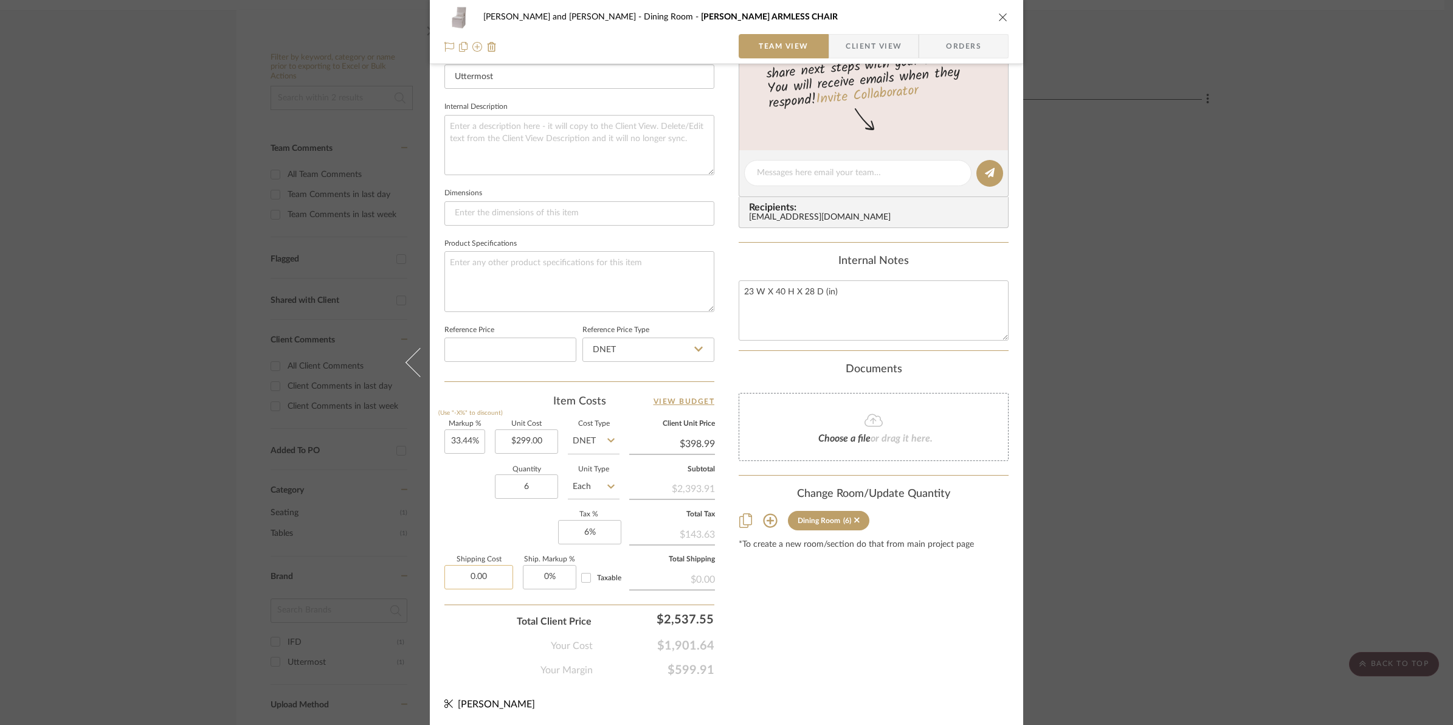
click at [457, 579] on input "0.00" at bounding box center [479, 577] width 69 height 24
type input "$150.00"
click at [868, 634] on div "Content here copies to Client View - confirm visibility there. Show in Client D…" at bounding box center [874, 176] width 270 height 1001
click at [583, 579] on input "Taxable" at bounding box center [586, 577] width 19 height 19
checkbox input "true"
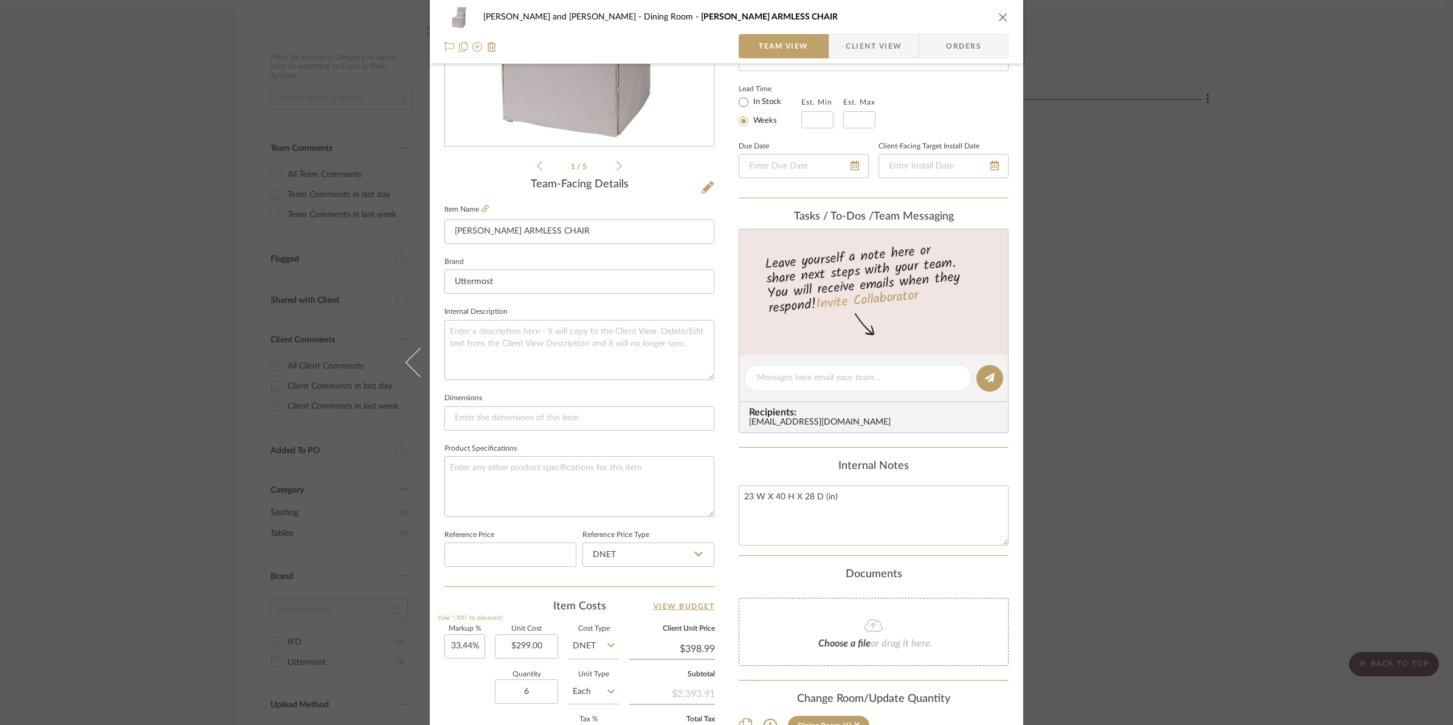
scroll to position [0, 0]
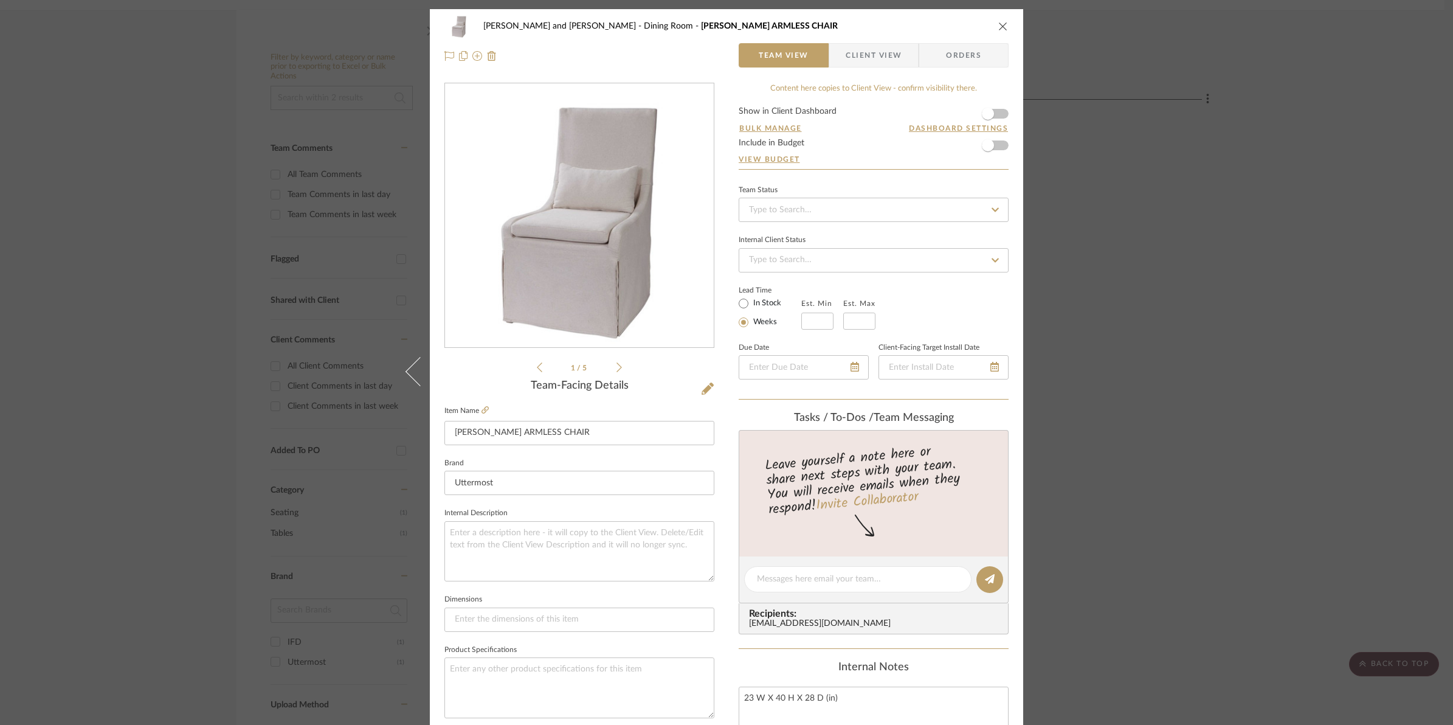
drag, startPoint x: 998, startPoint y: 27, endPoint x: 1084, endPoint y: 31, distance: 85.8
click at [999, 27] on icon "close" at bounding box center [1004, 26] width 10 height 10
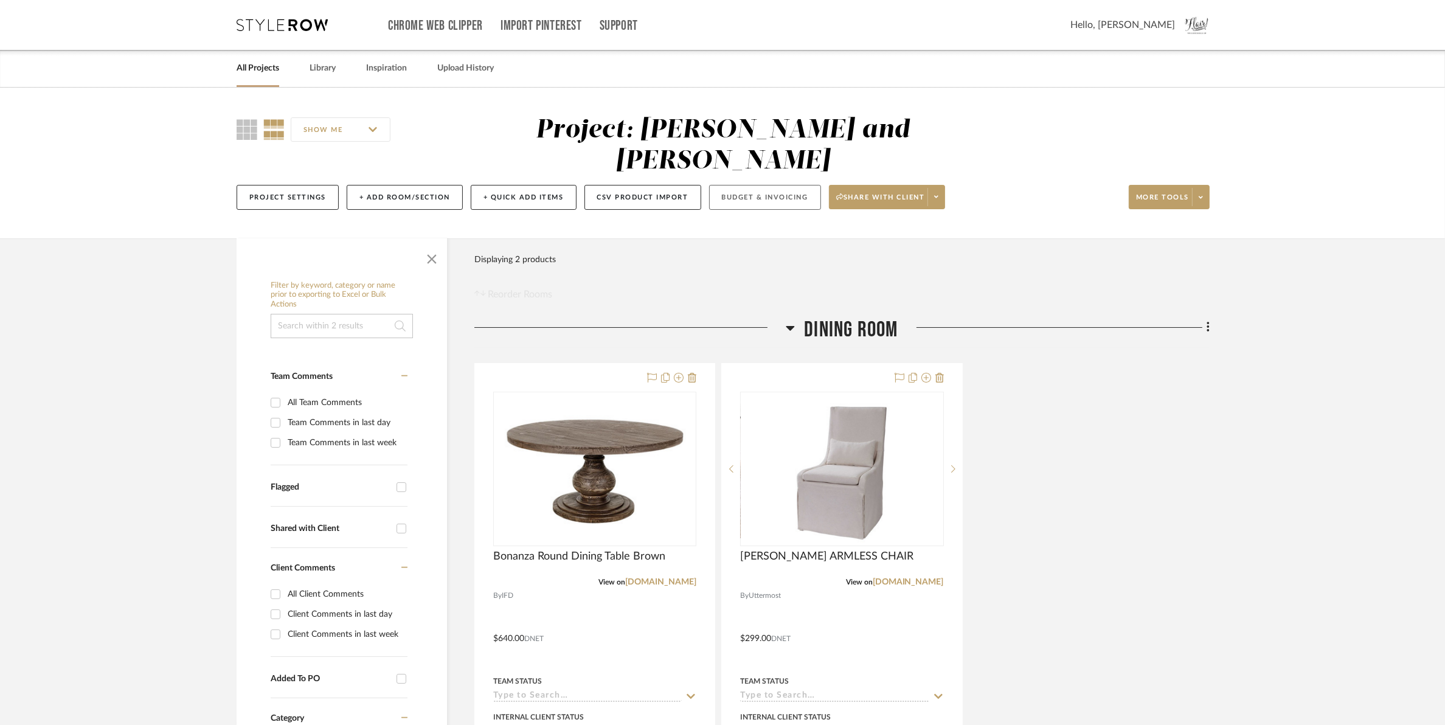
click at [763, 185] on button "Budget & Invoicing" at bounding box center [765, 197] width 112 height 25
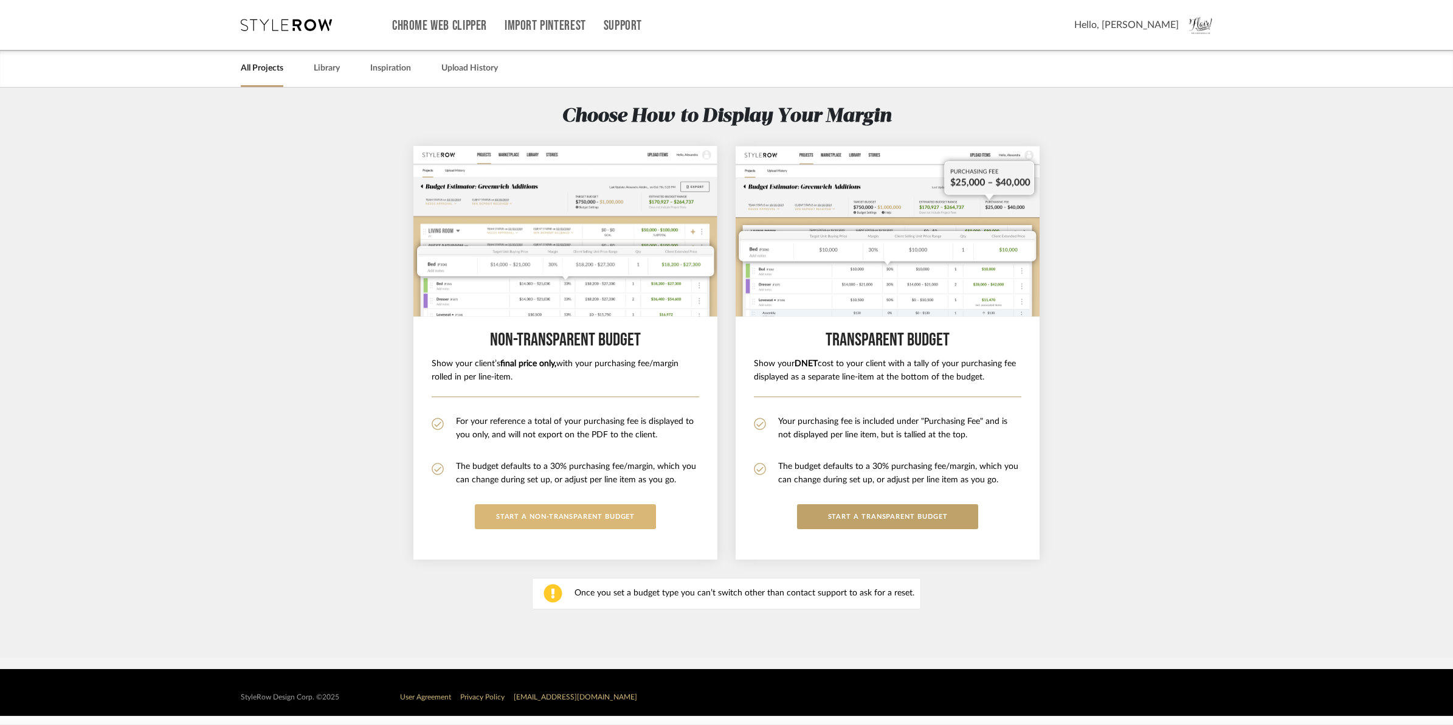
click at [612, 508] on button "START A Non-Transparent BUDGET" at bounding box center [565, 516] width 181 height 25
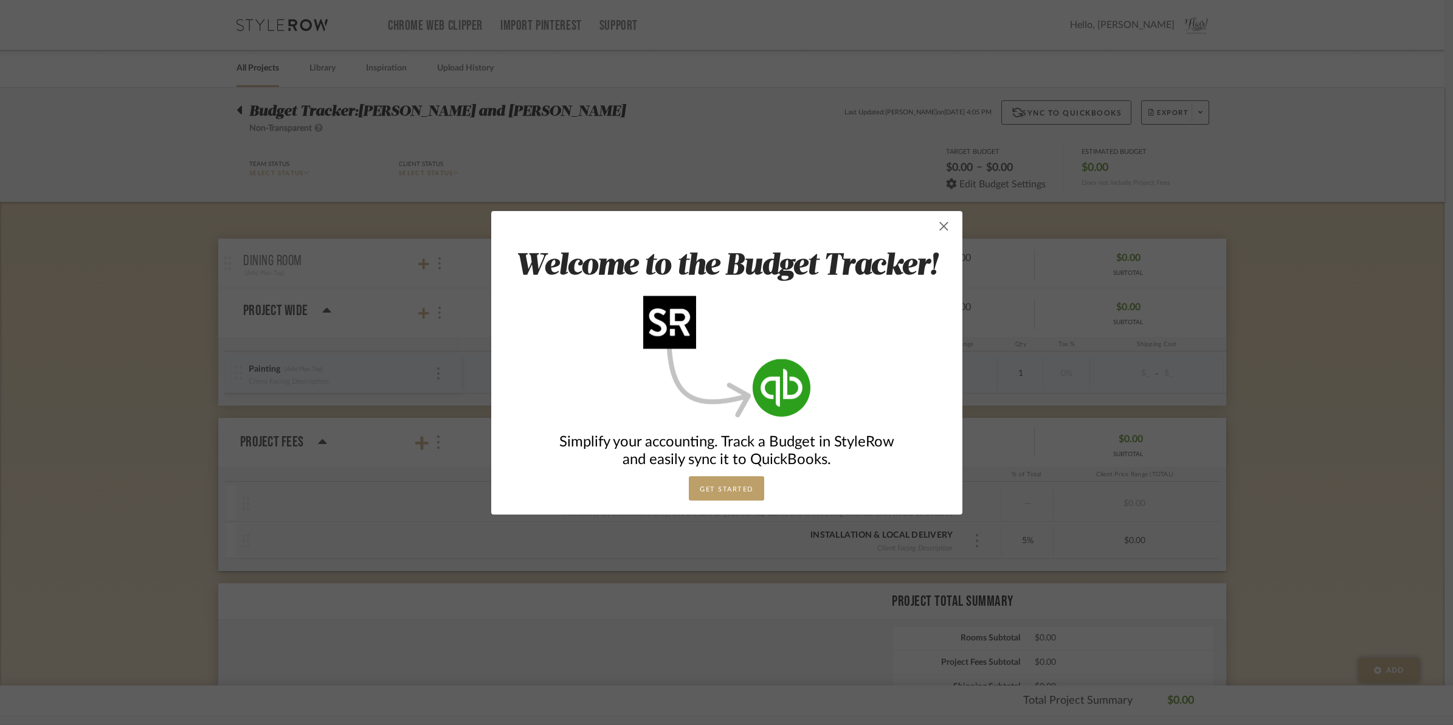
click at [937, 222] on span "button" at bounding box center [944, 226] width 24 height 24
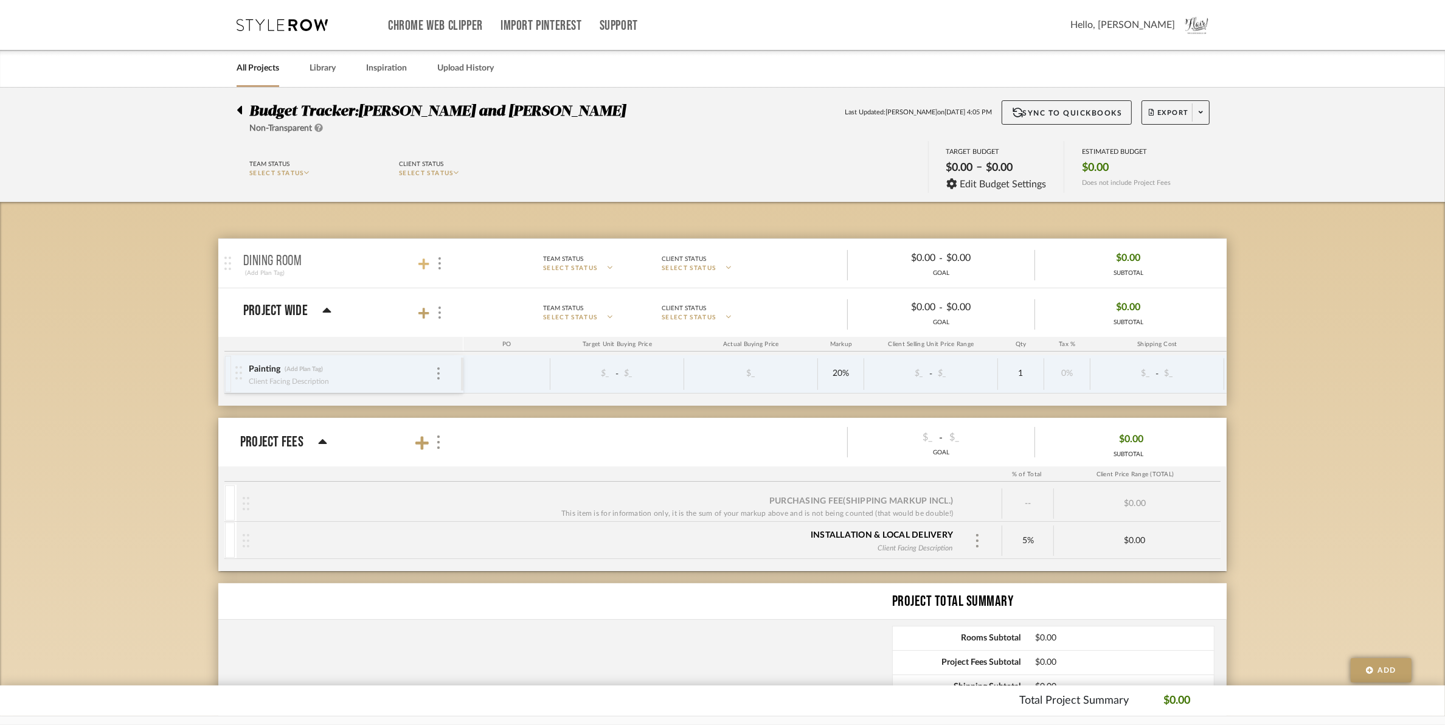
click at [423, 263] on icon at bounding box center [423, 263] width 11 height 11
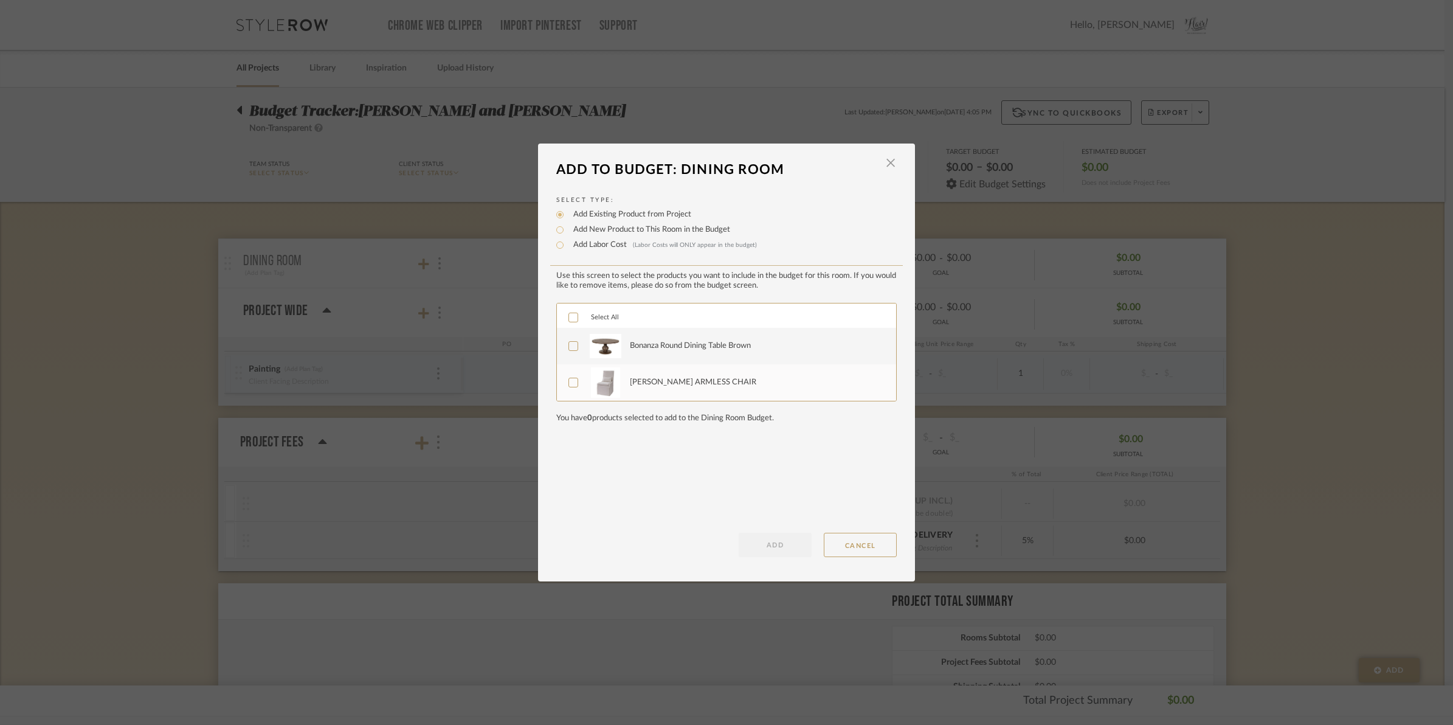
drag, startPoint x: 572, startPoint y: 314, endPoint x: 617, endPoint y: 341, distance: 52.7
click at [572, 314] on icon at bounding box center [574, 317] width 8 height 6
click at [779, 542] on button "ADD" at bounding box center [775, 545] width 73 height 24
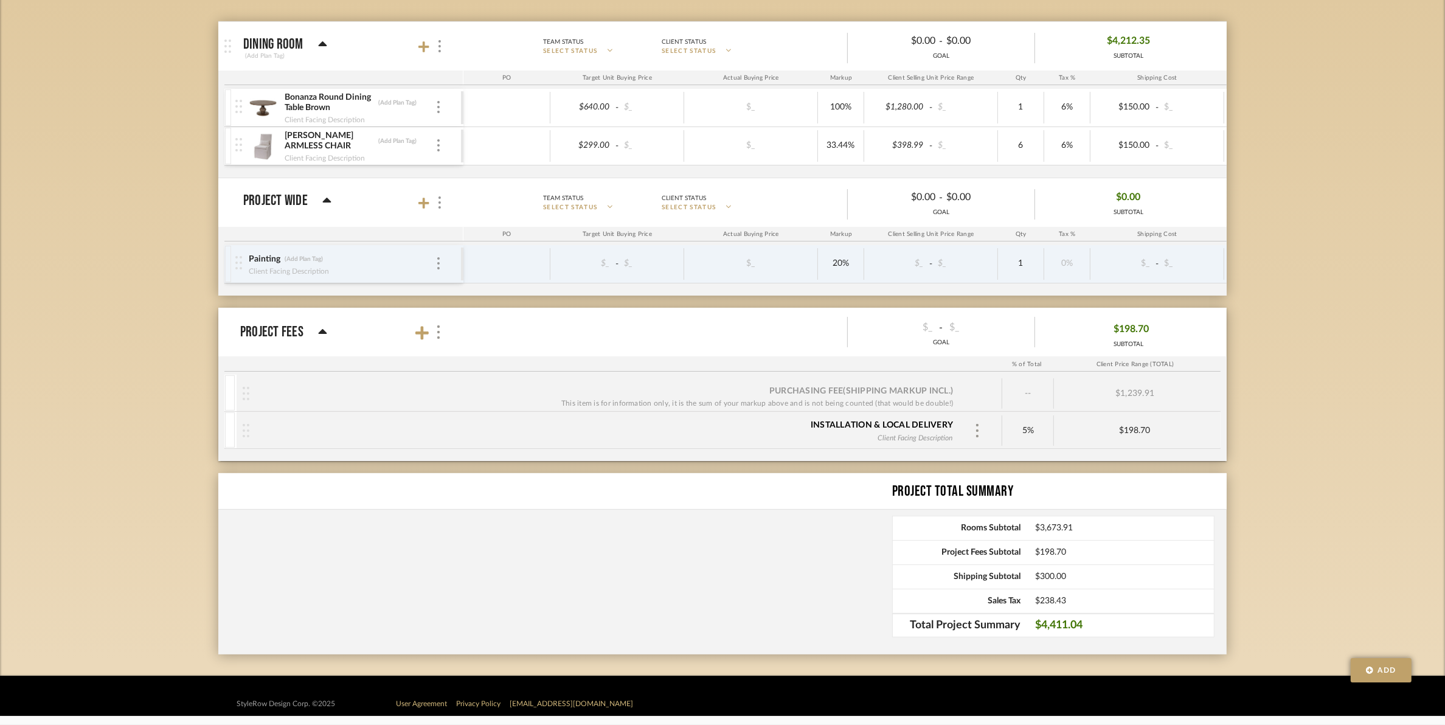
scroll to position [225, 0]
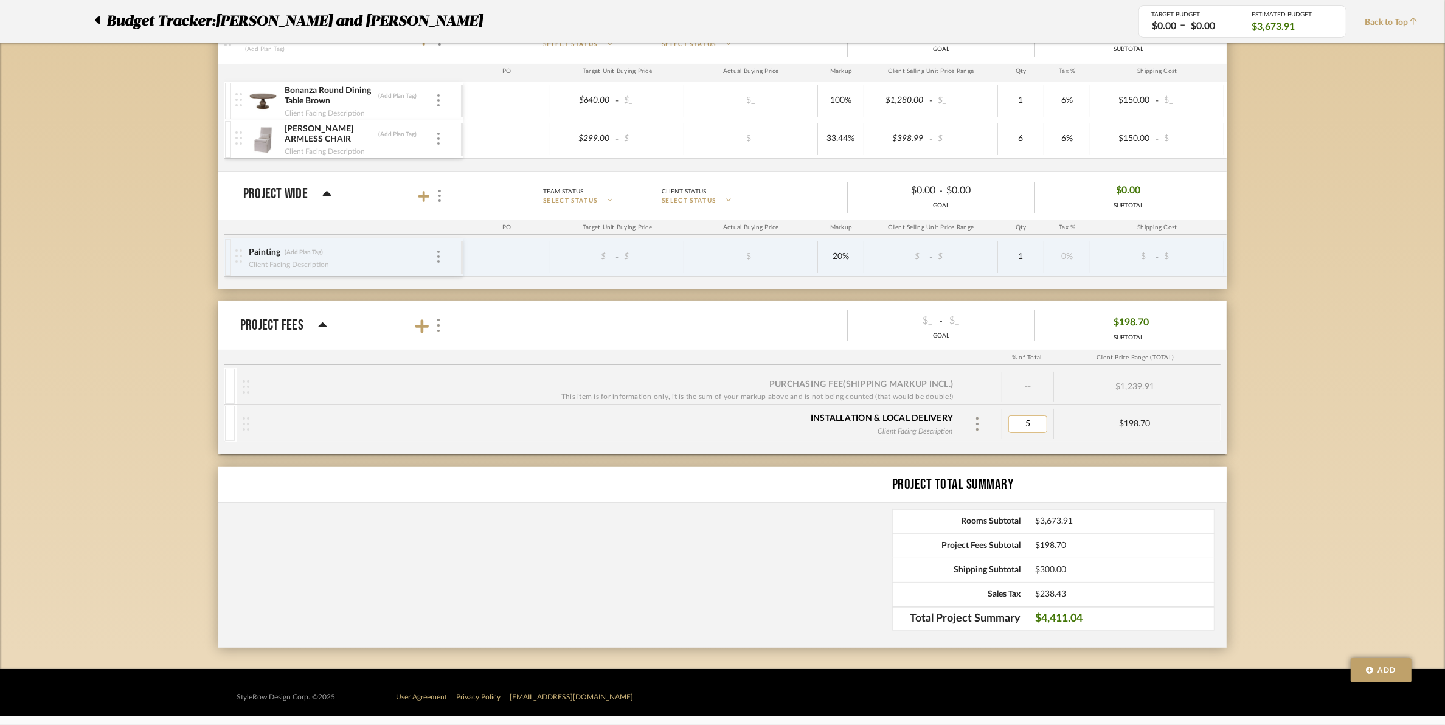
type input "0"
click at [821, 595] on div "Project Total Summary Rooms Subtotal $3,673.91 Project Fees Subtotal $198.70 Sh…" at bounding box center [722, 556] width 1008 height 181
click at [979, 423] on img at bounding box center [977, 423] width 6 height 13
click at [1026, 506] on p "Remove" at bounding box center [1018, 506] width 33 height 9
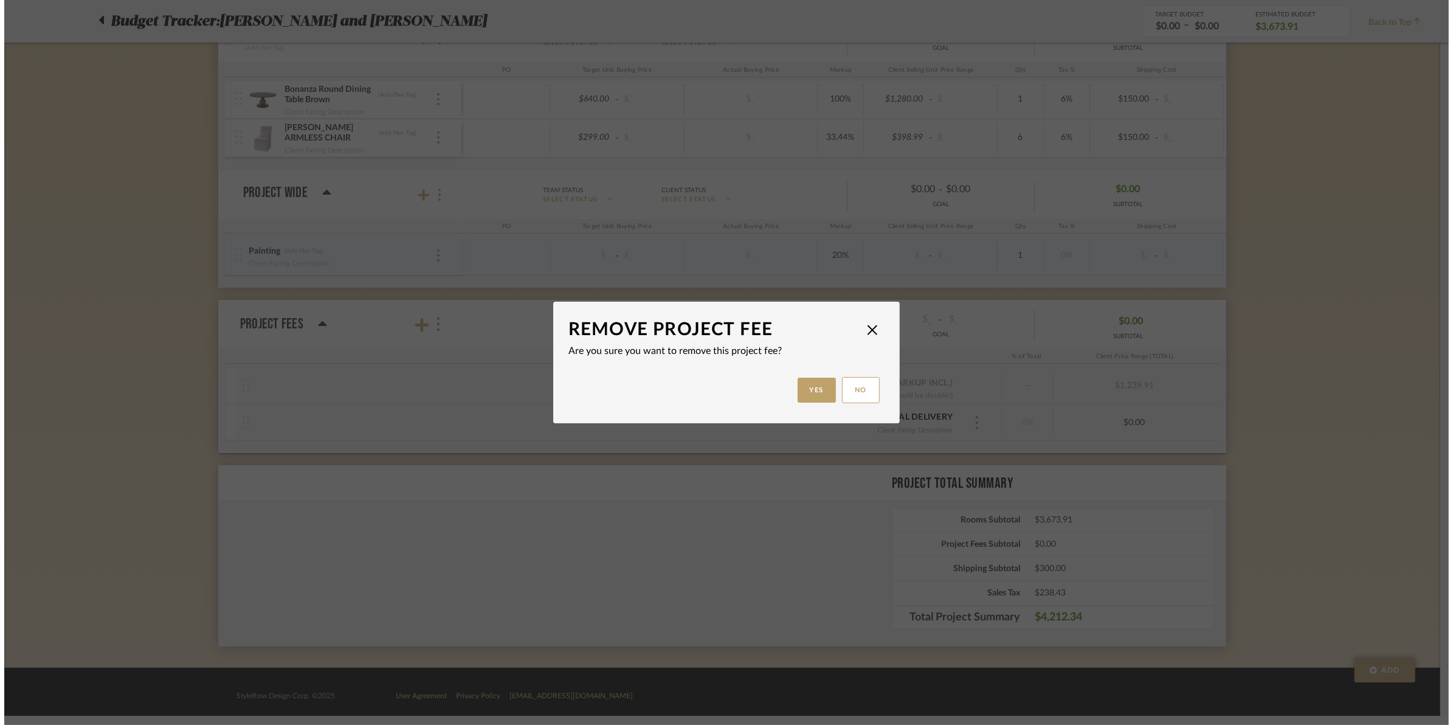
scroll to position [0, 0]
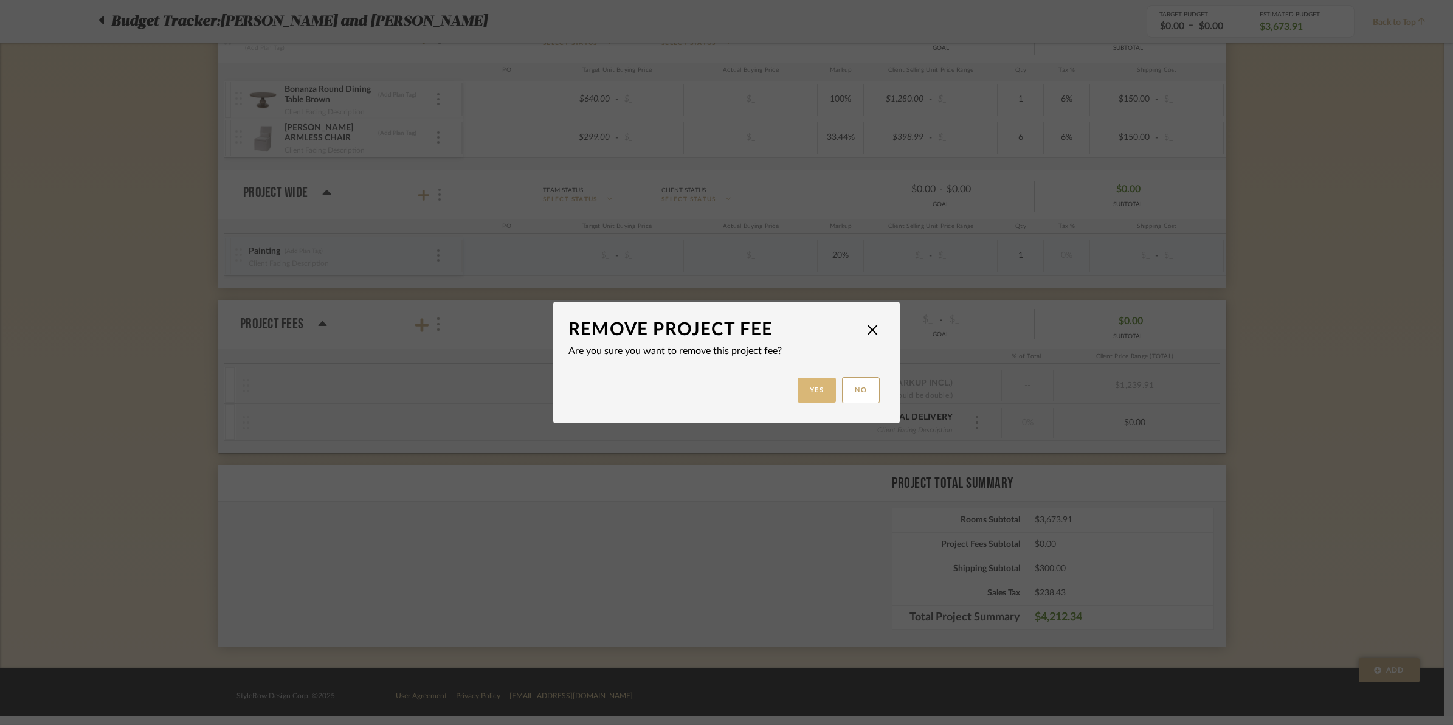
click at [813, 395] on button "Yes" at bounding box center [817, 390] width 39 height 25
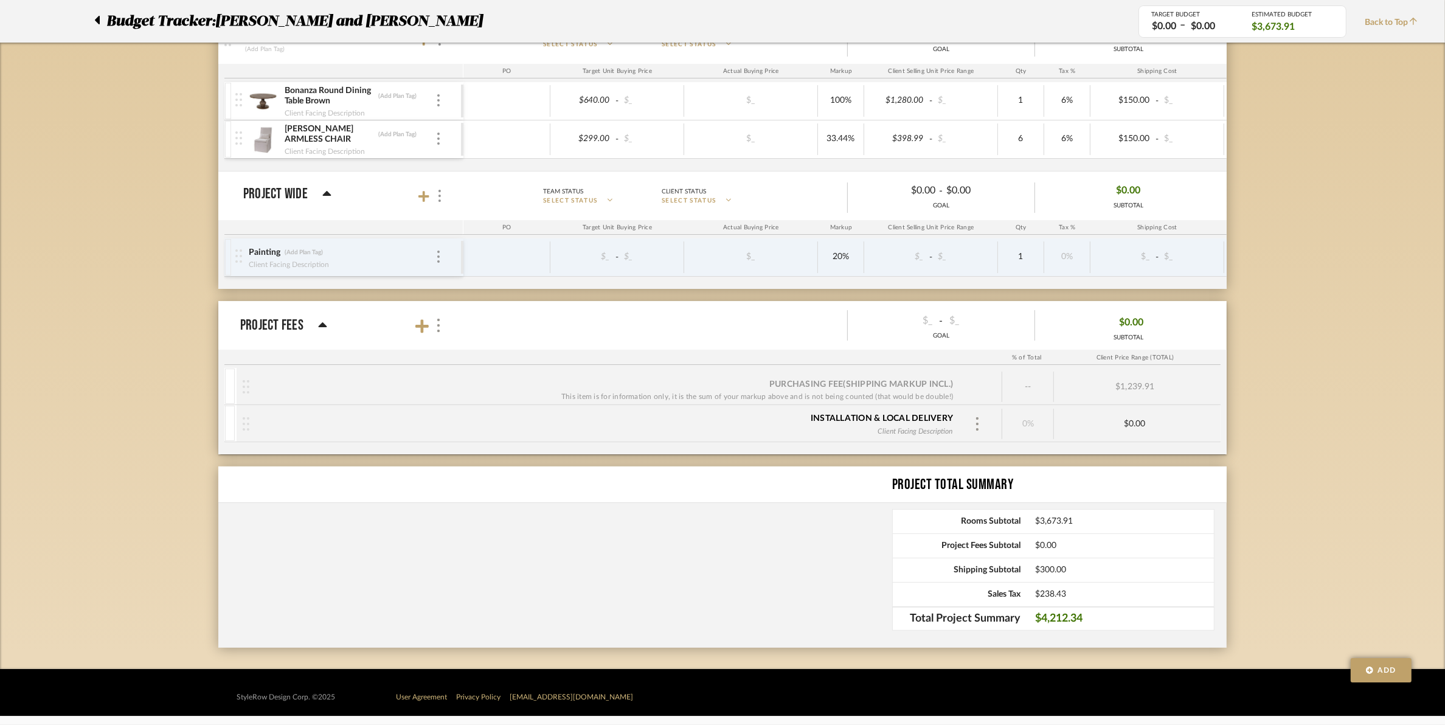
scroll to position [187, 0]
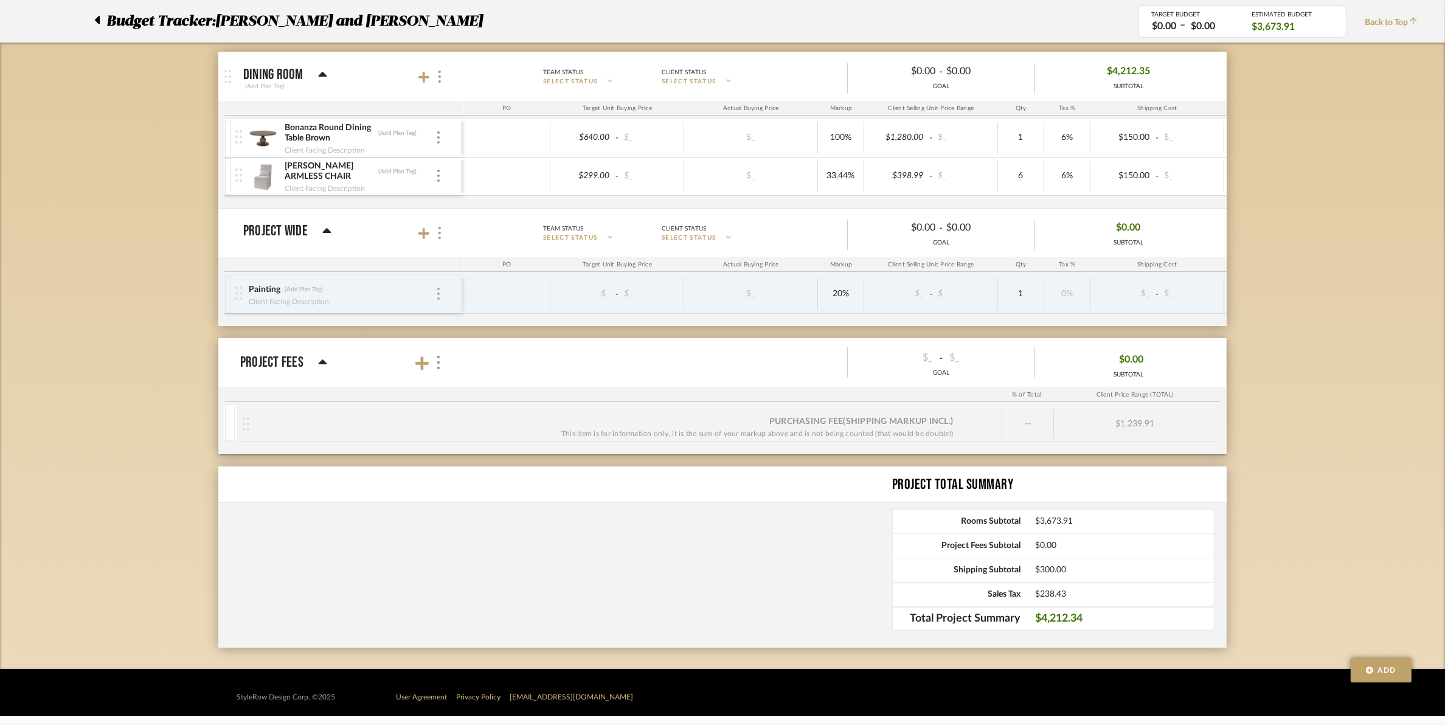
click at [441, 298] on div at bounding box center [438, 294] width 6 height 13
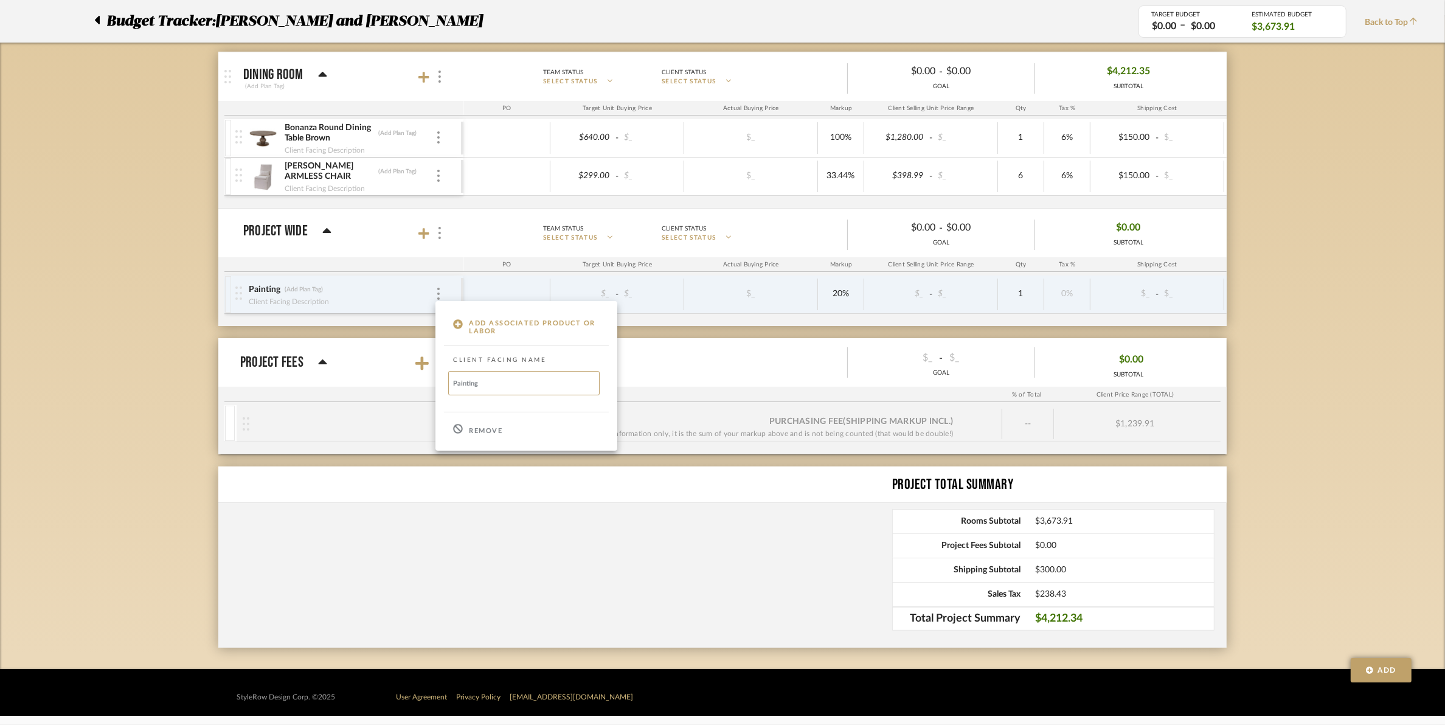
click at [493, 435] on p "Remove" at bounding box center [485, 431] width 33 height 9
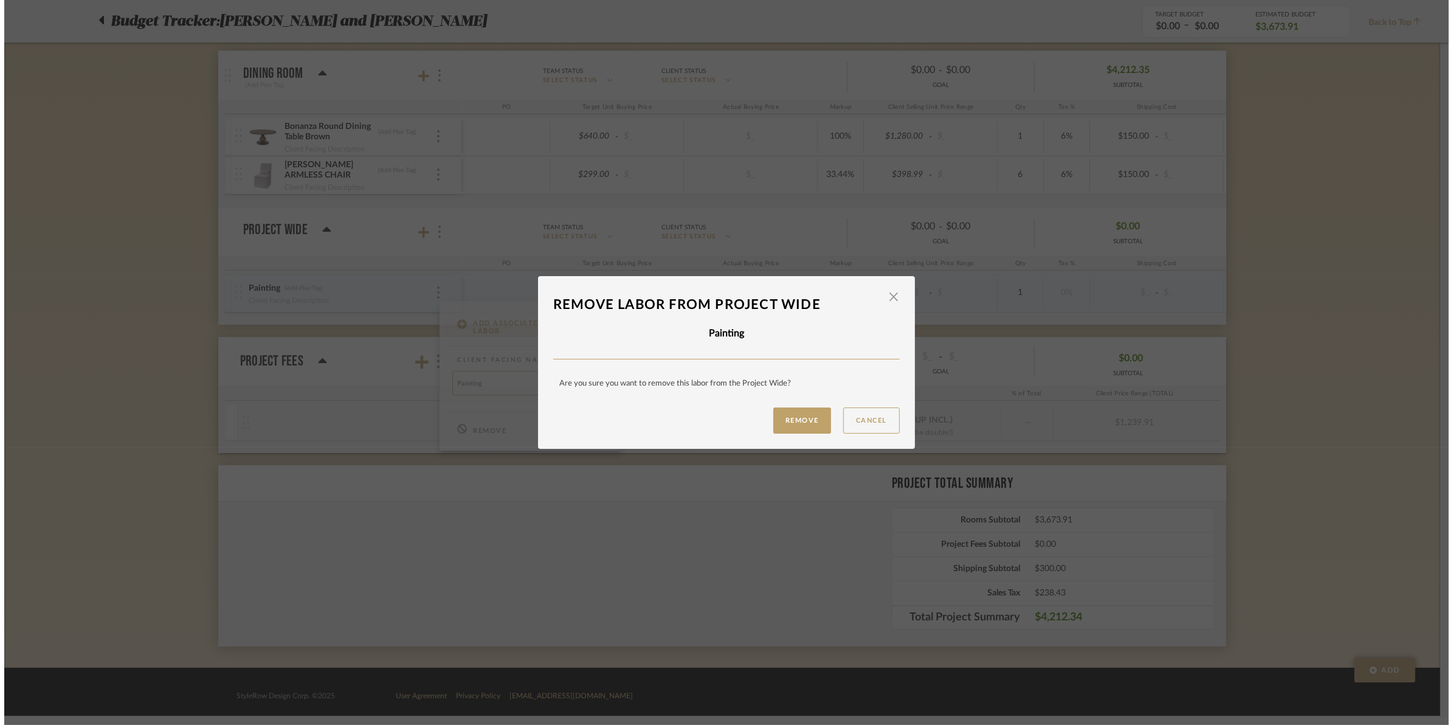
scroll to position [0, 0]
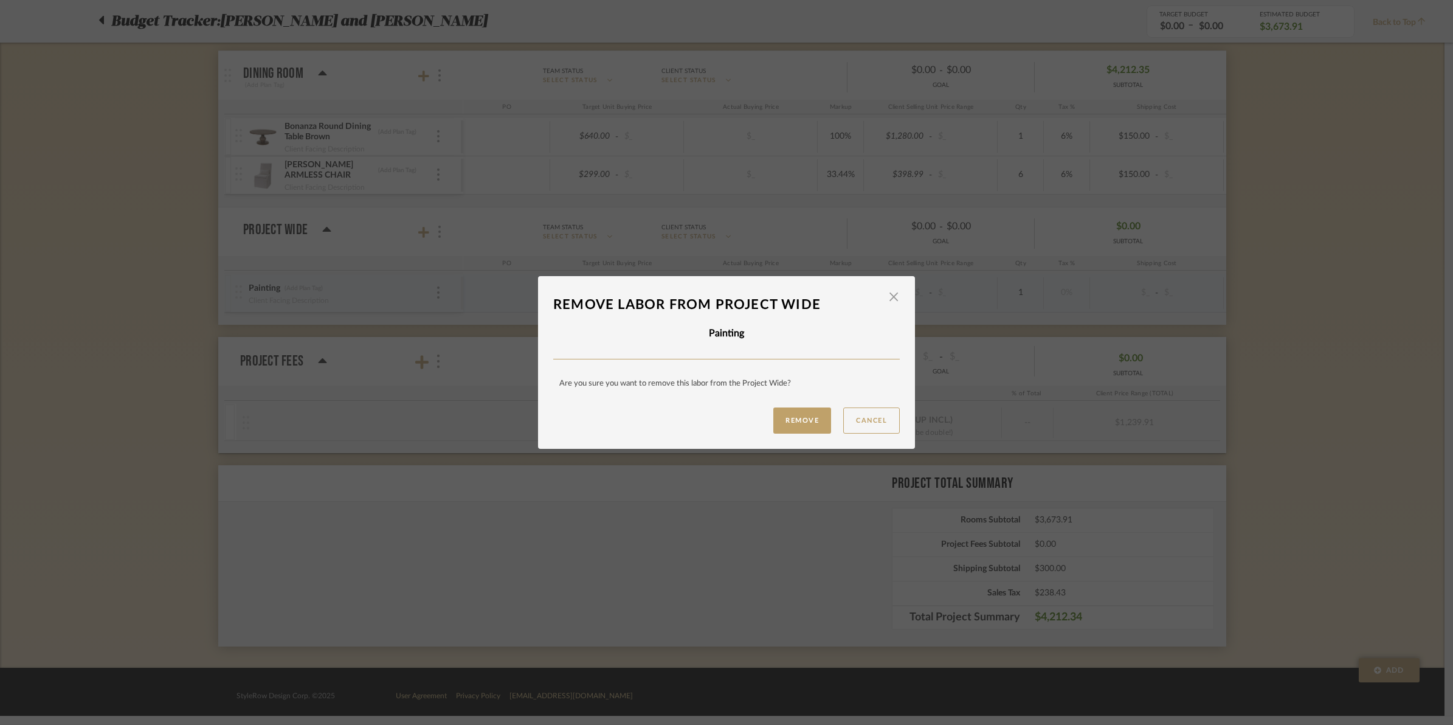
click at [786, 418] on button "Remove" at bounding box center [803, 420] width 58 height 26
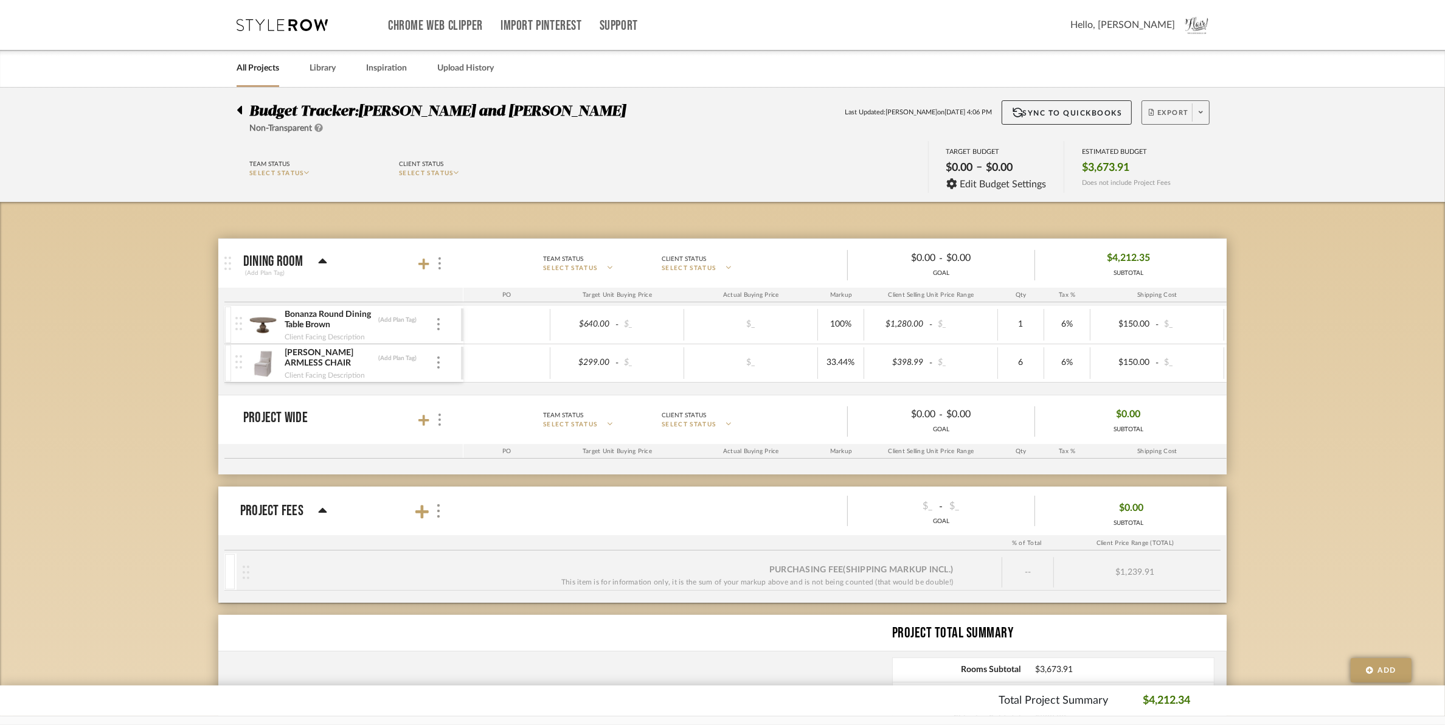
click at [1159, 114] on span "Export" at bounding box center [1169, 117] width 40 height 18
click at [1175, 147] on span "Export PDF" at bounding box center [1196, 147] width 91 height 10
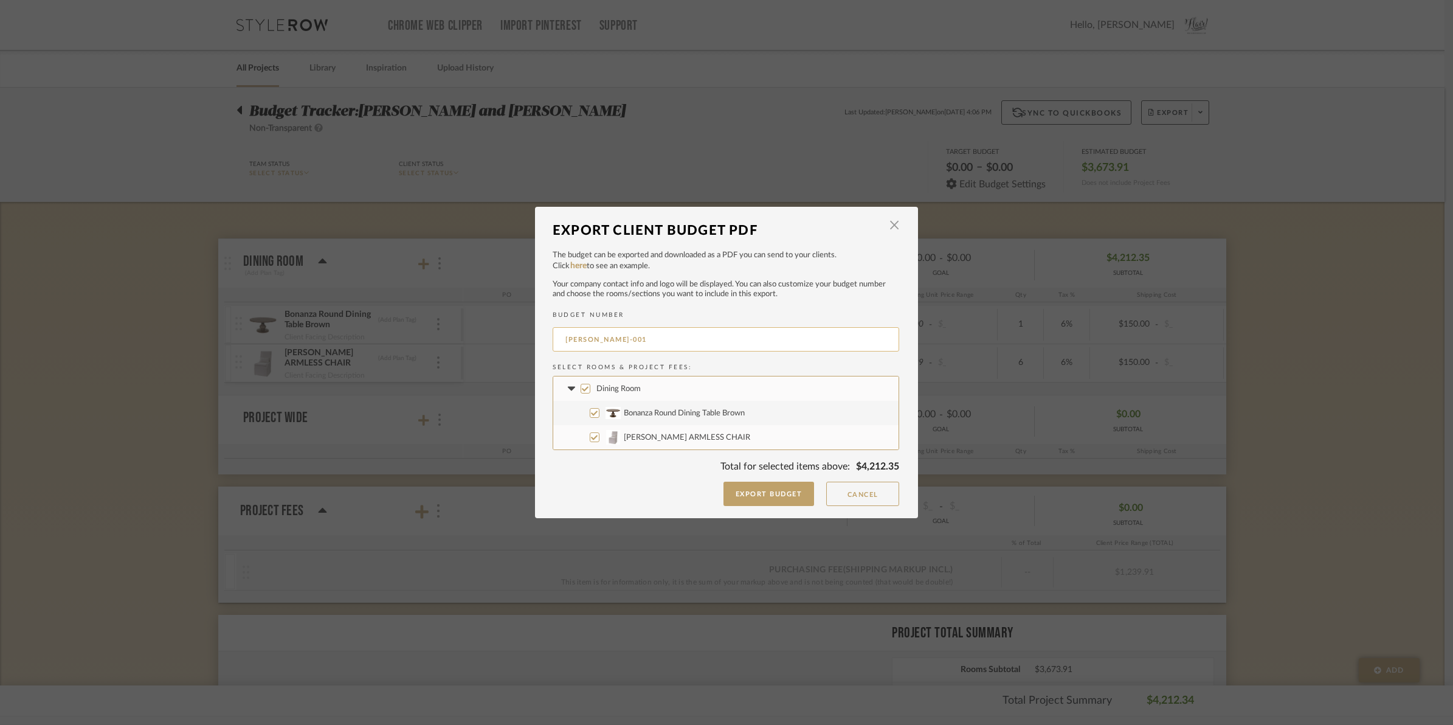
click at [642, 336] on input "[PERSON_NAME]-001" at bounding box center [726, 339] width 347 height 24
type input "K"
type input "[PERSON_NAME] DINING ROOM"
click at [783, 496] on button "Export Budget" at bounding box center [769, 494] width 91 height 24
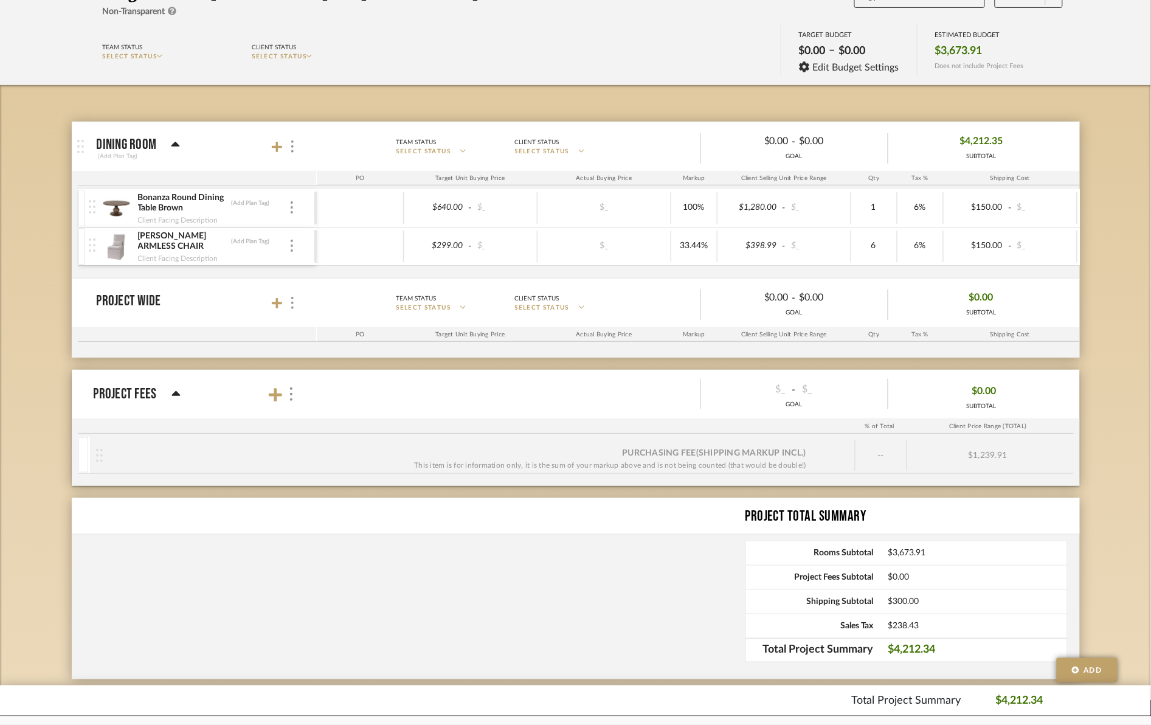
scroll to position [150, 0]
